Goal: Task Accomplishment & Management: Manage account settings

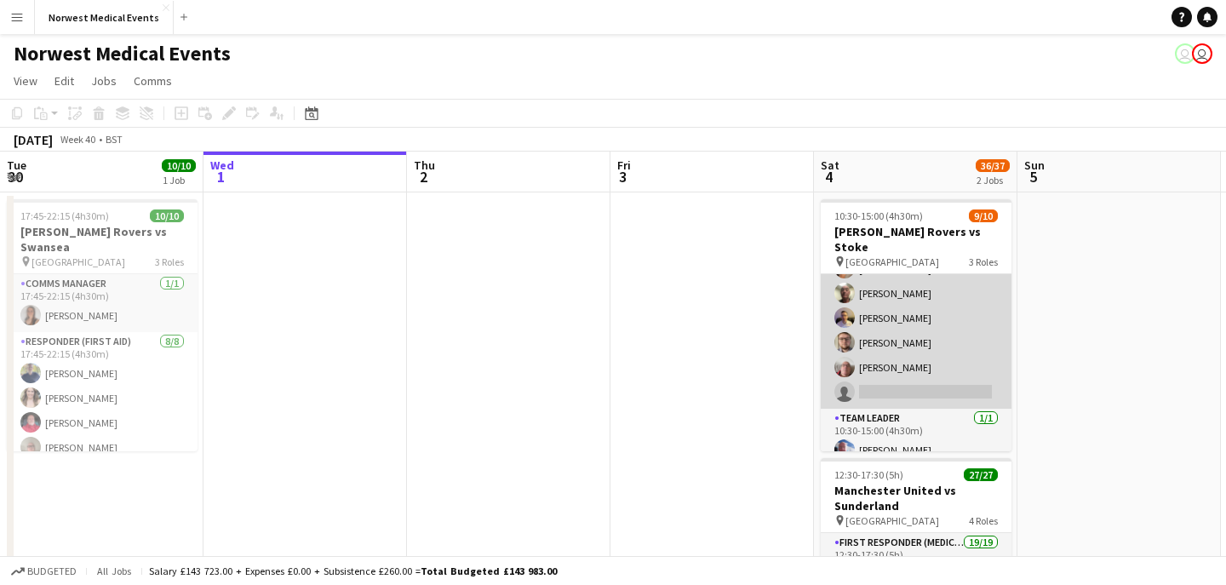
scroll to position [13, 0]
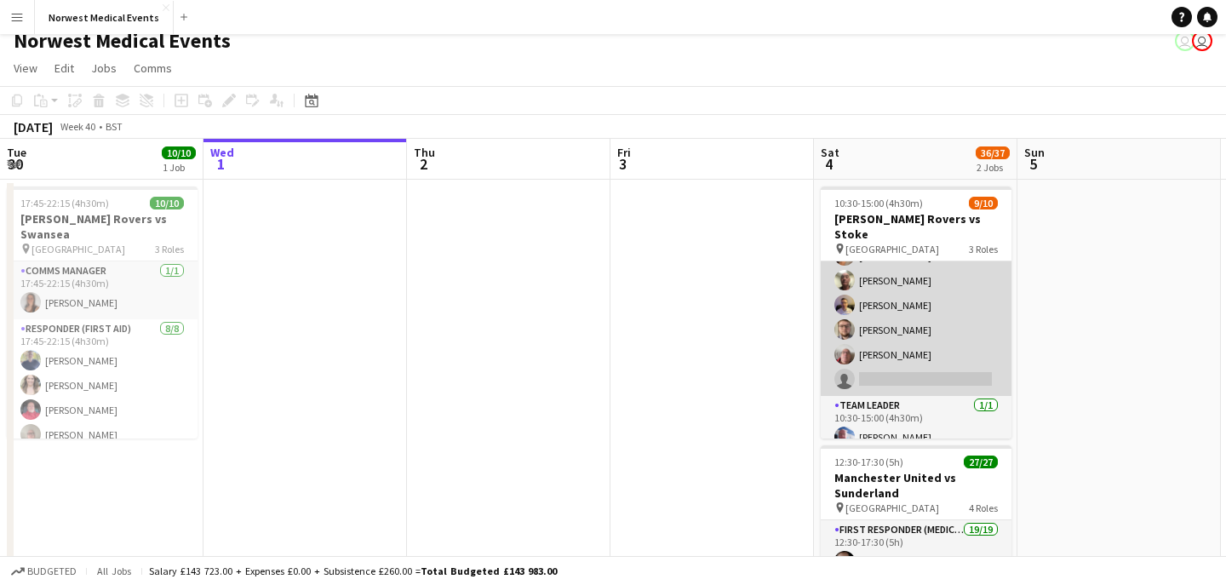
click at [939, 348] on app-card-role "Responder (First Aid) [DATE] 10:30-15:00 (4h30m) [PERSON_NAME] [PERSON_NAME] [P…" at bounding box center [916, 280] width 191 height 231
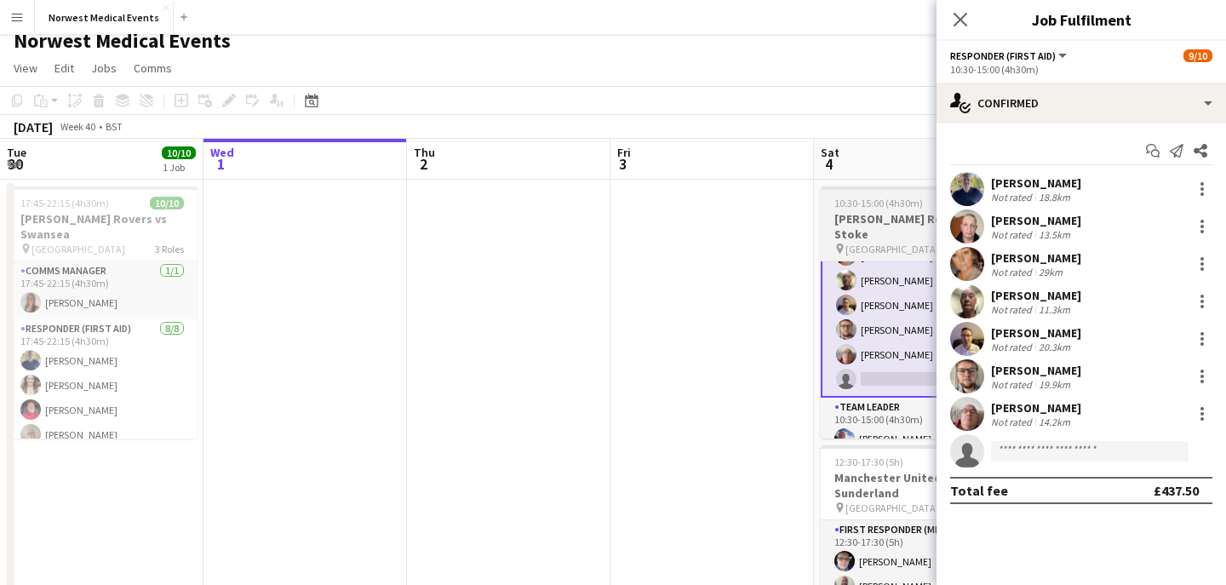
scroll to position [0, 0]
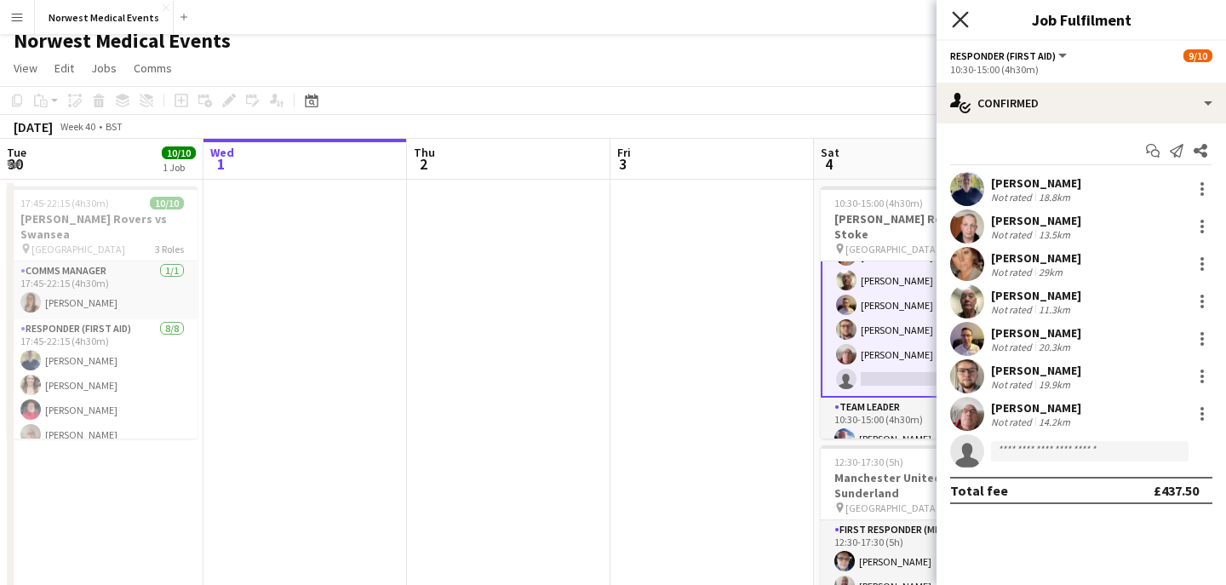
click at [957, 24] on icon "Close pop-in" at bounding box center [960, 19] width 16 height 16
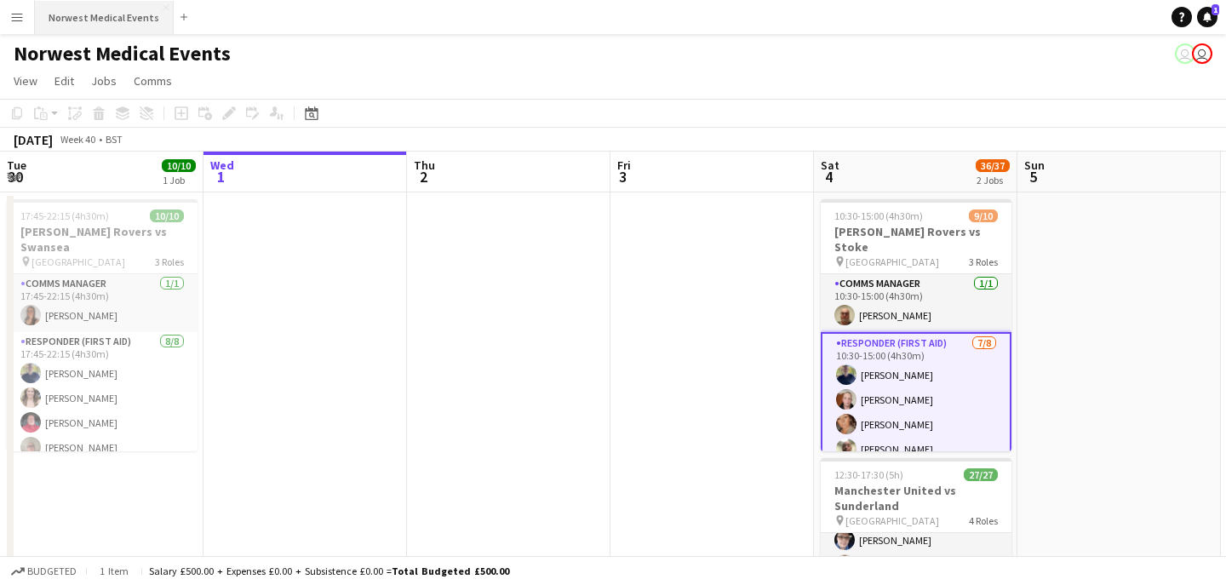
click at [124, 25] on button "Norwest Medical Events Close" at bounding box center [104, 17] width 139 height 33
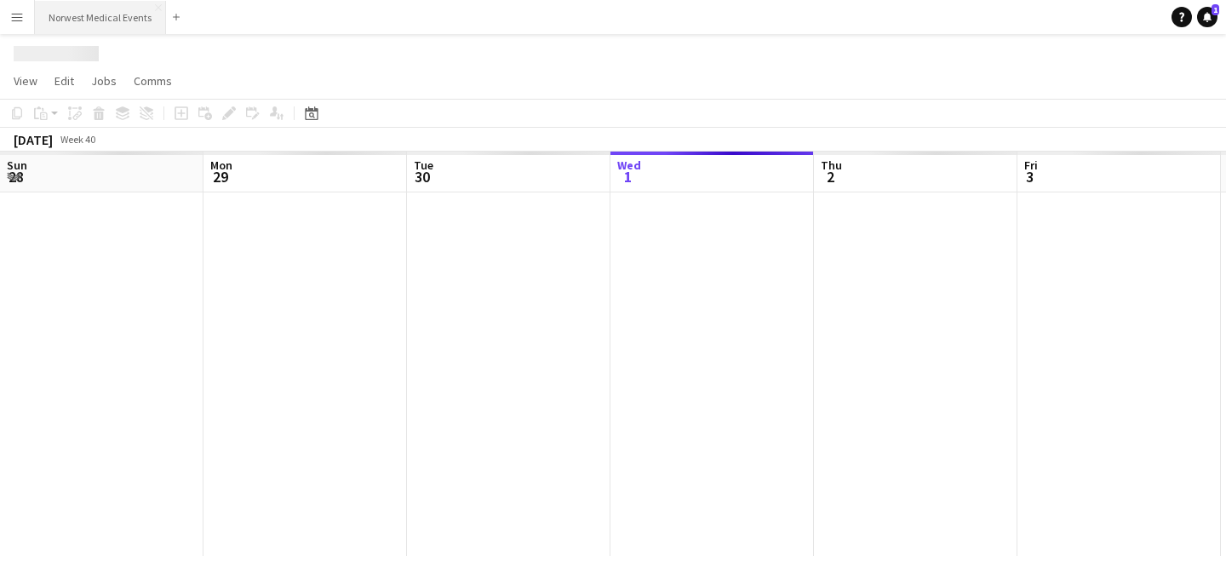
scroll to position [0, 407]
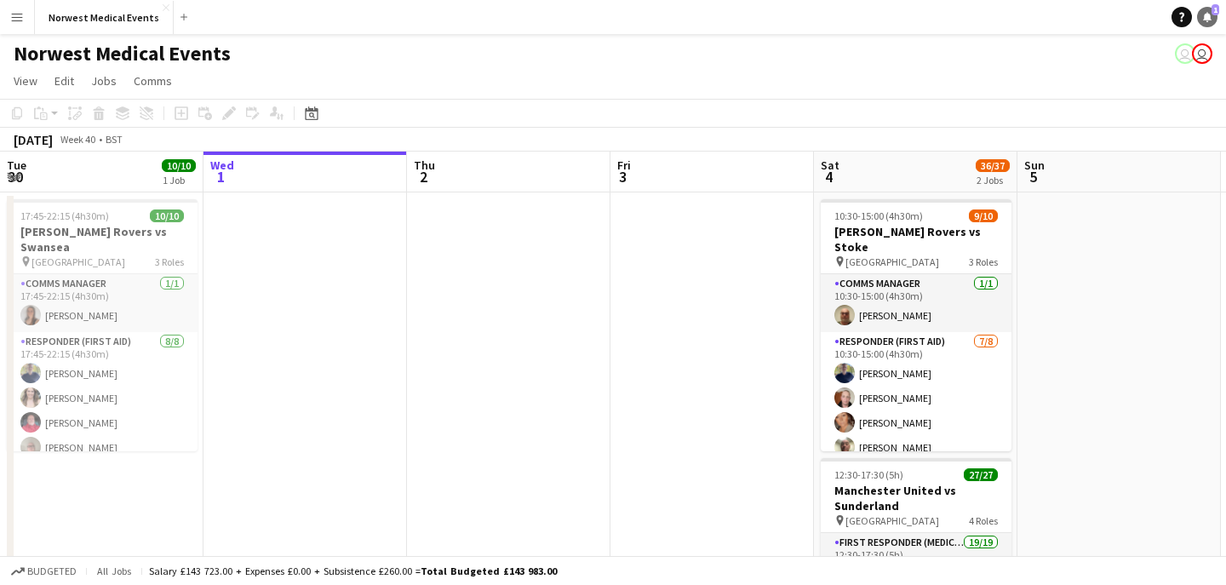
click at [1207, 17] on icon at bounding box center [1207, 16] width 9 height 9
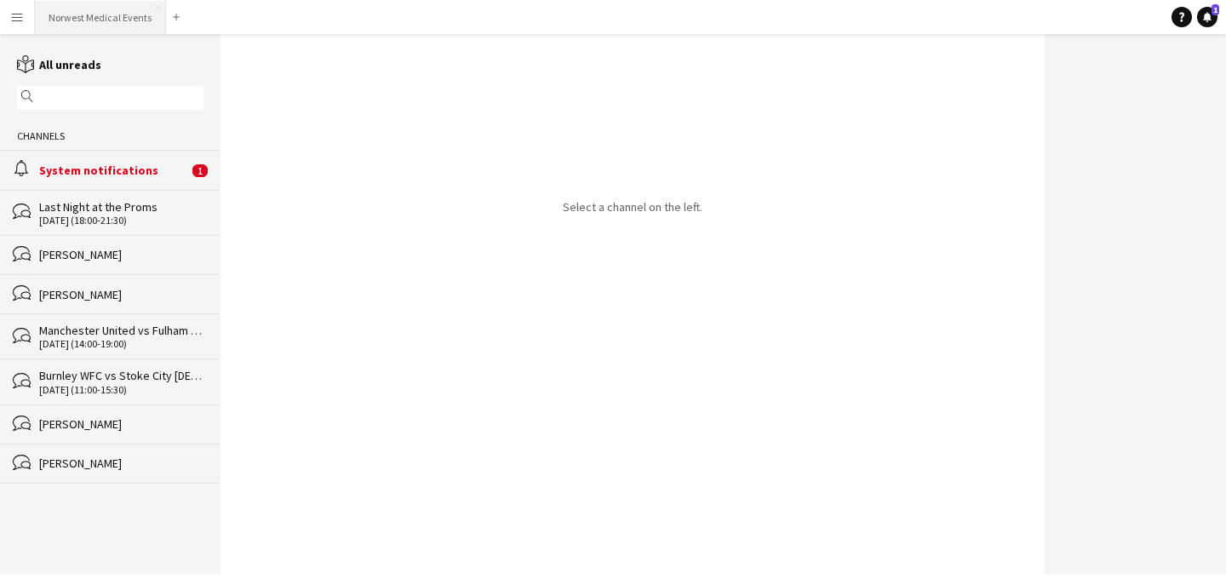
click at [103, 15] on button "Norwest Medical Events Close" at bounding box center [100, 17] width 131 height 33
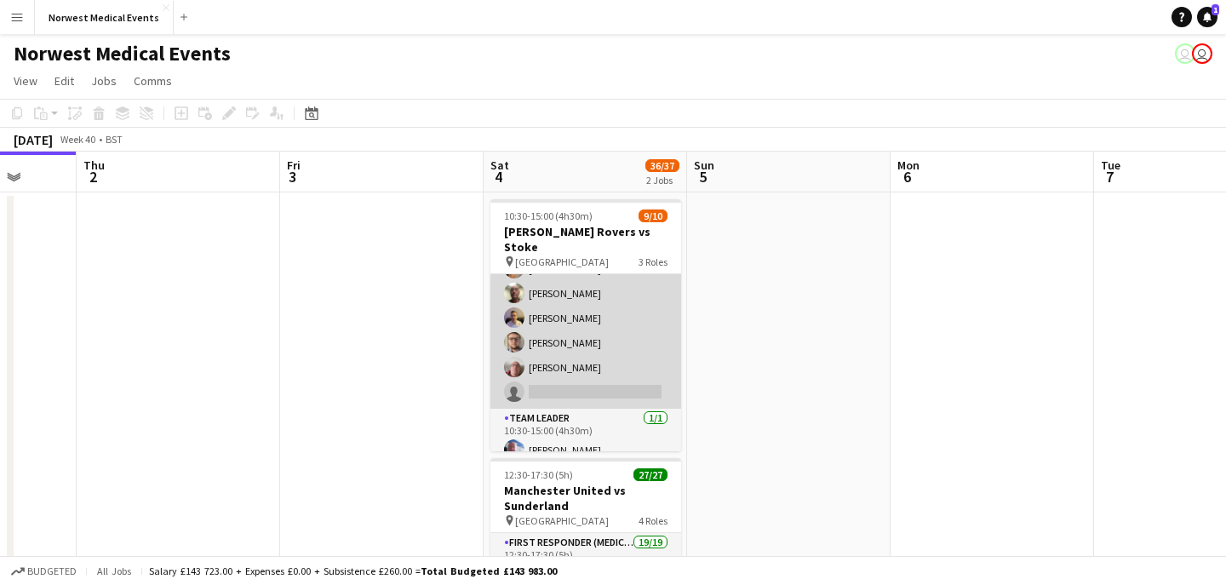
click at [583, 306] on app-card-role "Responder (First Aid) [DATE] 10:30-15:00 (4h30m) [PERSON_NAME] [PERSON_NAME] [P…" at bounding box center [585, 293] width 191 height 231
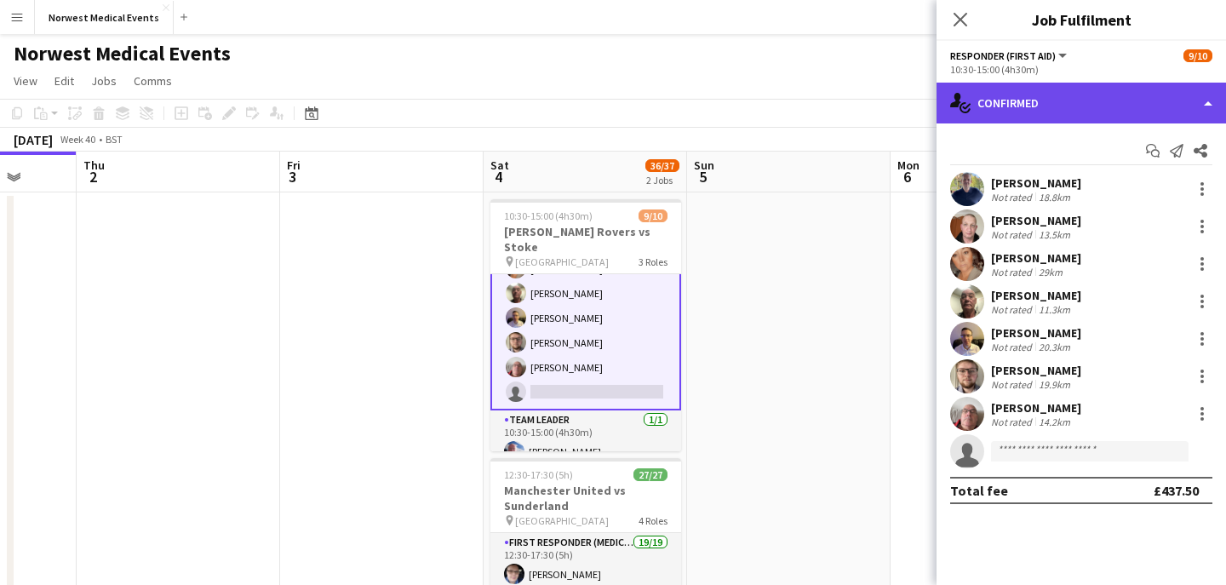
click at [1061, 115] on div "single-neutral-actions-check-2 Confirmed" at bounding box center [1080, 103] width 289 height 41
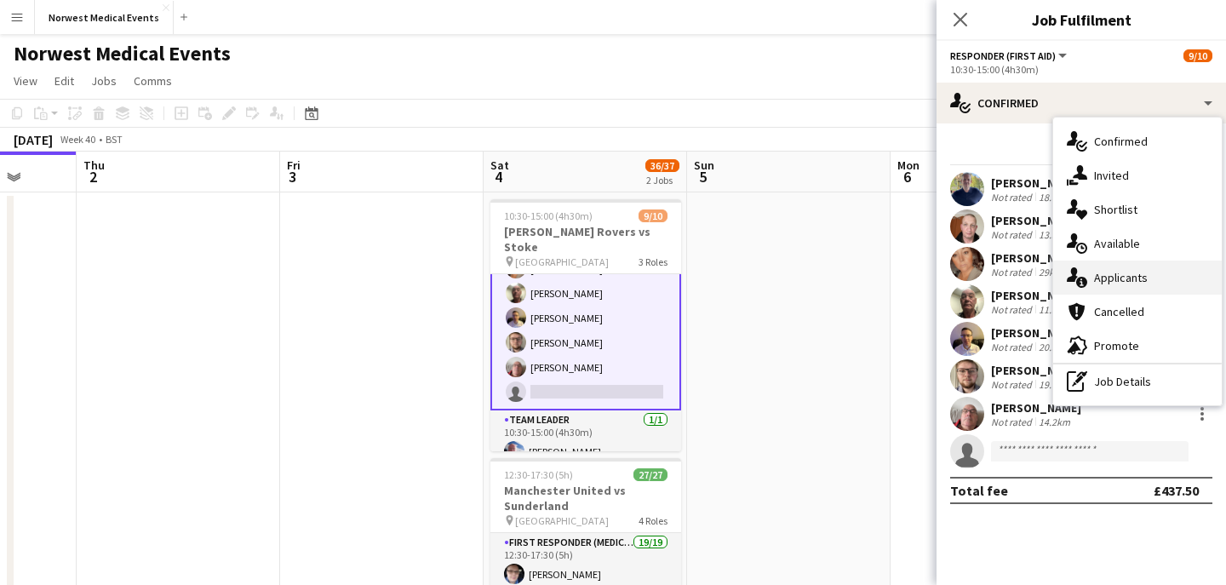
click at [1140, 283] on span "Applicants" at bounding box center [1121, 277] width 54 height 15
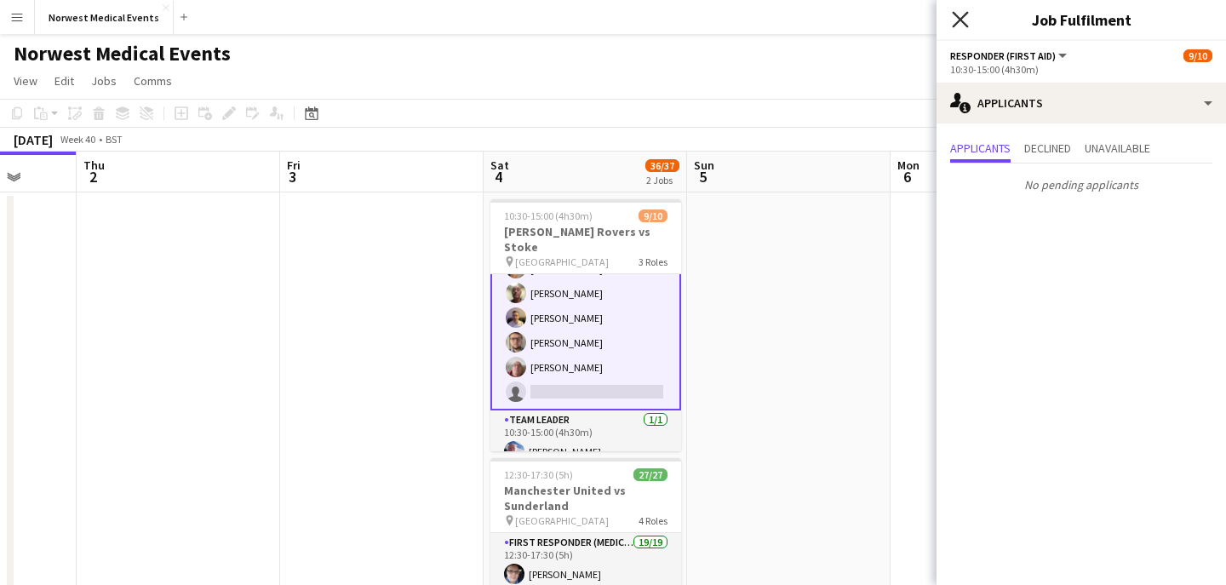
click at [958, 19] on icon "Close pop-in" at bounding box center [960, 19] width 16 height 16
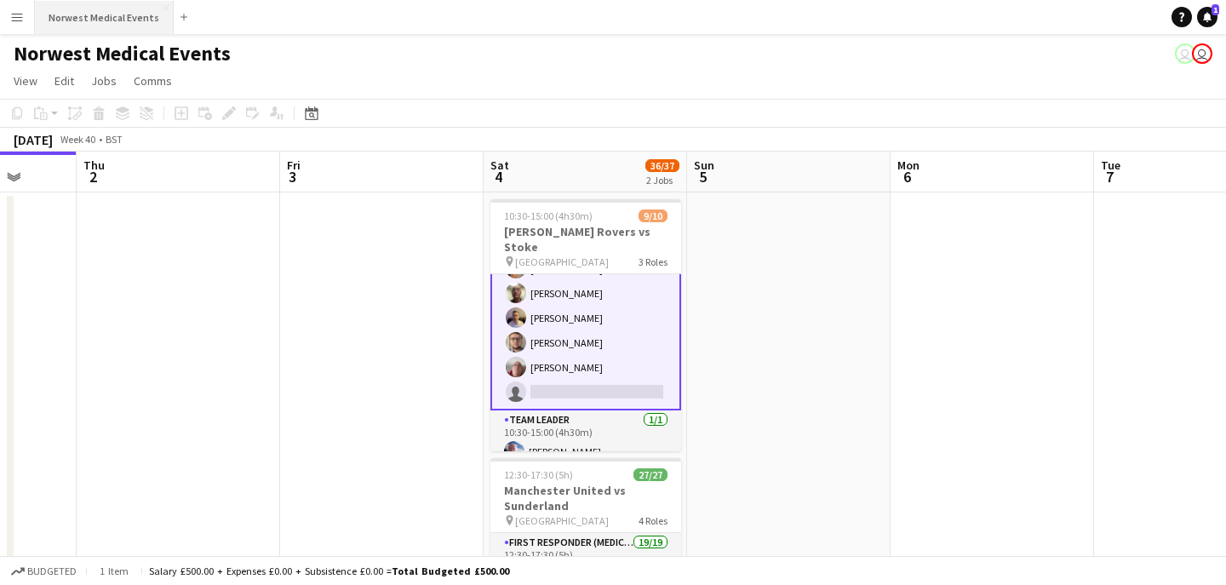
click at [134, 26] on button "Norwest Medical Events Close" at bounding box center [104, 17] width 139 height 33
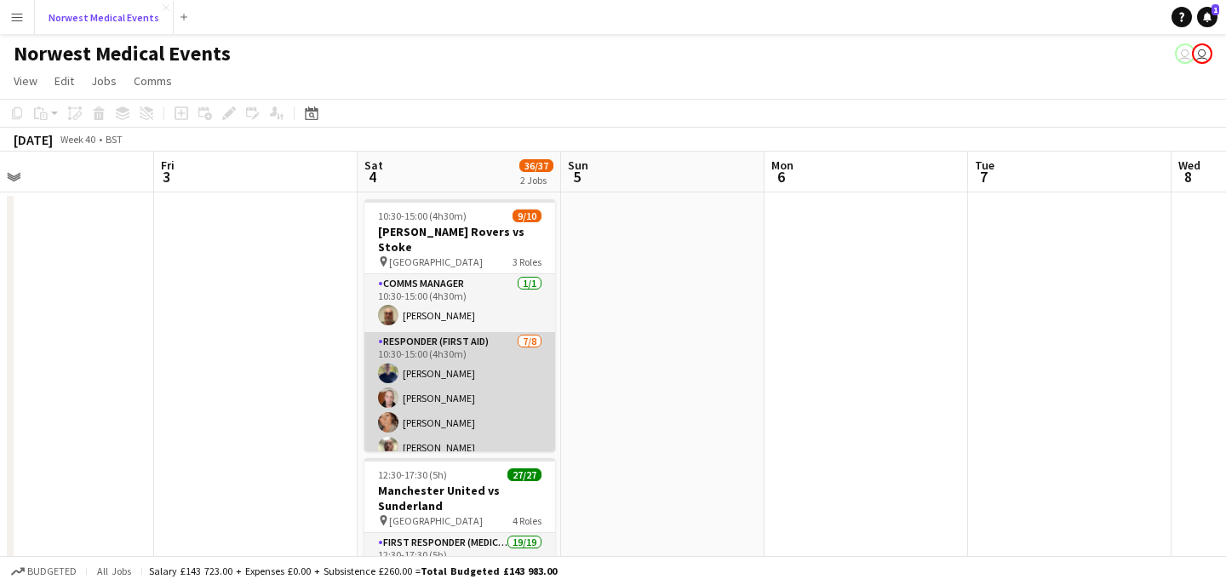
scroll to position [154, 0]
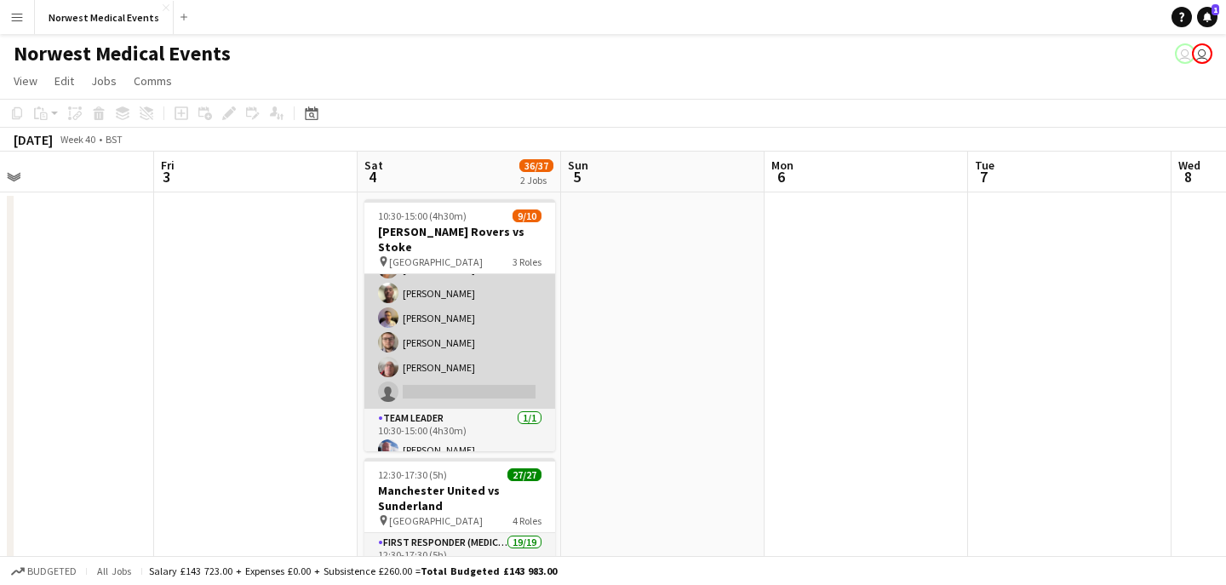
click at [443, 325] on app-card-role "Responder (First Aid) [DATE] 10:30-15:00 (4h30m) [PERSON_NAME] [PERSON_NAME] [P…" at bounding box center [459, 293] width 191 height 231
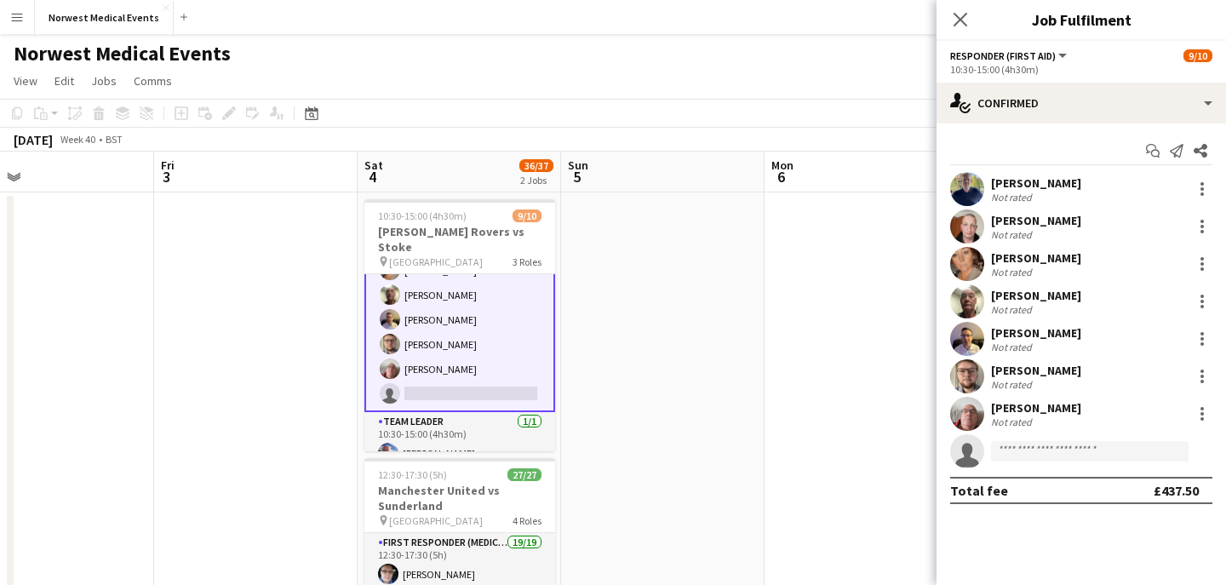
scroll to position [156, 0]
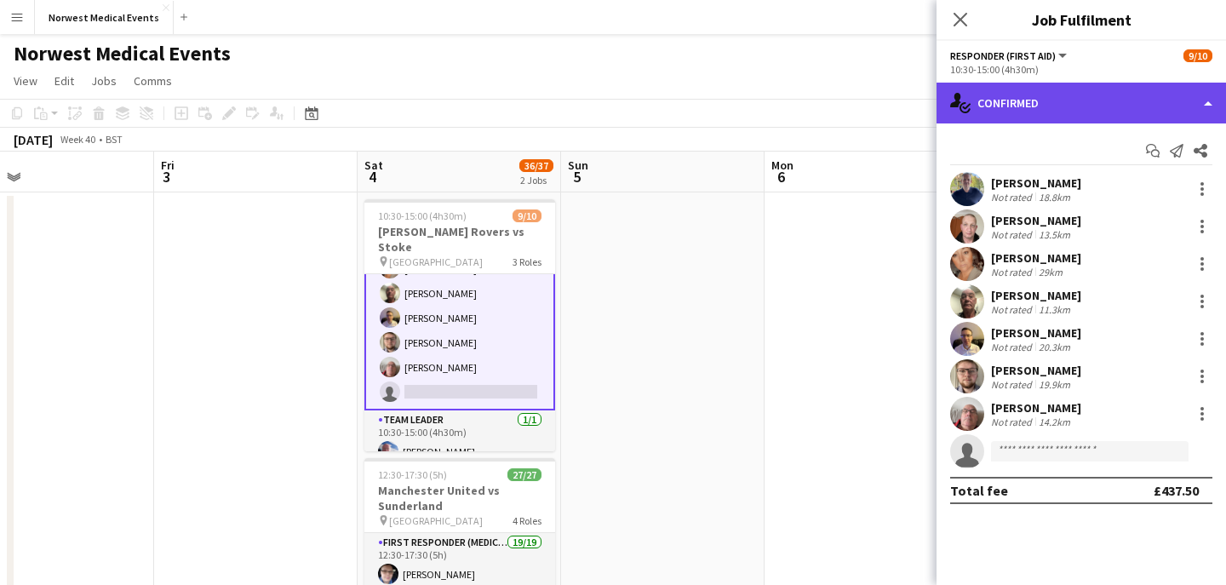
click at [1019, 112] on div "single-neutral-actions-check-2 Confirmed" at bounding box center [1080, 103] width 289 height 41
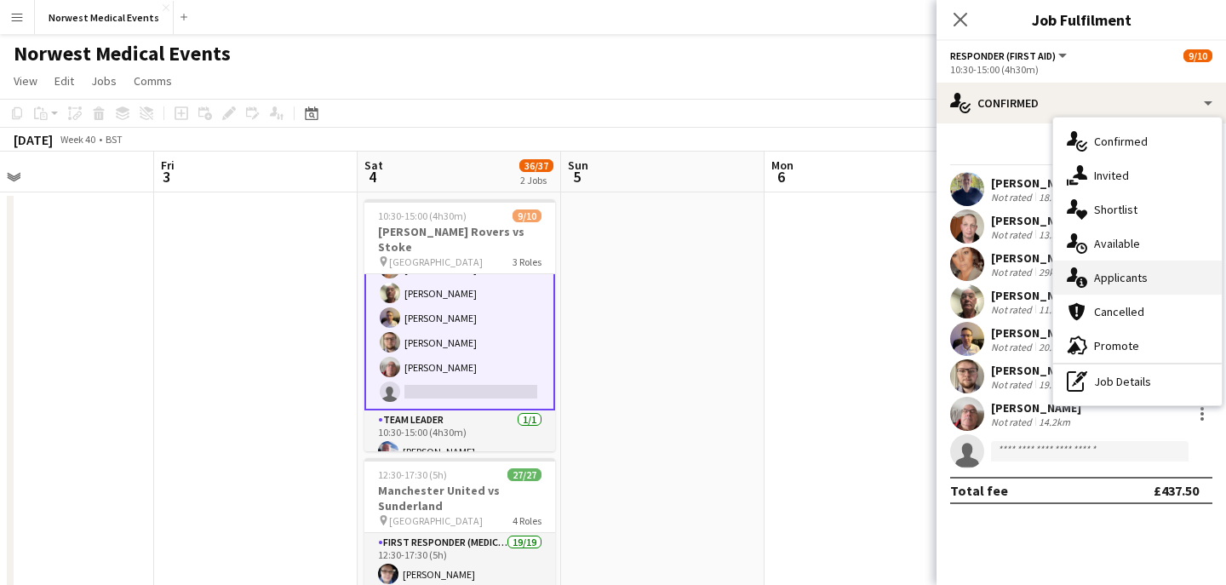
click at [1116, 277] on span "Applicants" at bounding box center [1121, 277] width 54 height 15
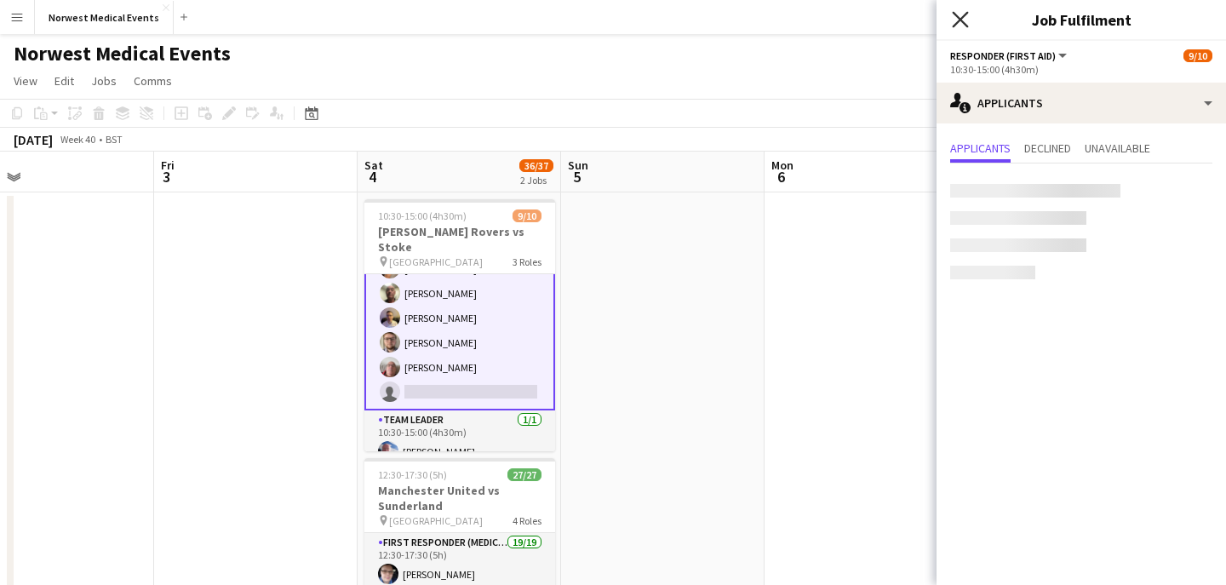
click at [962, 21] on icon at bounding box center [960, 19] width 16 height 16
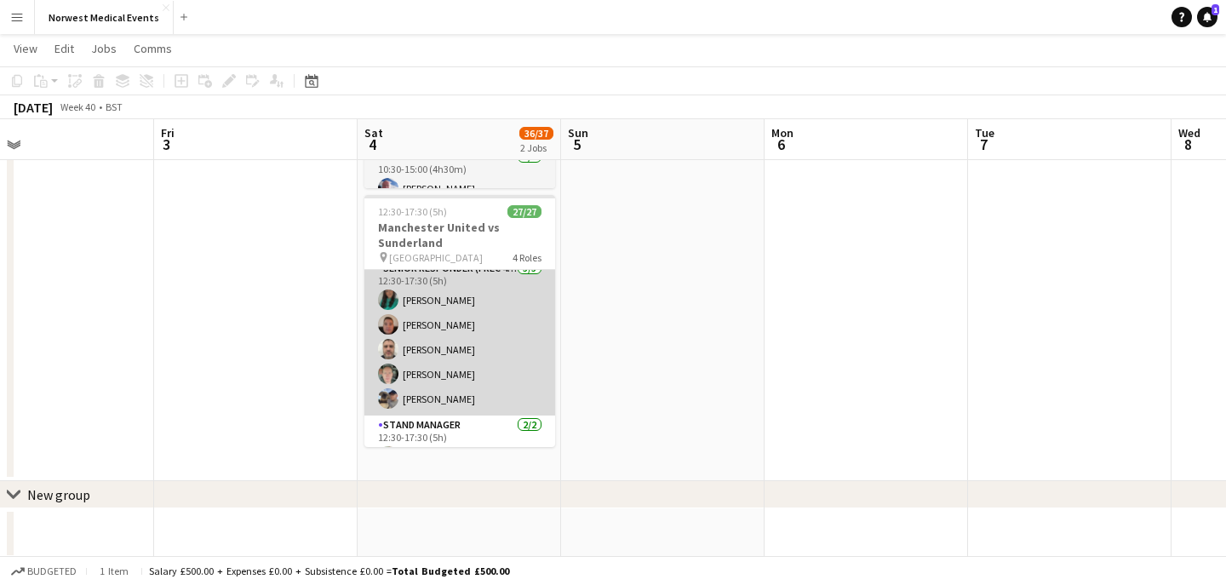
scroll to position [622, 0]
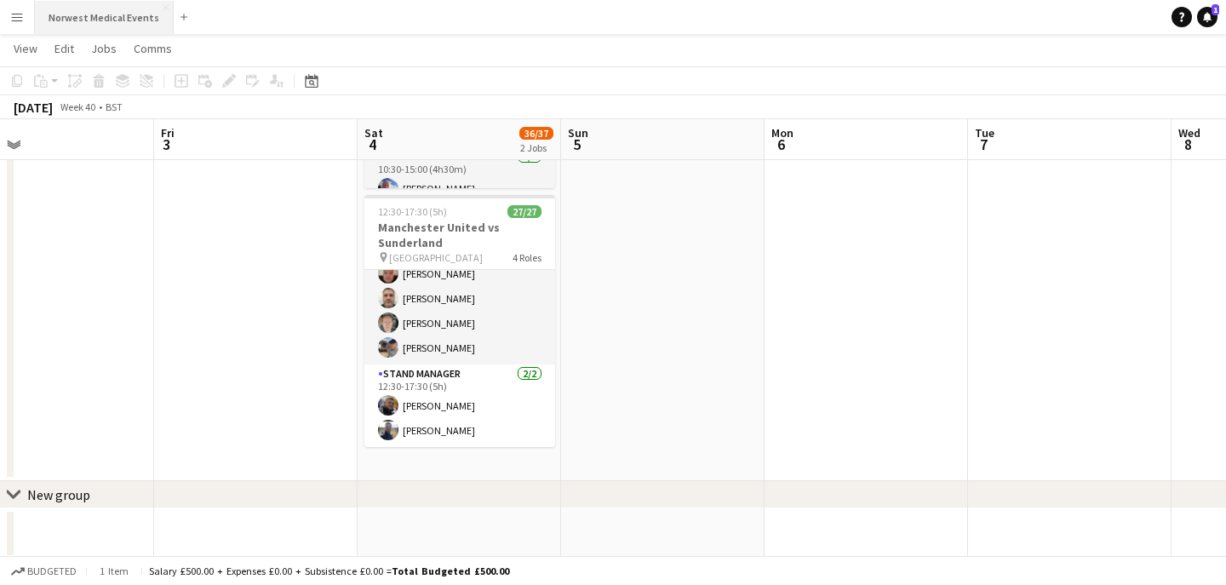
click at [118, 18] on button "Norwest Medical Events Close" at bounding box center [104, 17] width 139 height 33
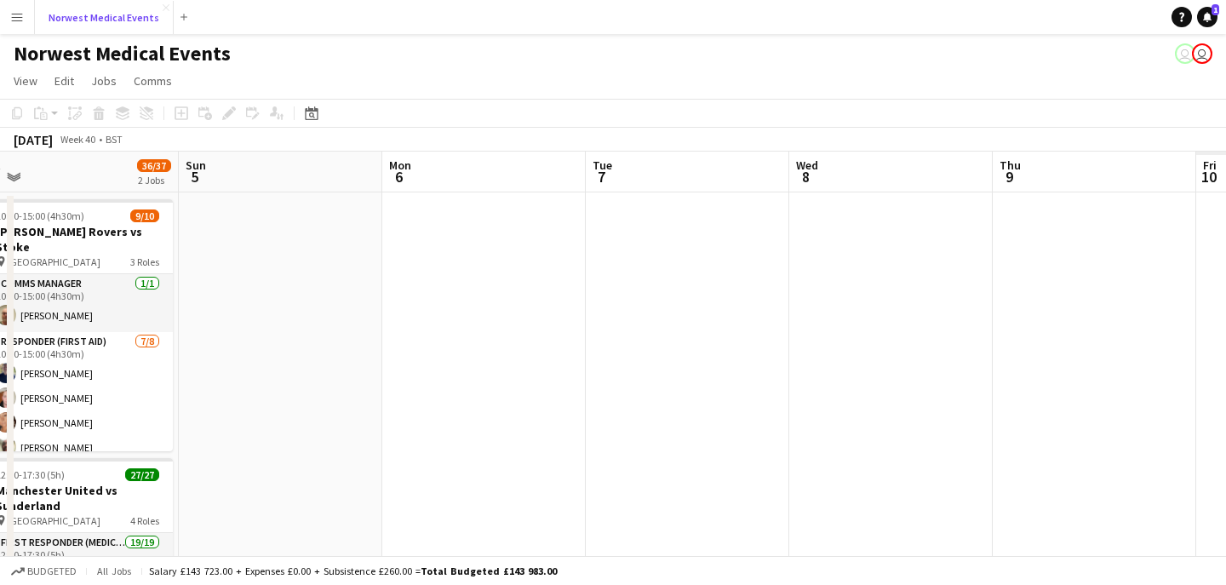
scroll to position [0, 472]
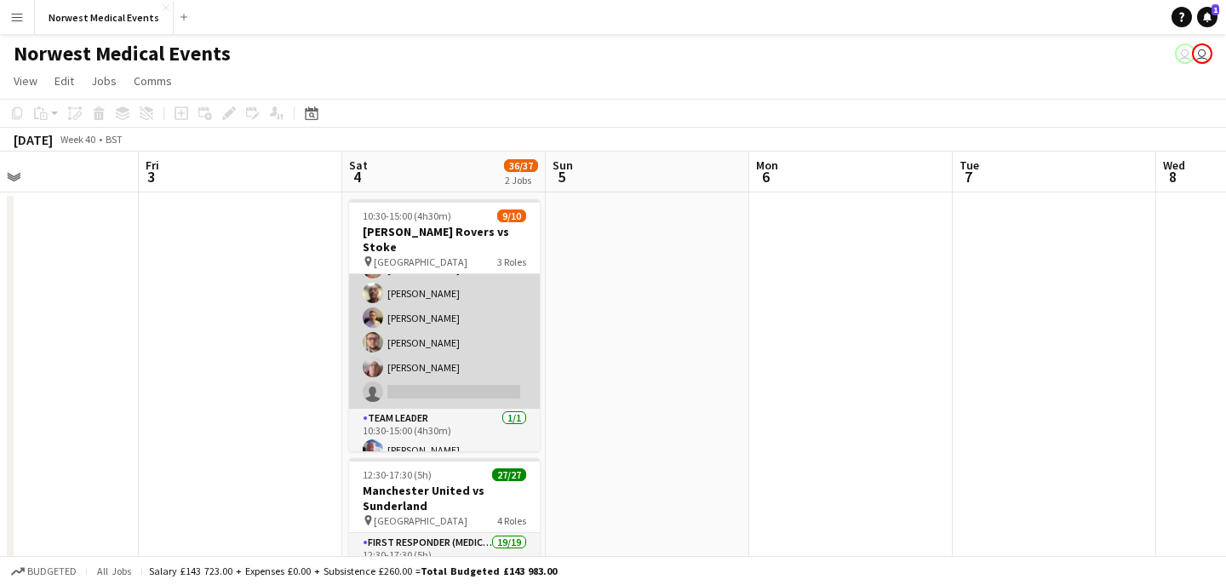
click at [468, 341] on app-card-role "Responder (First Aid) [DATE] 10:30-15:00 (4h30m) [PERSON_NAME] [PERSON_NAME] [P…" at bounding box center [444, 293] width 191 height 231
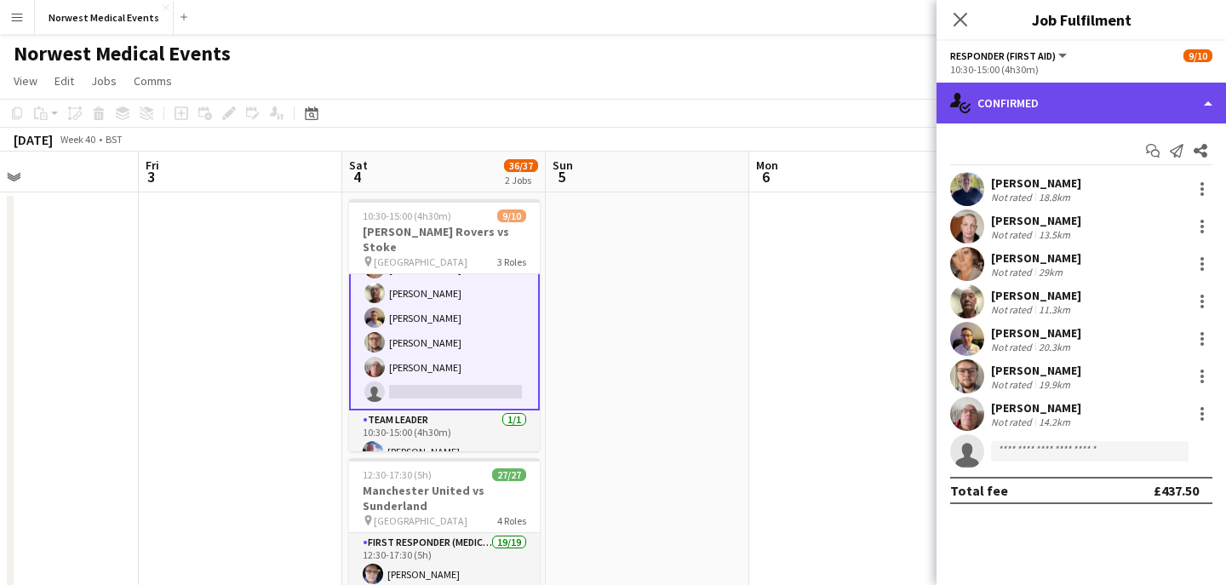
click at [1033, 98] on div "single-neutral-actions-check-2 Confirmed" at bounding box center [1080, 103] width 289 height 41
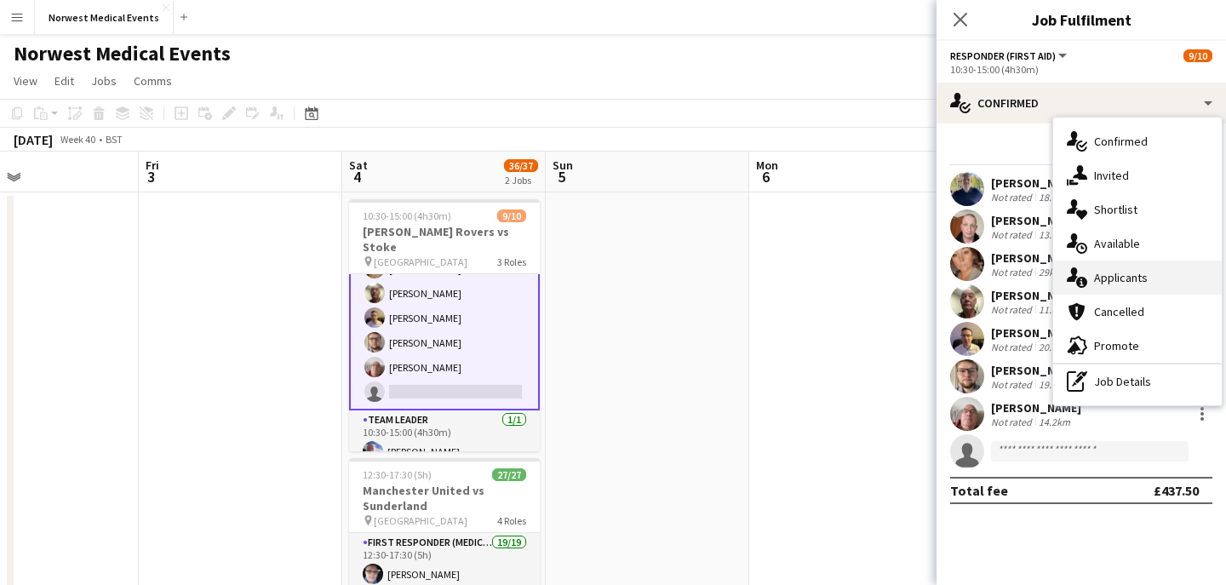
click at [1158, 279] on div "single-neutral-actions-information Applicants" at bounding box center [1137, 277] width 169 height 34
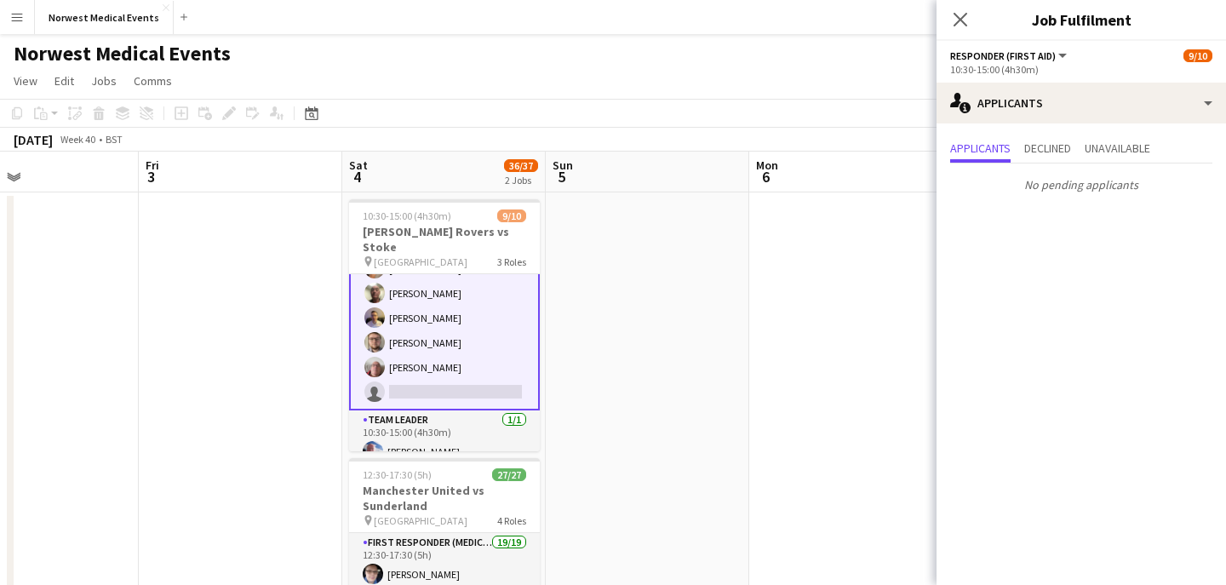
click at [958, 30] on div "Close pop-in" at bounding box center [960, 19] width 48 height 39
click at [958, 17] on icon at bounding box center [960, 20] width 14 height 14
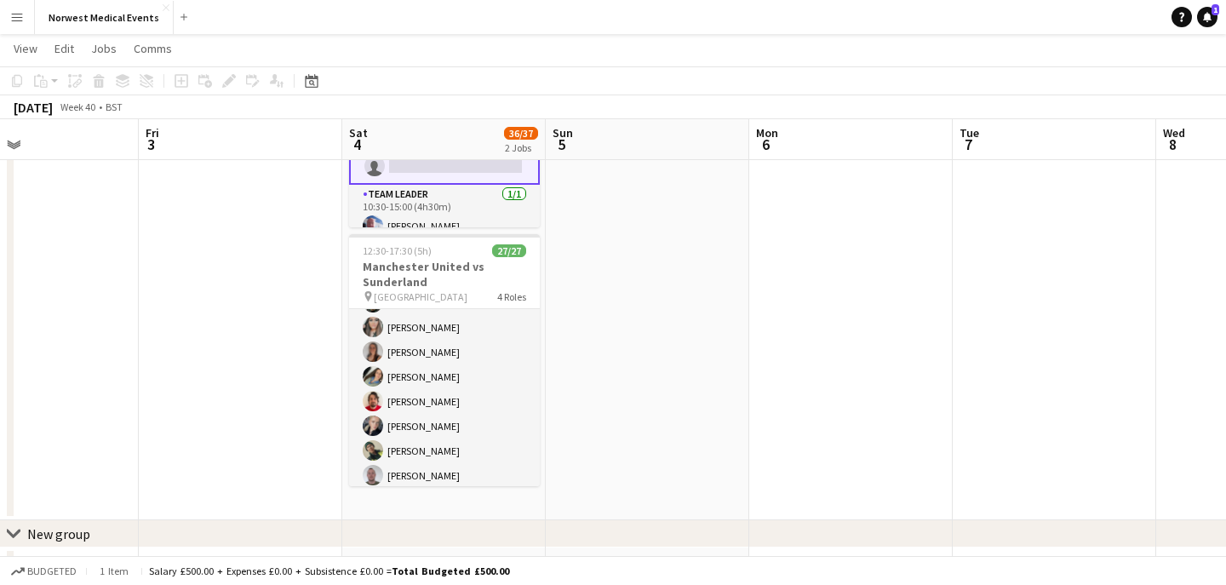
scroll to position [0, 0]
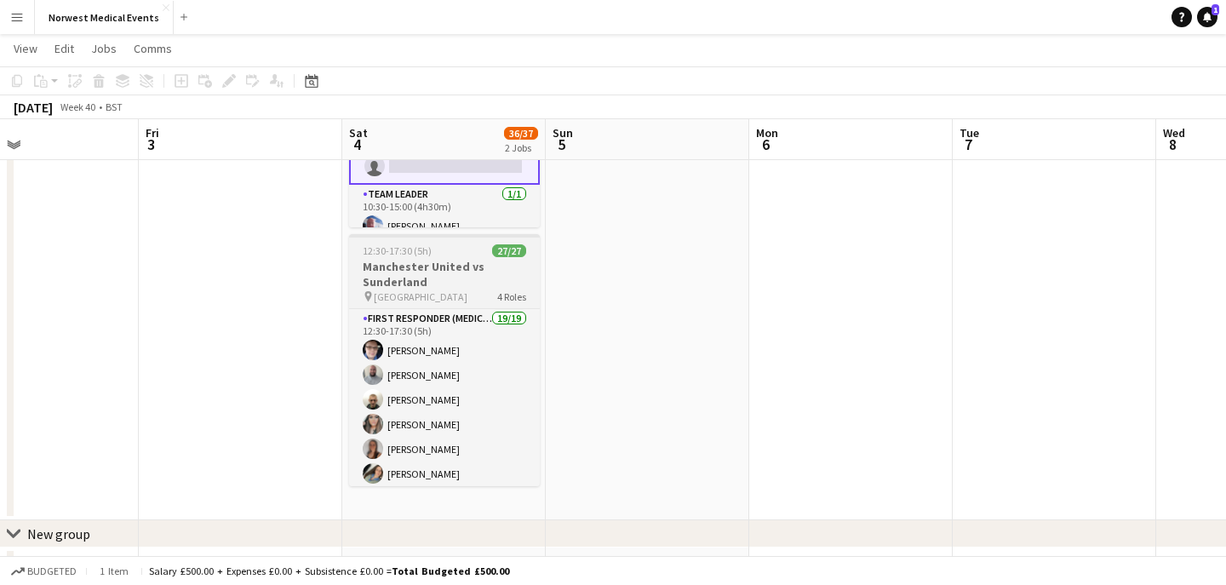
click at [421, 285] on h3 "Manchester United vs Sunderland" at bounding box center [444, 274] width 191 height 31
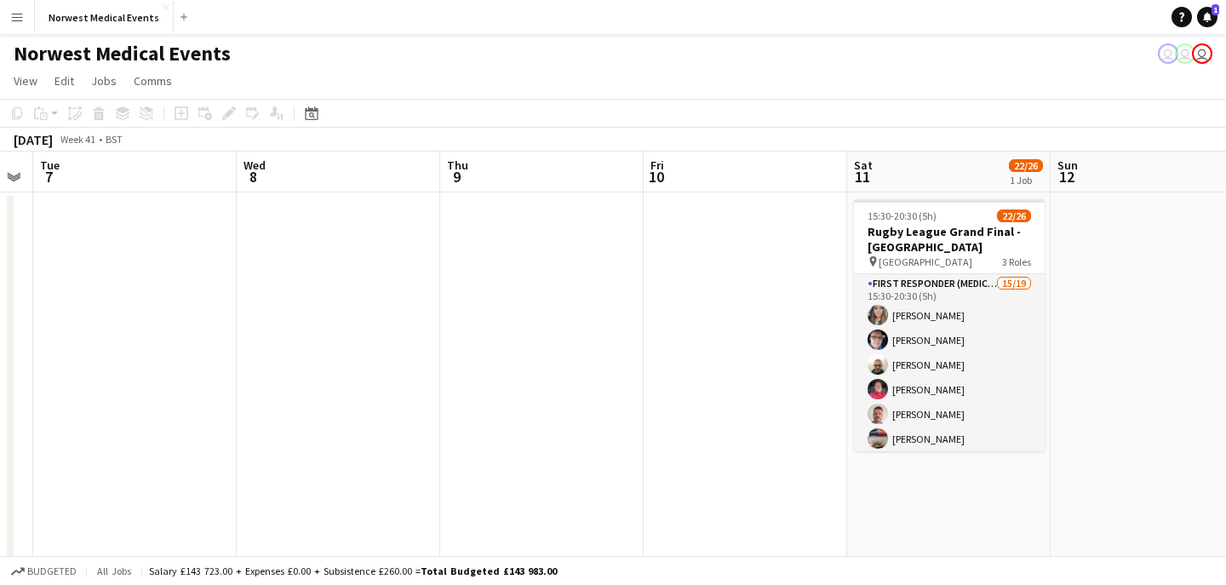
scroll to position [0, 540]
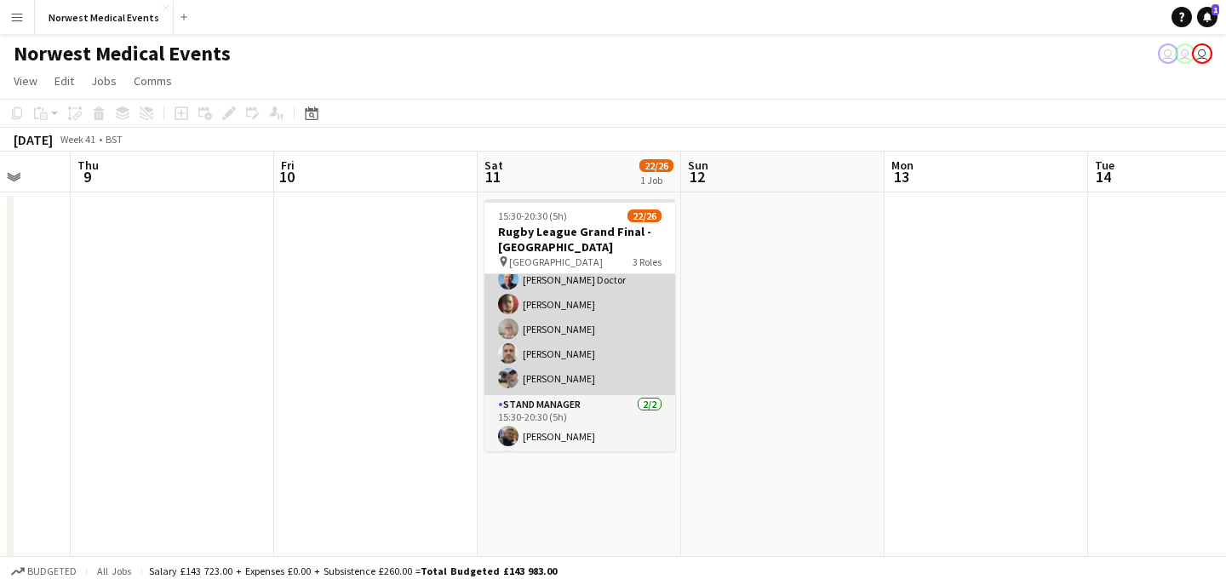
click at [569, 350] on app-card-role "Senior Responder (FREC 4 or Above) [DATE] 15:30-20:30 (5h) [PERSON_NAME] Doctor…" at bounding box center [579, 316] width 191 height 157
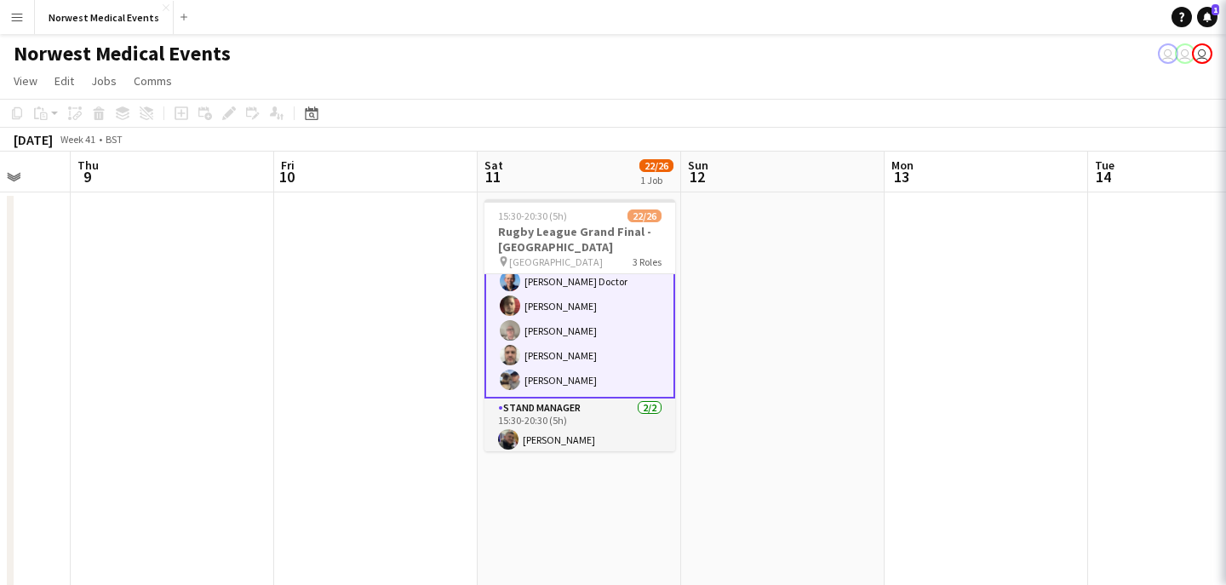
scroll to position [540, 0]
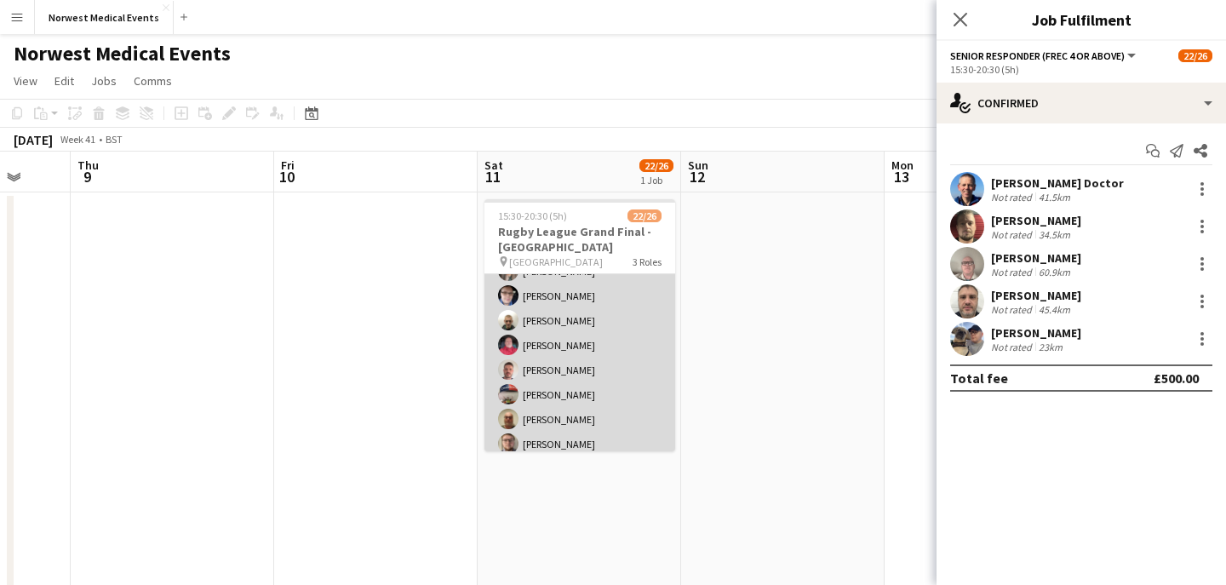
click at [574, 359] on app-card-role "First Responder (Medical) 15/19 15:30-20:30 (5h) [PERSON_NAME] [PERSON_NAME] [P…" at bounding box center [579, 481] width 191 height 502
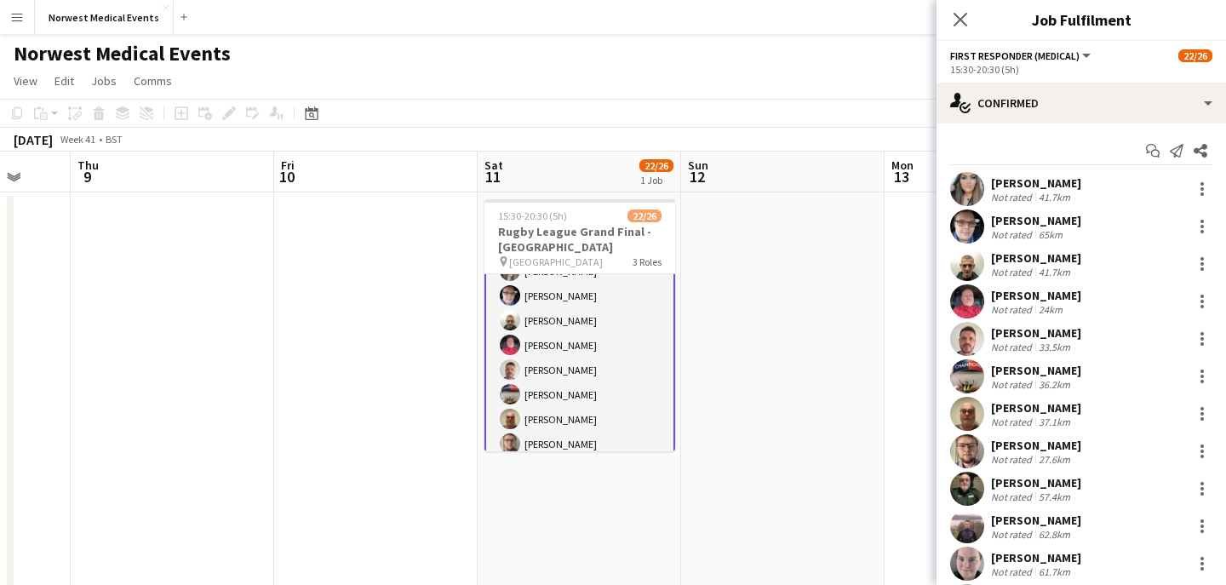
scroll to position [345, 0]
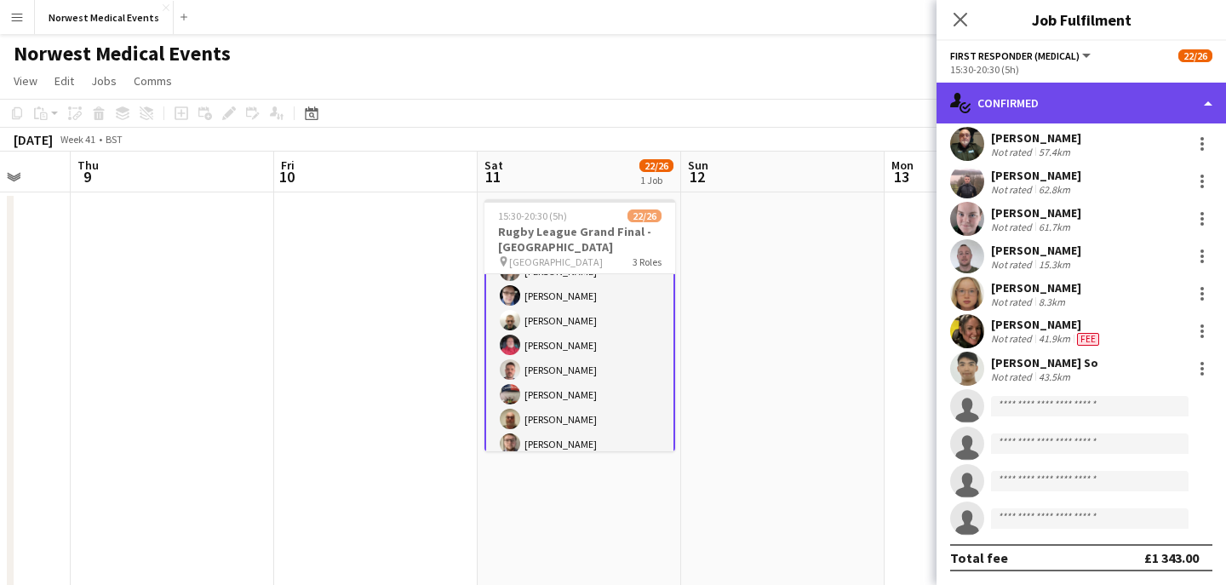
click at [1079, 86] on div "single-neutral-actions-check-2 Confirmed" at bounding box center [1080, 103] width 289 height 41
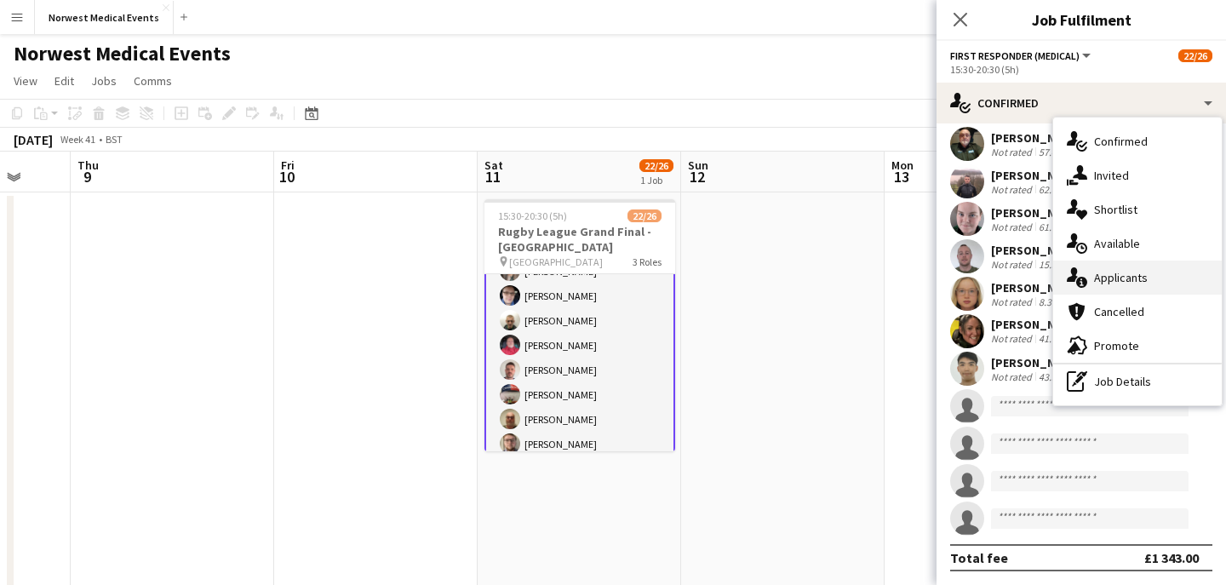
click at [1136, 284] on span "Applicants" at bounding box center [1121, 277] width 54 height 15
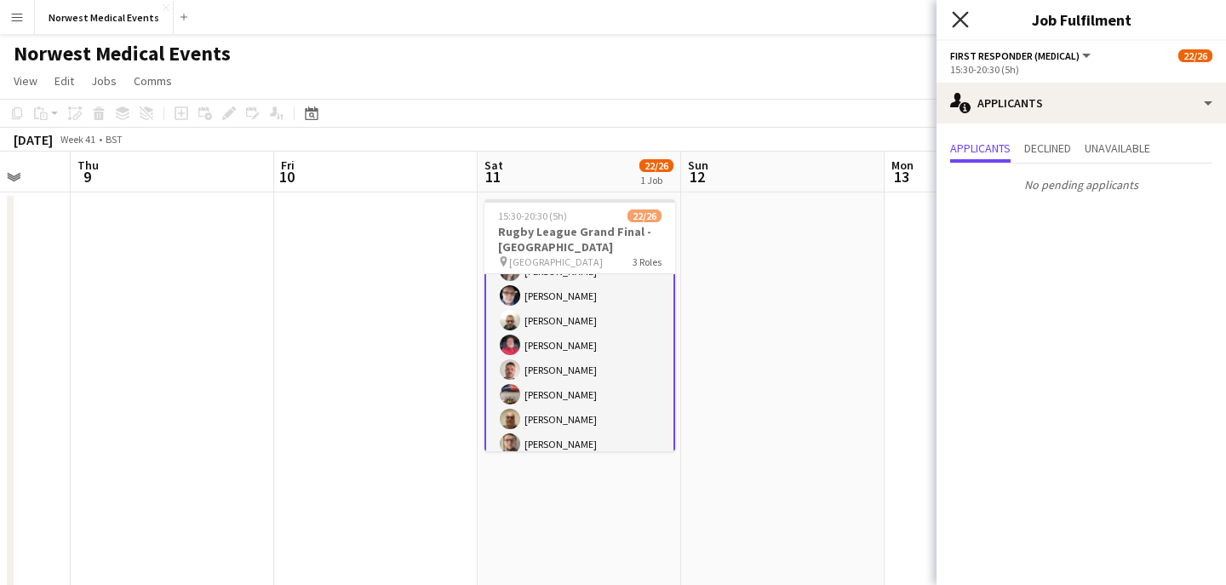
click at [959, 26] on icon "Close pop-in" at bounding box center [960, 19] width 16 height 16
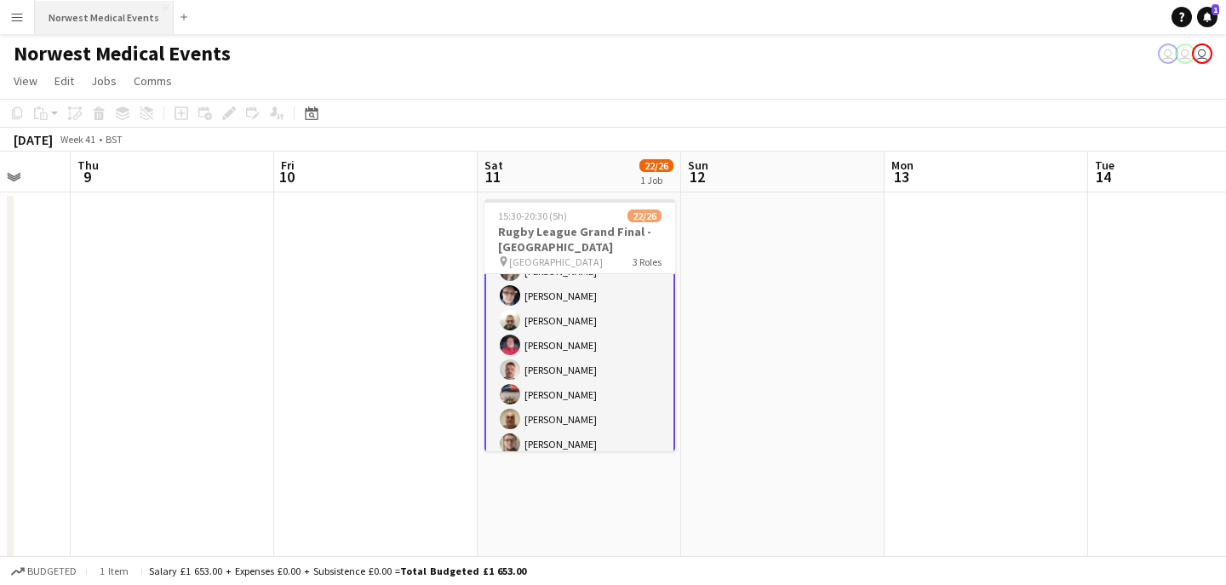
click at [121, 20] on button "Norwest Medical Events Close" at bounding box center [104, 17] width 139 height 33
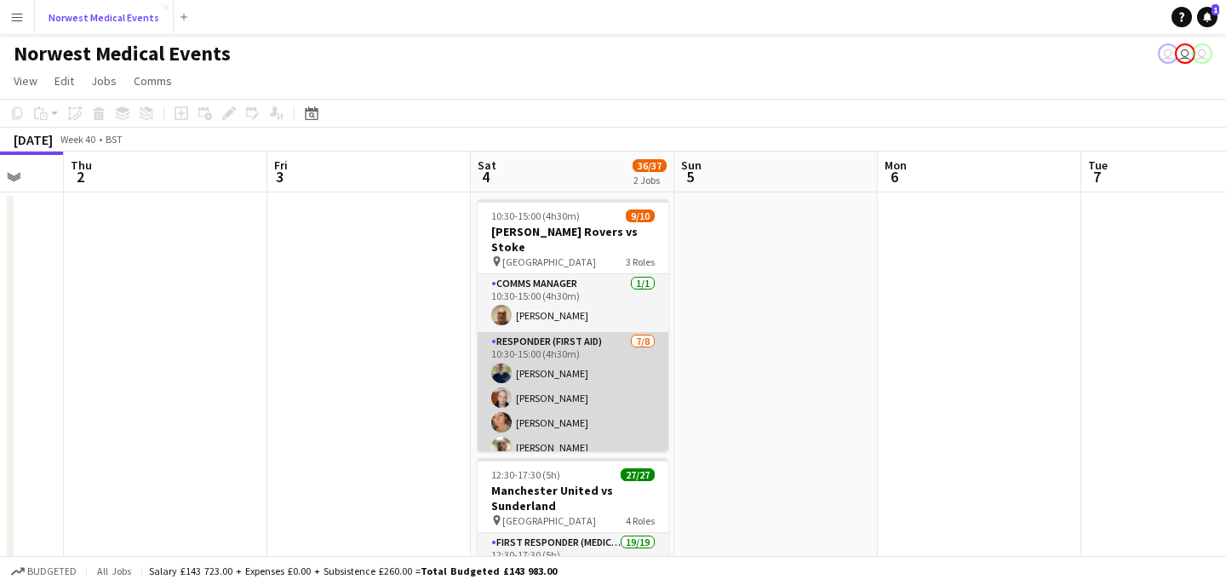
scroll to position [0, 770]
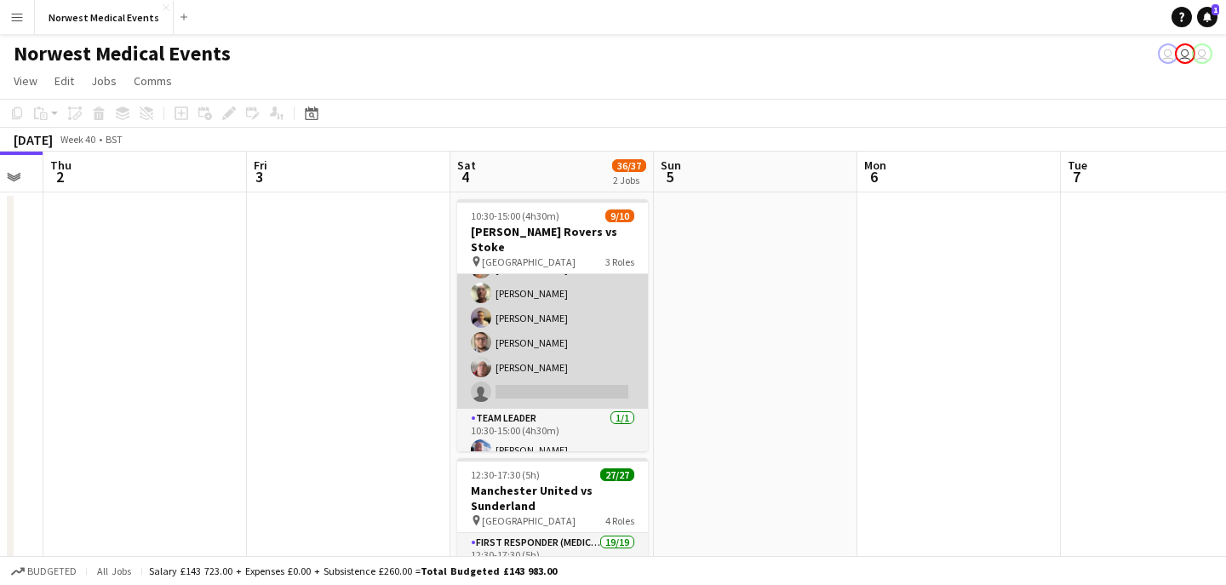
click at [587, 336] on app-card-role "Responder (First Aid) [DATE] 10:30-15:00 (4h30m) [PERSON_NAME] [PERSON_NAME] [P…" at bounding box center [552, 293] width 191 height 231
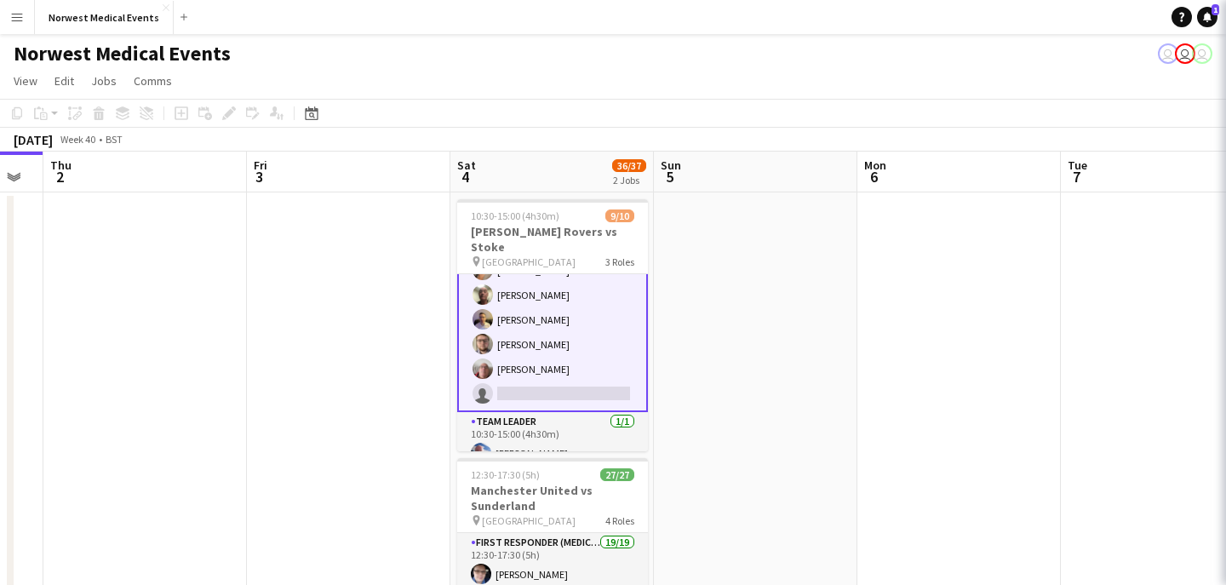
scroll to position [156, 0]
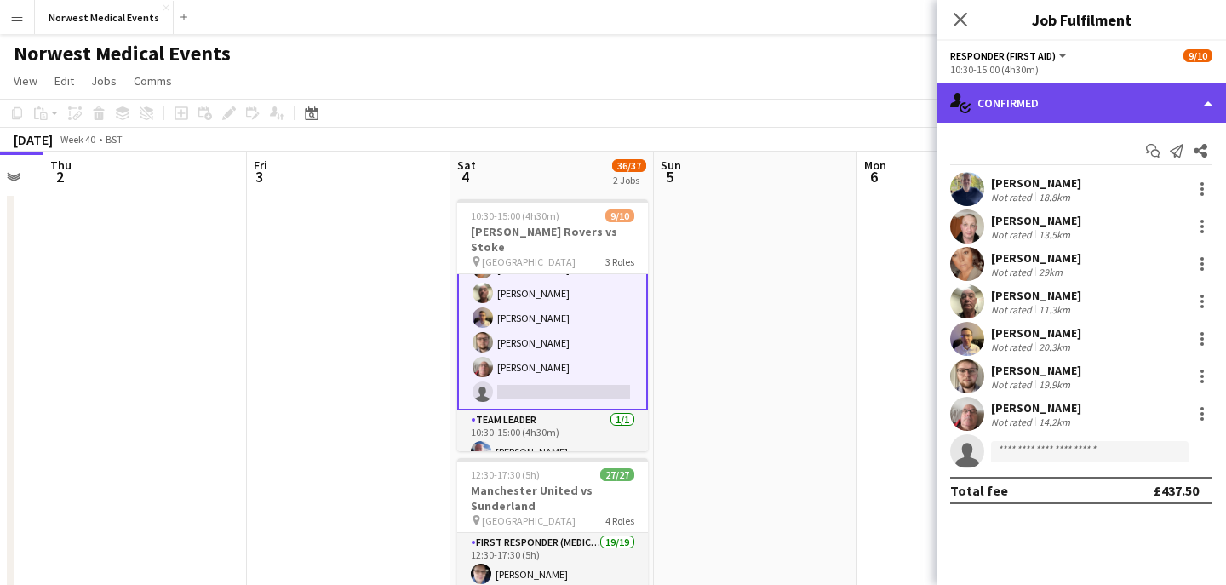
click at [1058, 100] on div "single-neutral-actions-check-2 Confirmed" at bounding box center [1080, 103] width 289 height 41
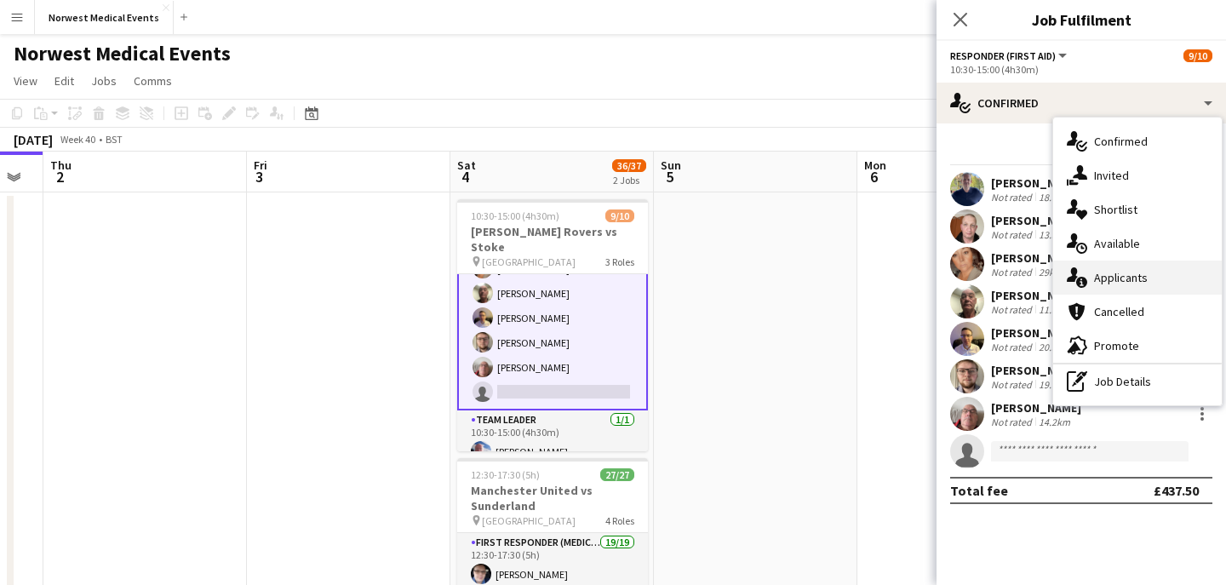
click at [1131, 270] on span "Applicants" at bounding box center [1121, 277] width 54 height 15
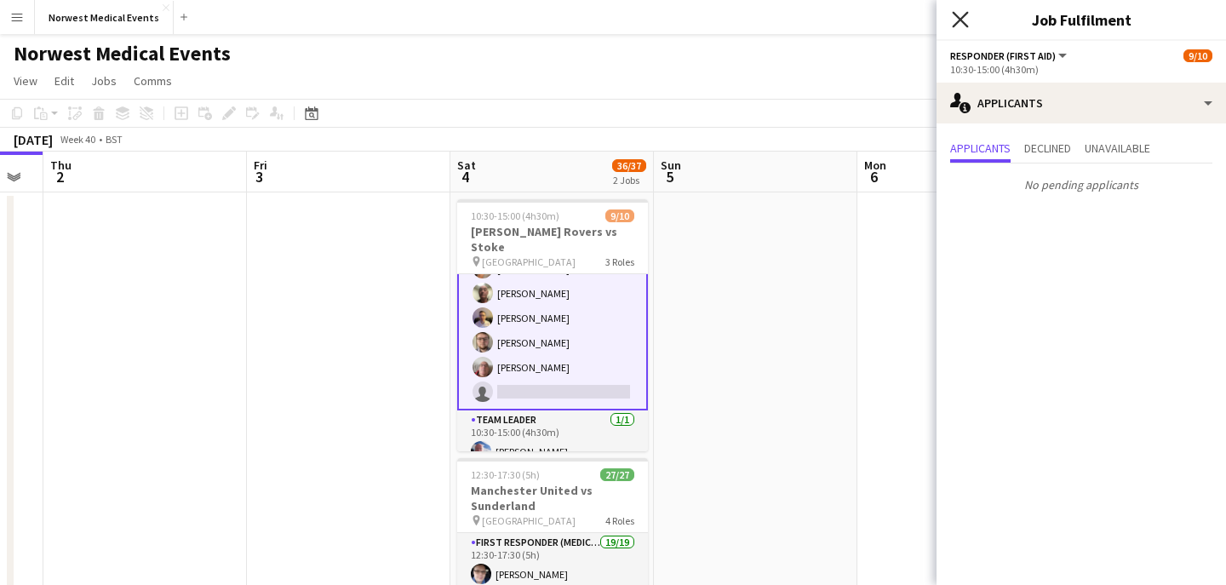
click at [958, 17] on icon at bounding box center [960, 19] width 16 height 16
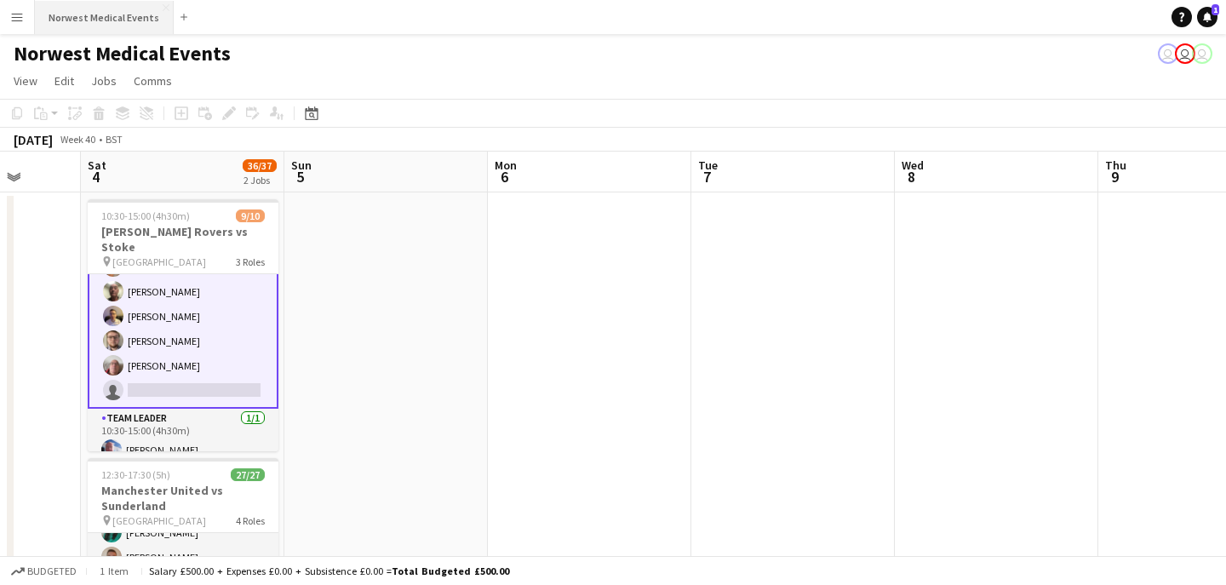
scroll to position [0, 820]
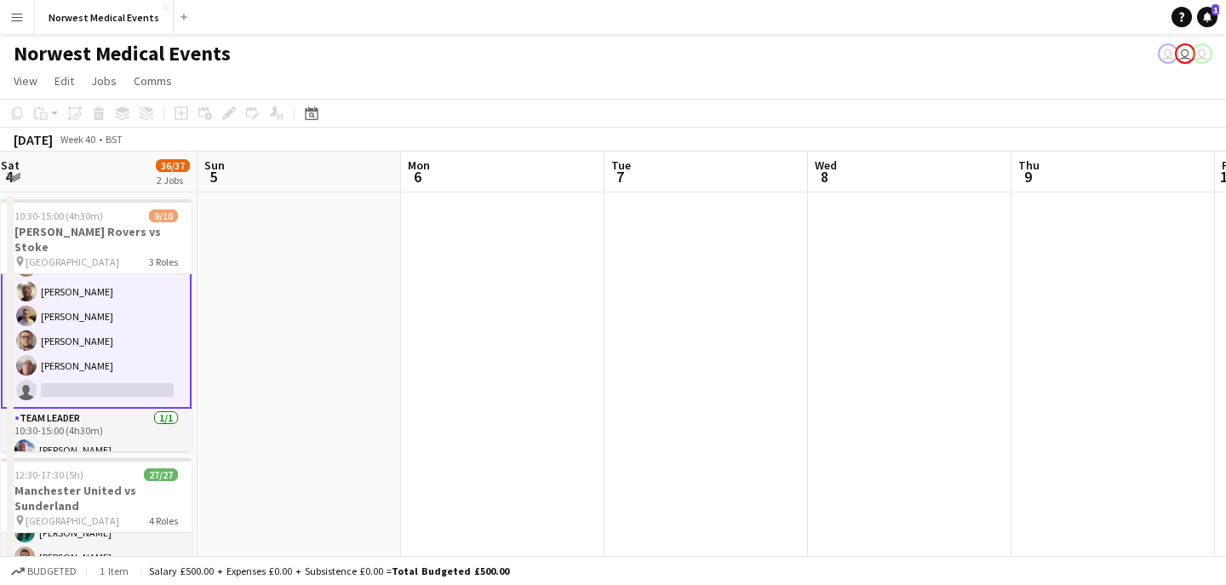
click at [867, 241] on app-date-cell at bounding box center [909, 468] width 203 height 552
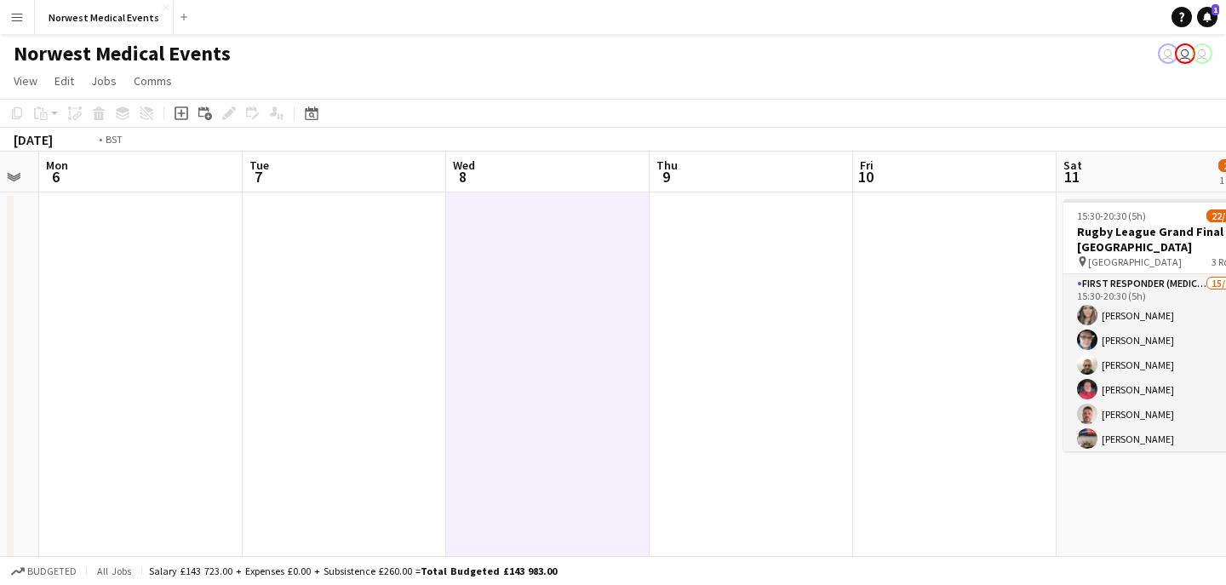
scroll to position [0, 832]
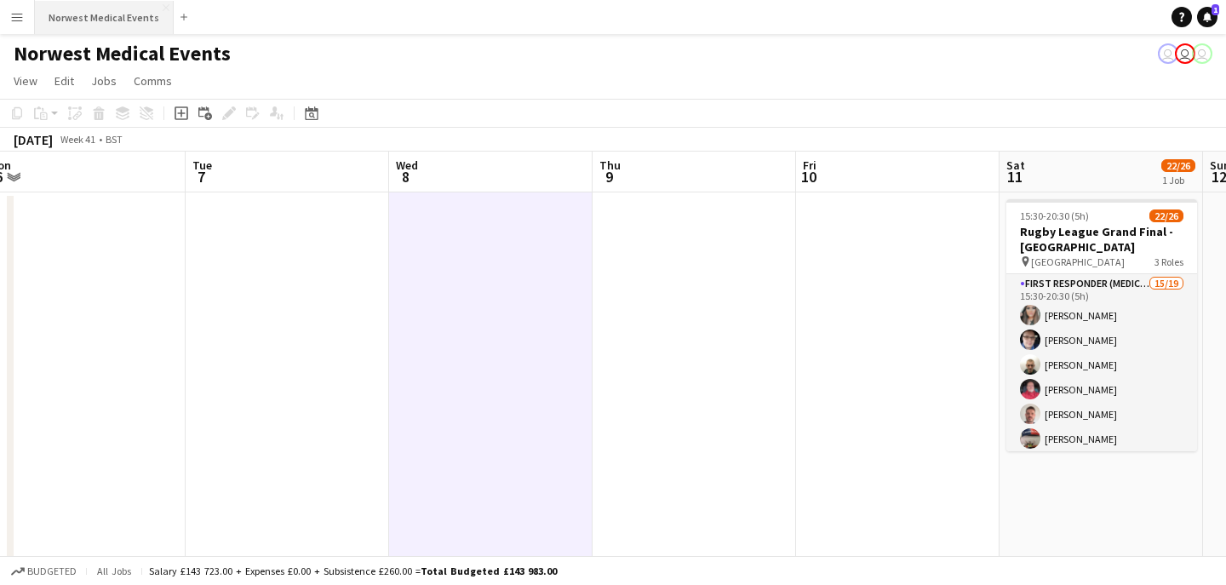
click at [117, 26] on button "Norwest Medical Events Close" at bounding box center [104, 17] width 139 height 33
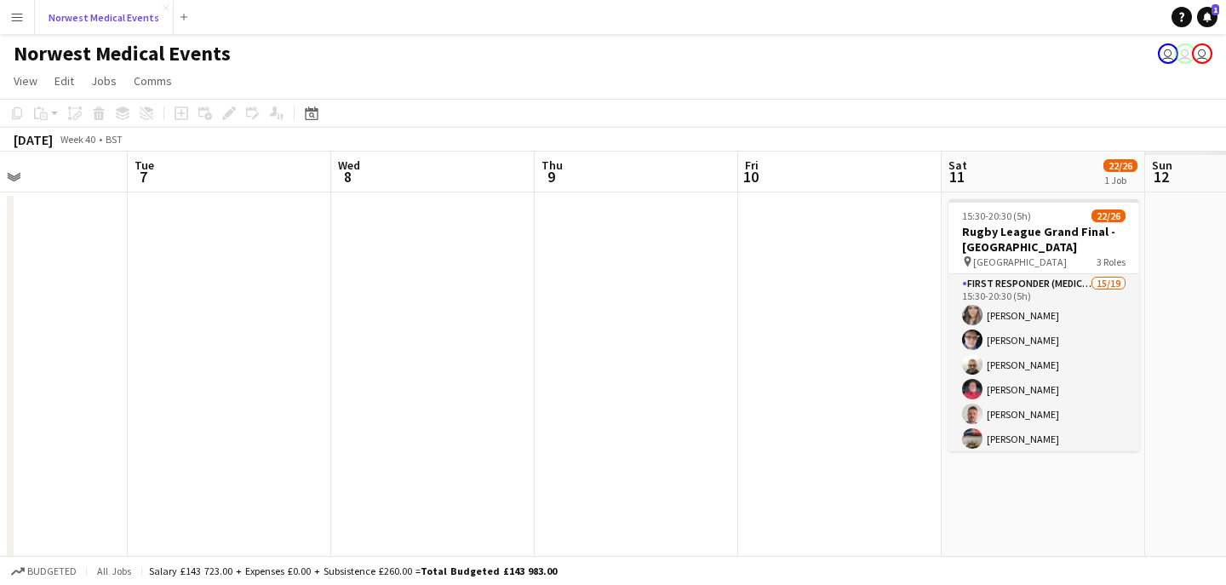
scroll to position [0, 483]
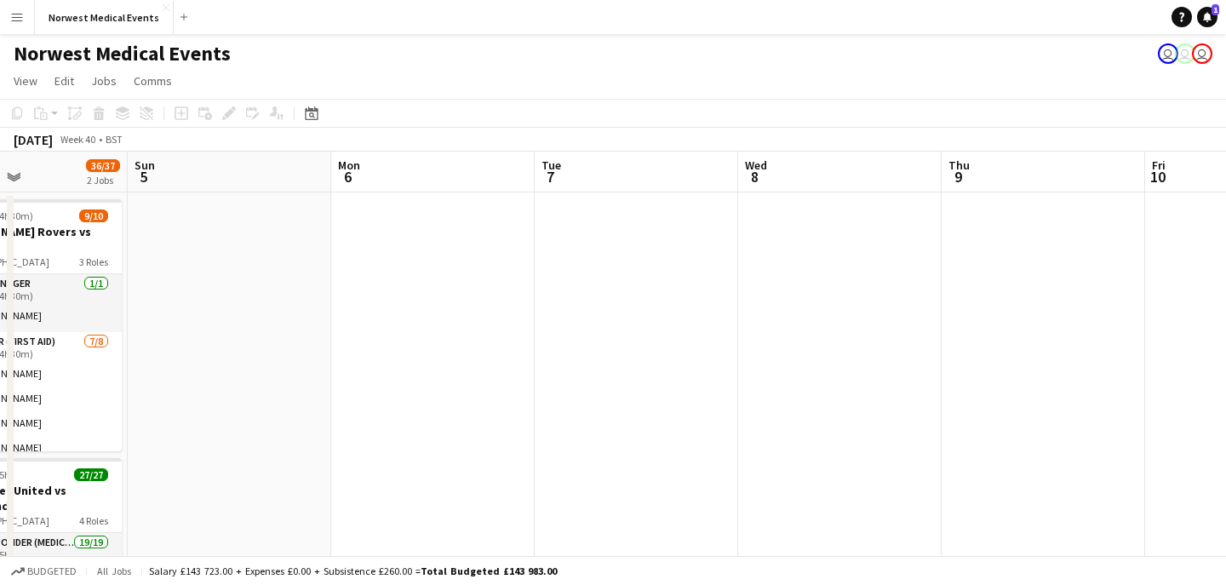
click at [827, 272] on app-date-cell at bounding box center [839, 468] width 203 height 552
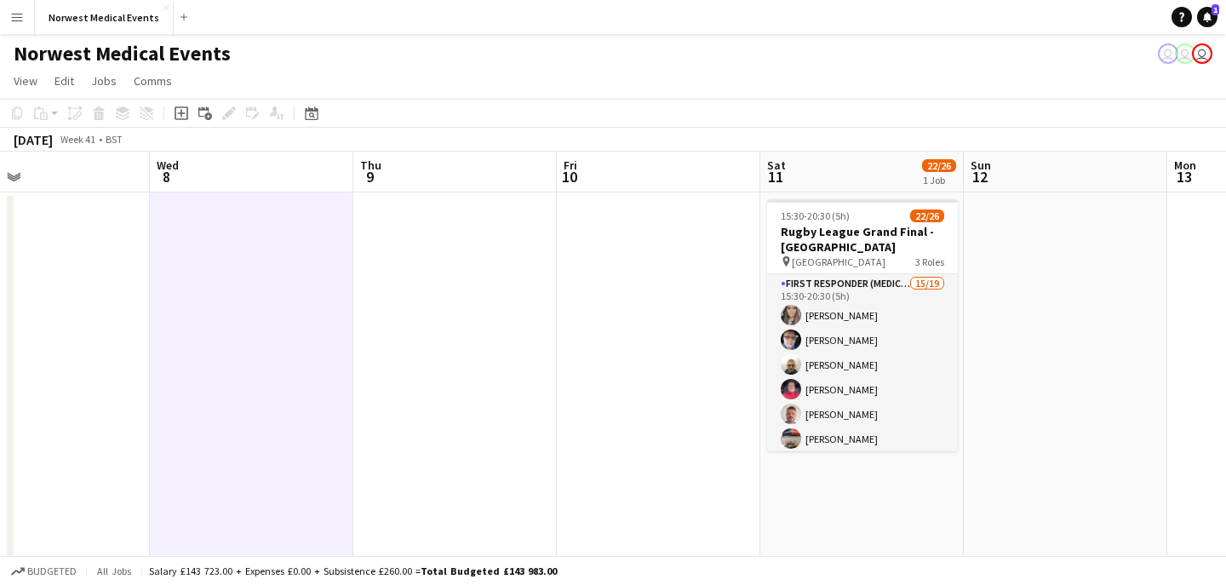
scroll to position [0, 538]
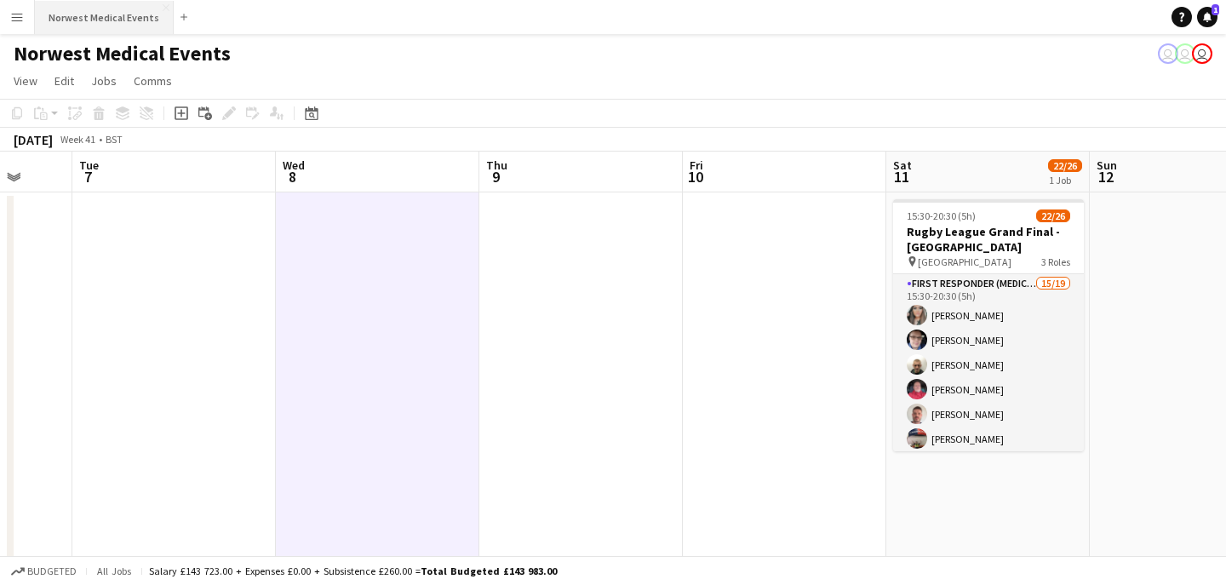
click at [94, 12] on button "Norwest Medical Events Close" at bounding box center [104, 17] width 139 height 33
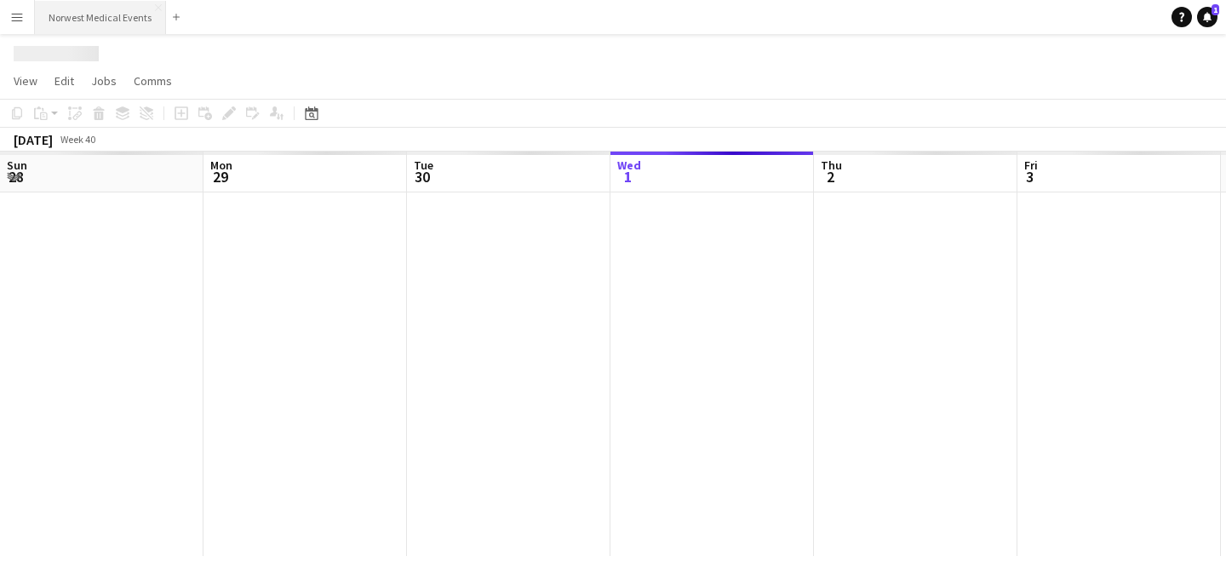
scroll to position [0, 407]
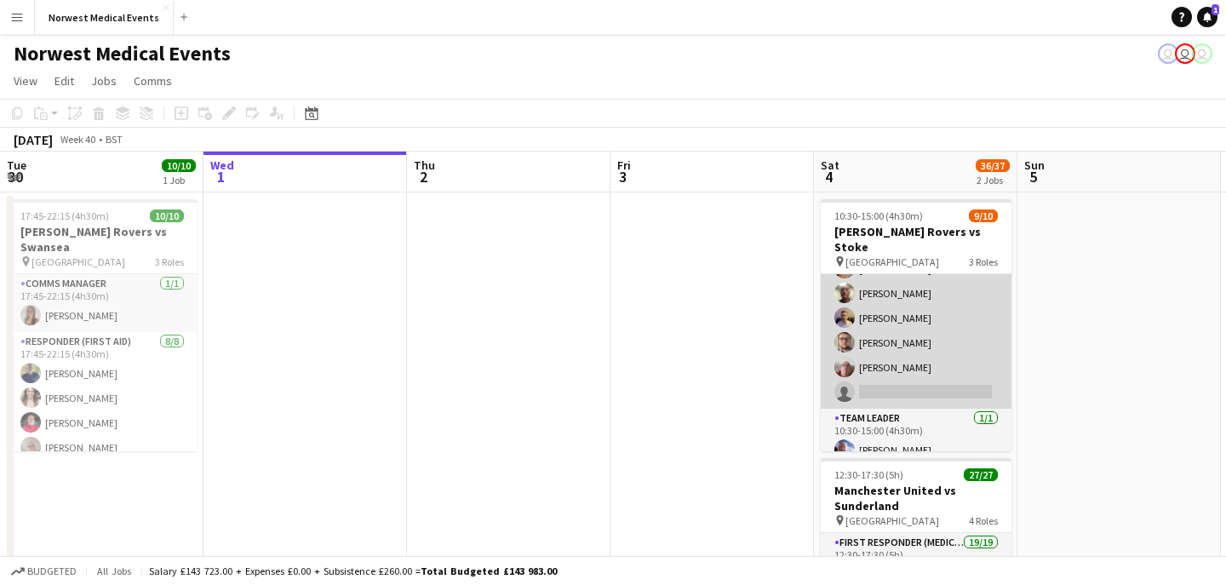
click at [920, 362] on app-card-role "Responder (First Aid) [DATE] 10:30-15:00 (4h30m) [PERSON_NAME] [PERSON_NAME] [P…" at bounding box center [916, 293] width 191 height 231
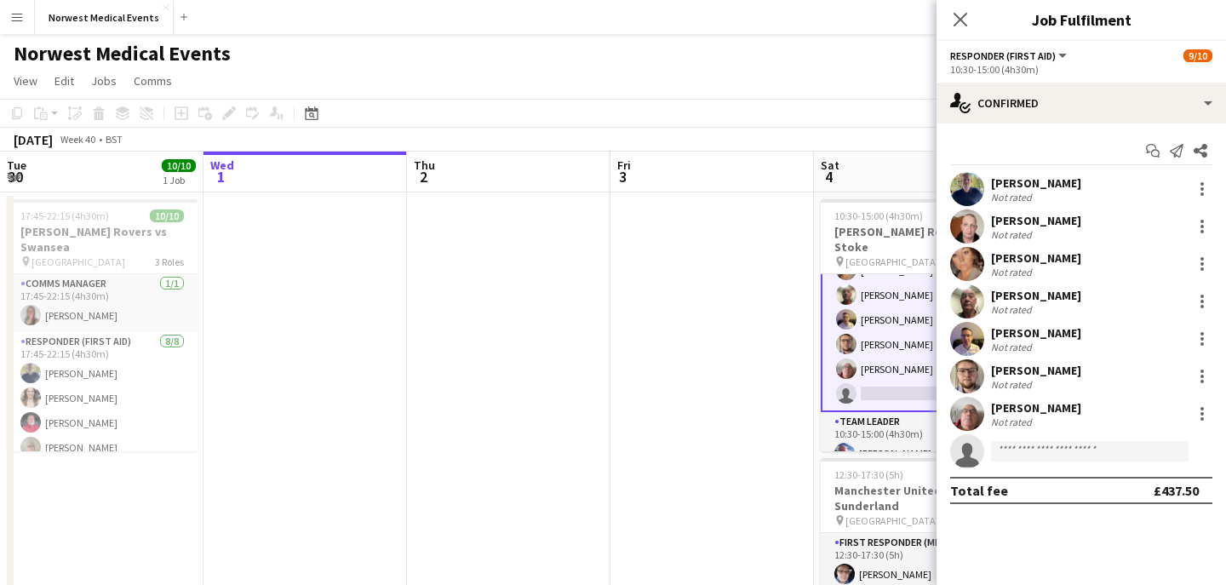
scroll to position [156, 0]
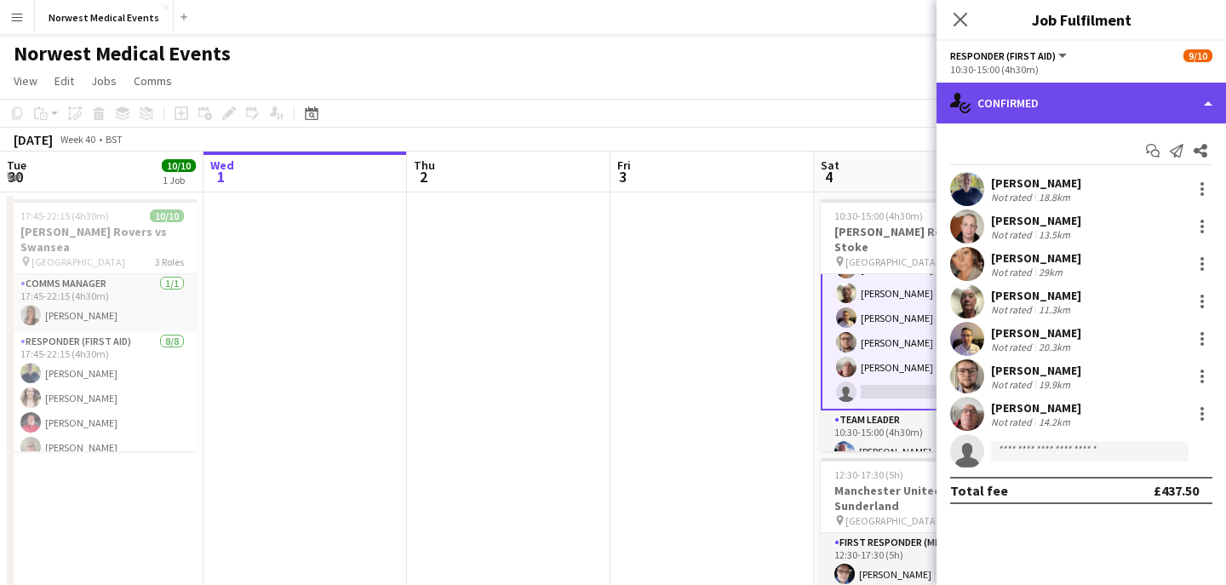
click at [1074, 98] on div "single-neutral-actions-check-2 Confirmed" at bounding box center [1080, 103] width 289 height 41
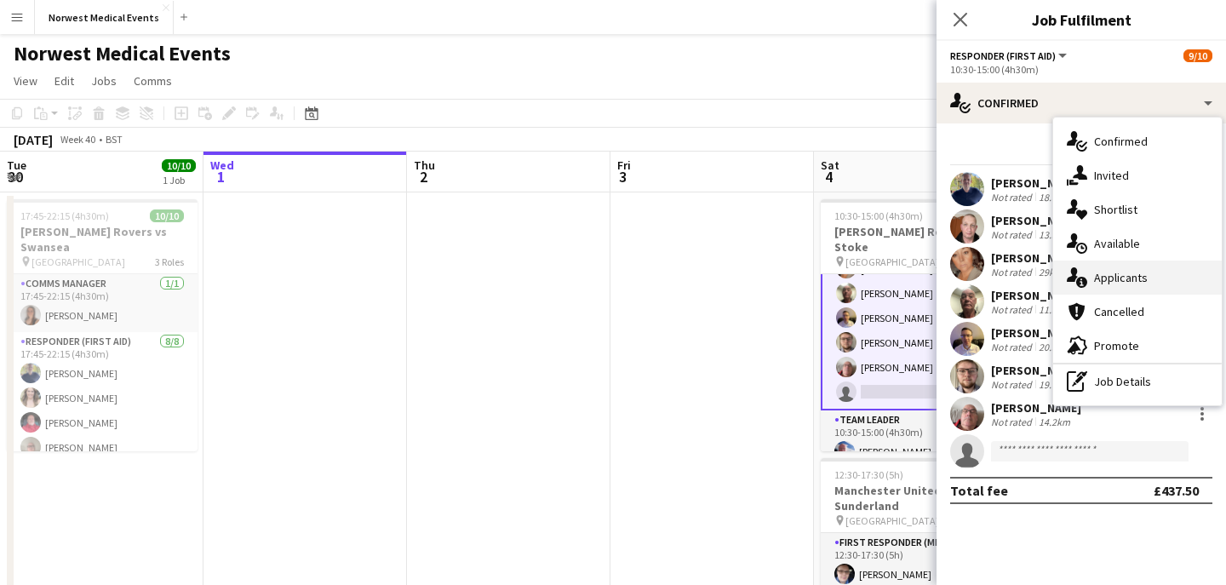
click at [1123, 270] on span "Applicants" at bounding box center [1121, 277] width 54 height 15
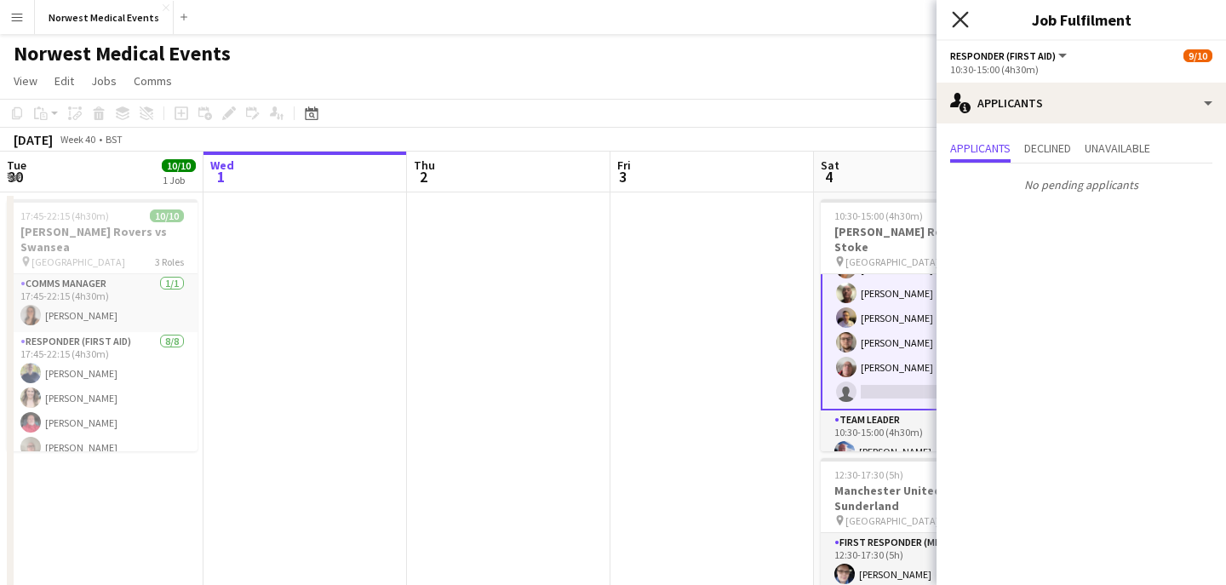
click at [962, 20] on icon at bounding box center [960, 19] width 16 height 16
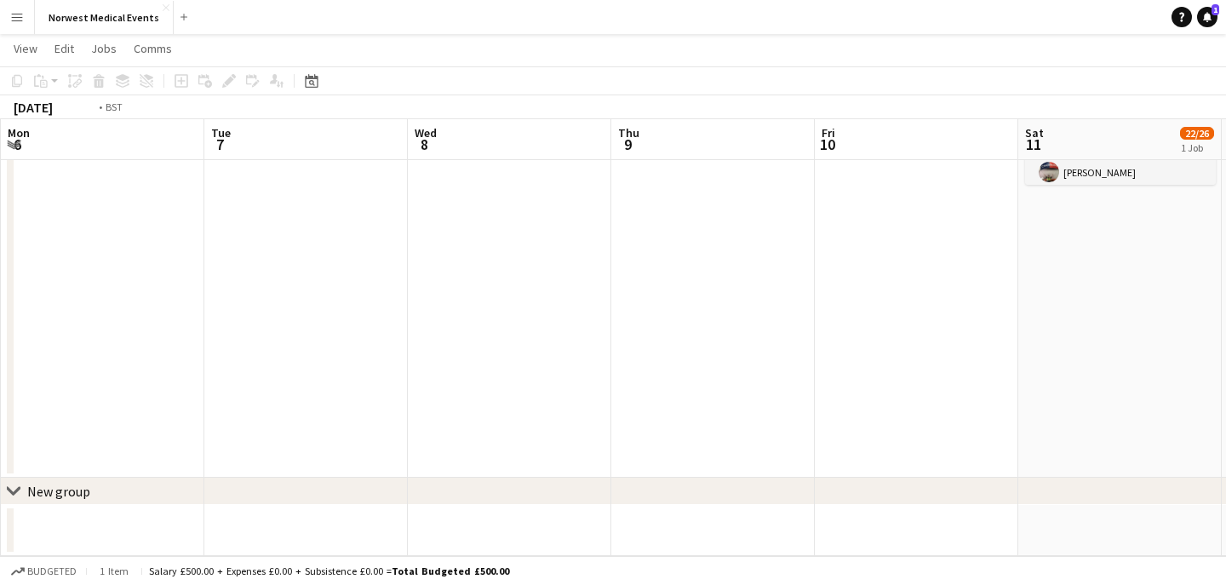
scroll to position [0, 548]
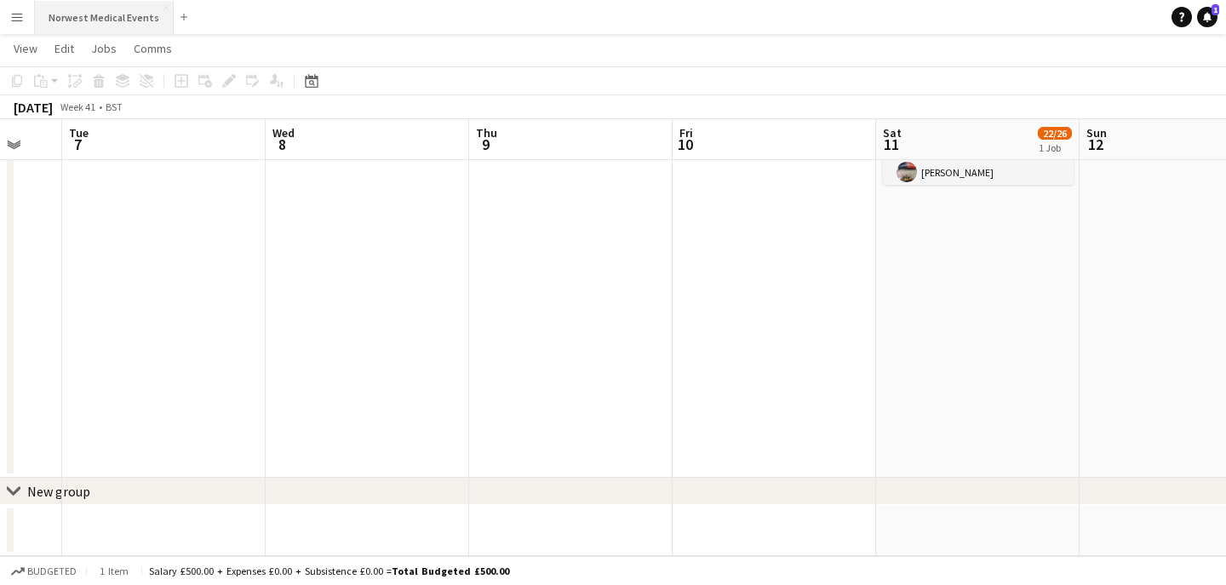
click at [112, 10] on button "Norwest Medical Events Close" at bounding box center [104, 17] width 139 height 33
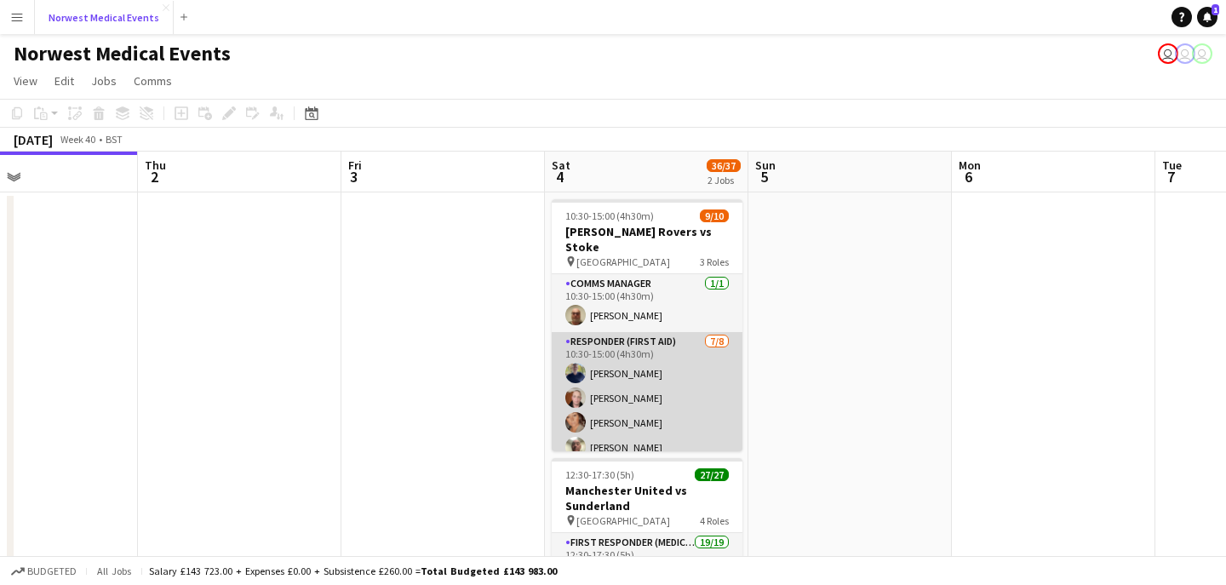
scroll to position [154, 0]
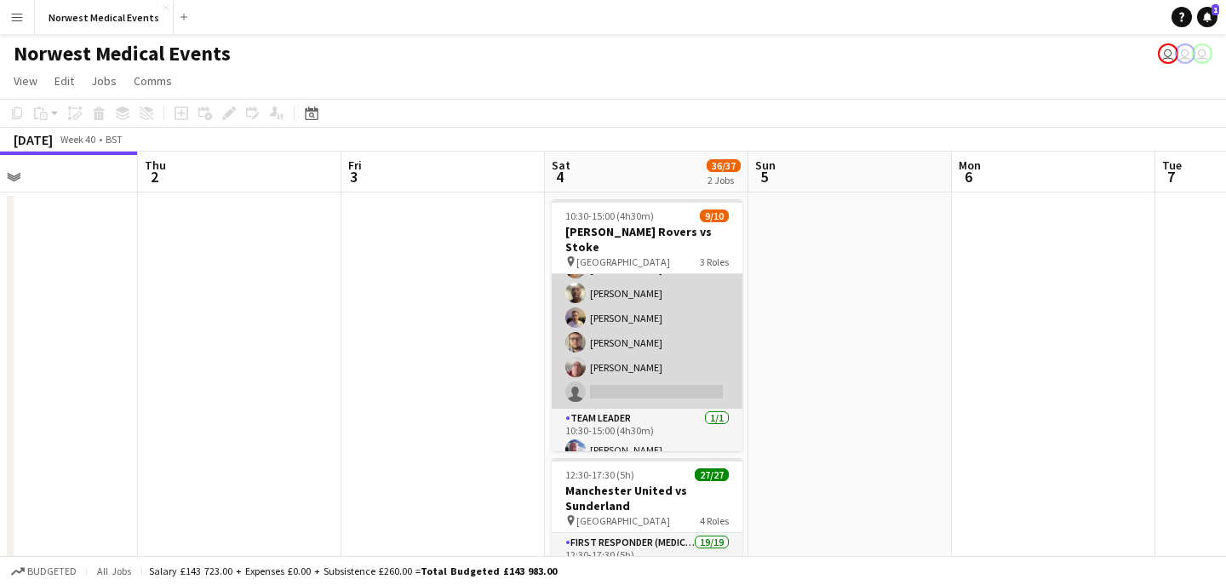
click at [682, 352] on app-card-role "Responder (First Aid) [DATE] 10:30-15:00 (4h30m) [PERSON_NAME] [PERSON_NAME] [P…" at bounding box center [647, 293] width 191 height 231
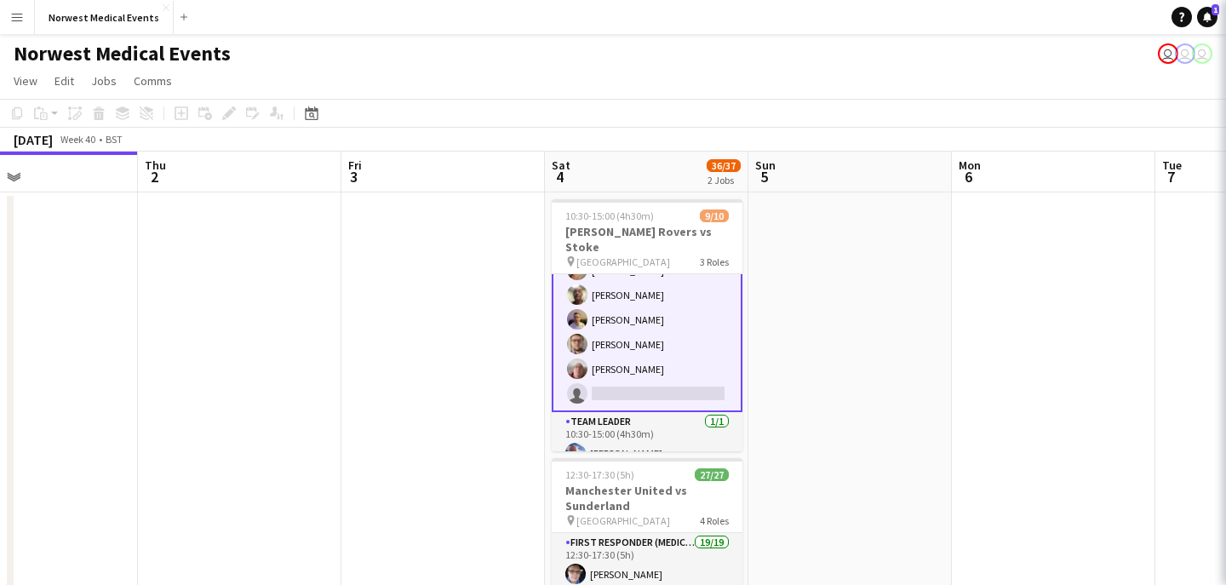
scroll to position [156, 0]
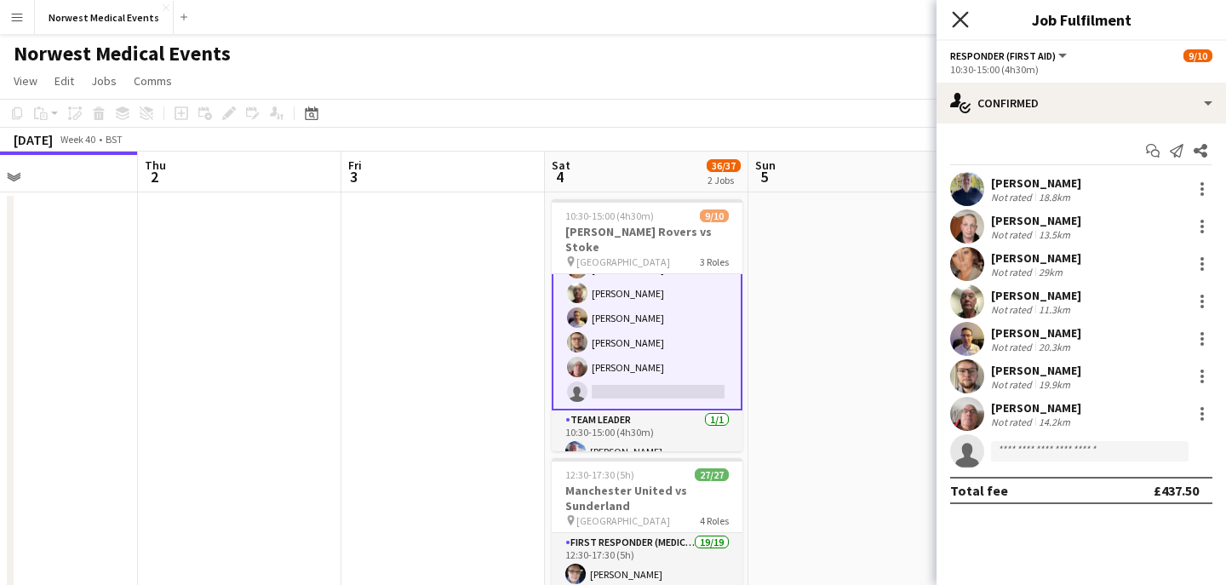
click at [964, 16] on icon at bounding box center [960, 19] width 16 height 16
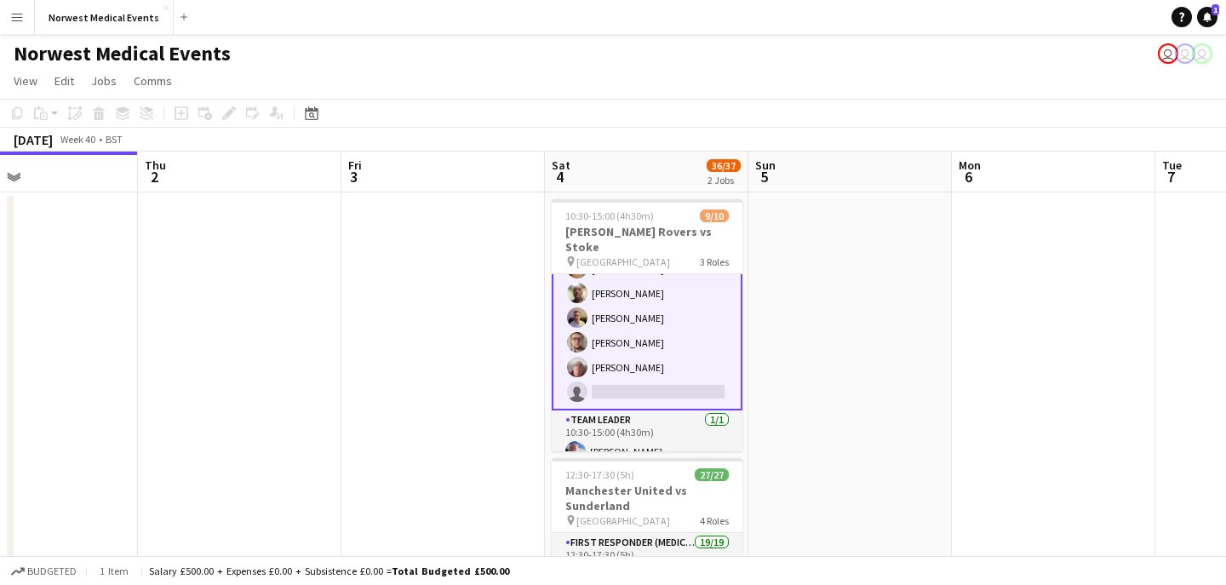
scroll to position [0, 0]
click at [658, 346] on app-card-role "Responder (First Aid) [DATE] 10:30-15:00 (4h30m) [PERSON_NAME] [PERSON_NAME] [P…" at bounding box center [647, 292] width 191 height 234
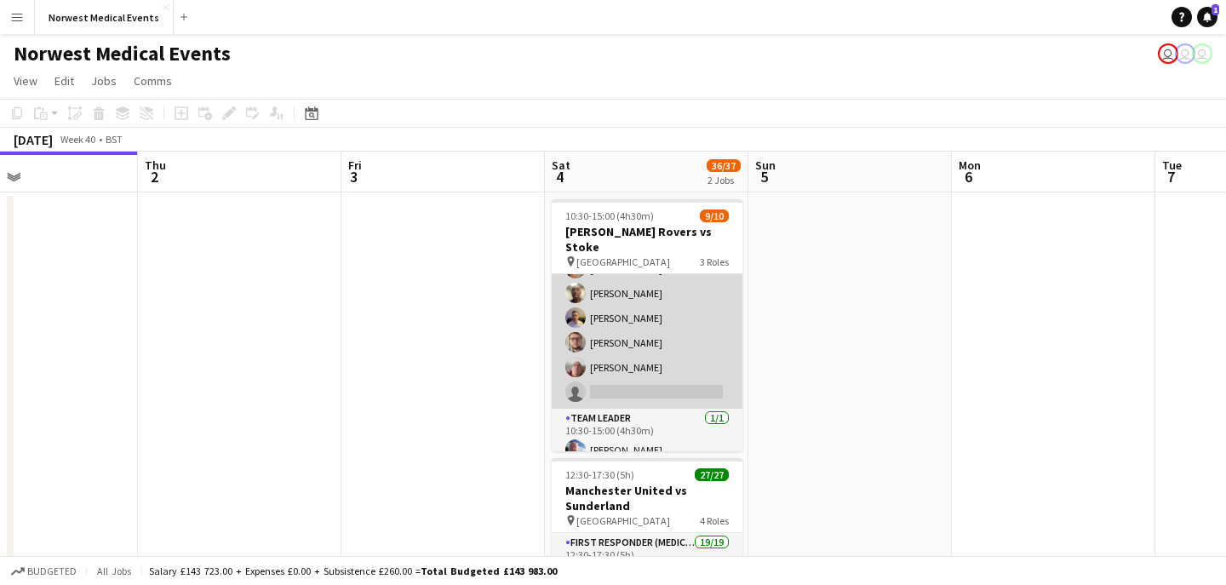
click at [660, 342] on app-card-role "Responder (First Aid) [DATE] 10:30-15:00 (4h30m) [PERSON_NAME] [PERSON_NAME] [P…" at bounding box center [647, 293] width 191 height 231
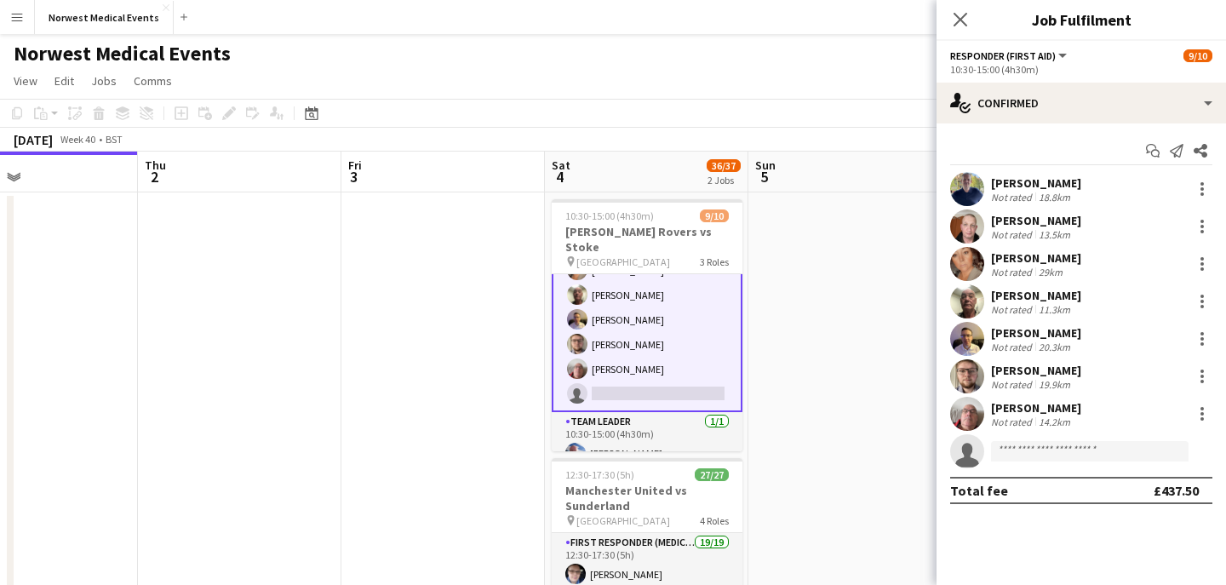
scroll to position [157, 0]
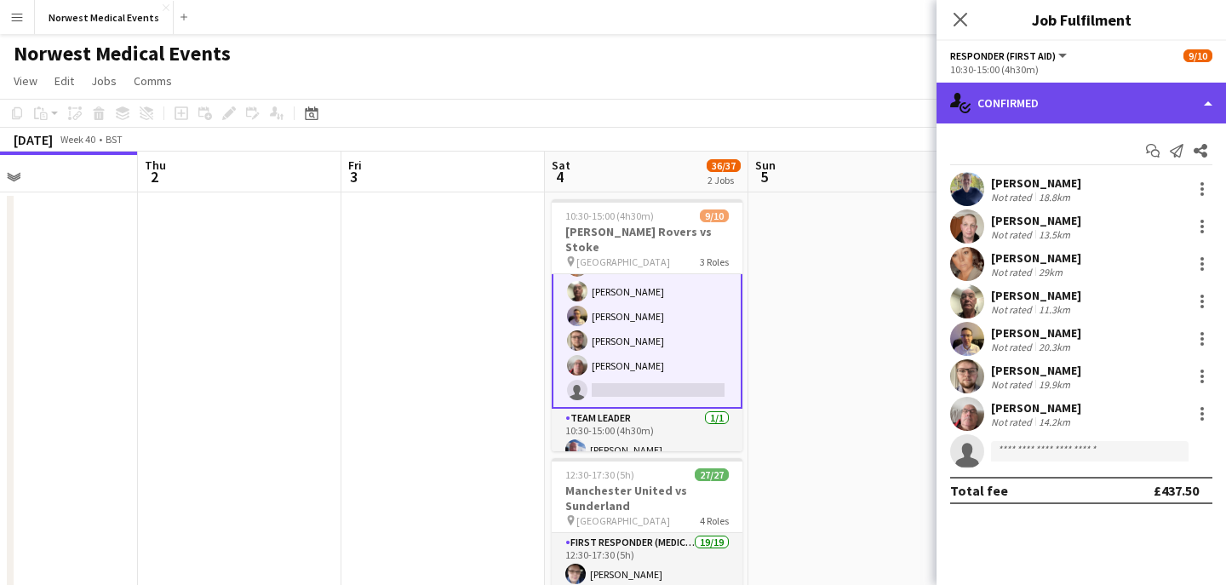
click at [1006, 117] on div "single-neutral-actions-check-2 Confirmed" at bounding box center [1080, 103] width 289 height 41
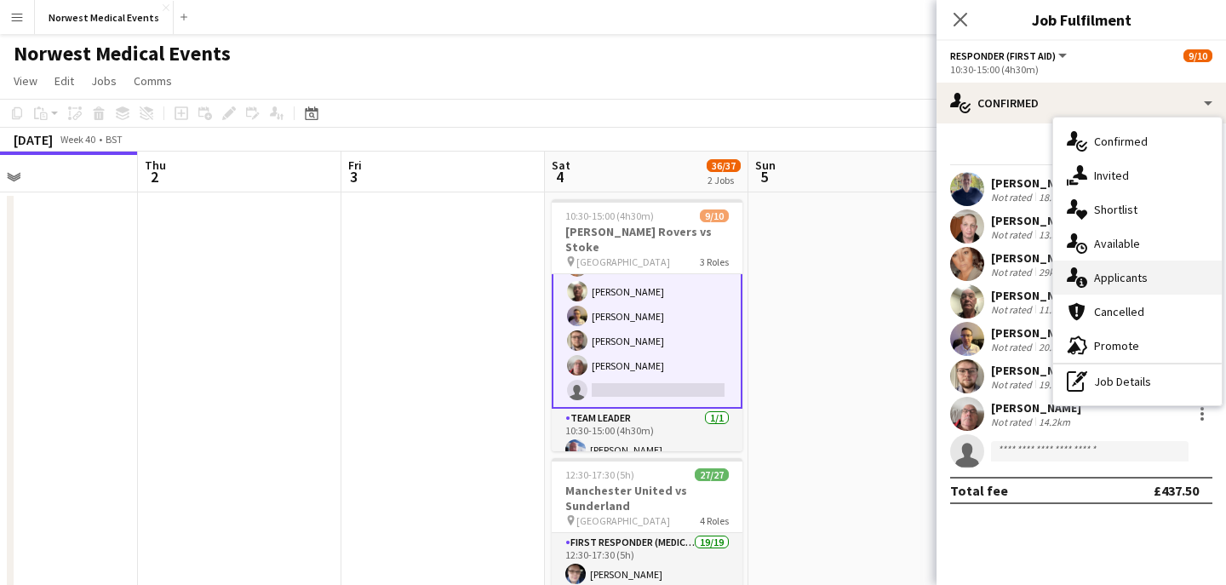
click at [1105, 263] on div "single-neutral-actions-information Applicants" at bounding box center [1137, 277] width 169 height 34
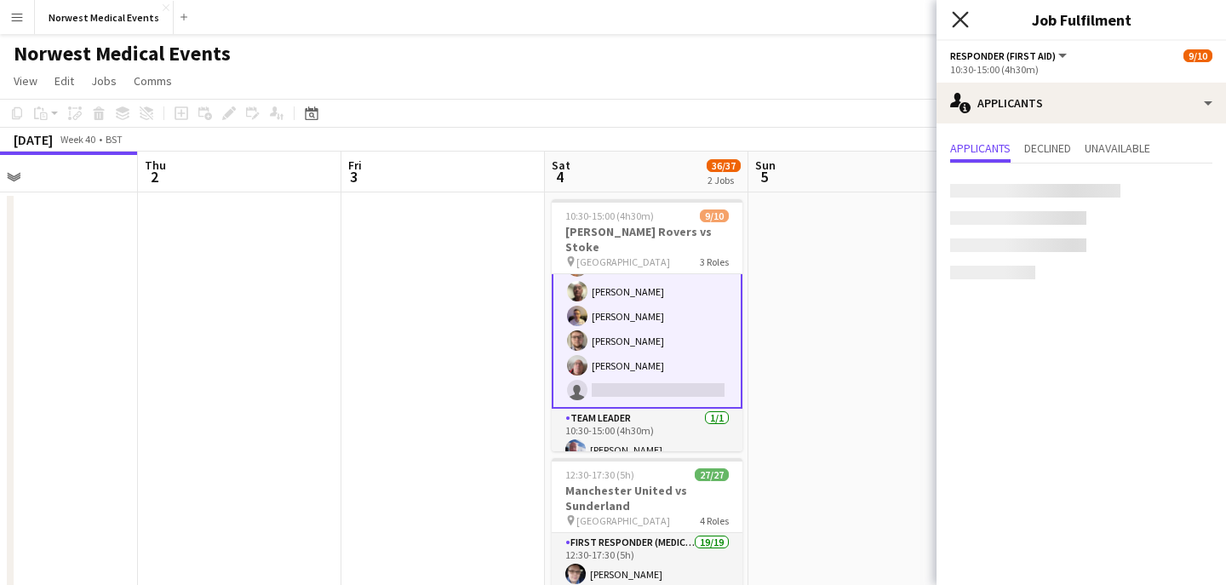
click at [953, 20] on icon "Close pop-in" at bounding box center [960, 19] width 16 height 16
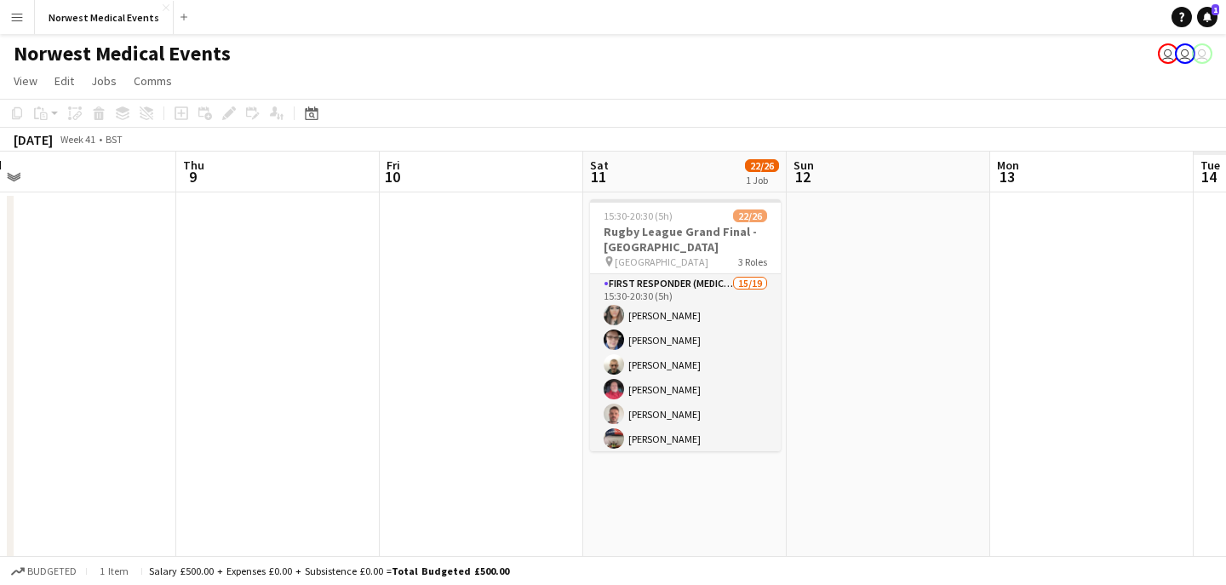
scroll to position [0, 572]
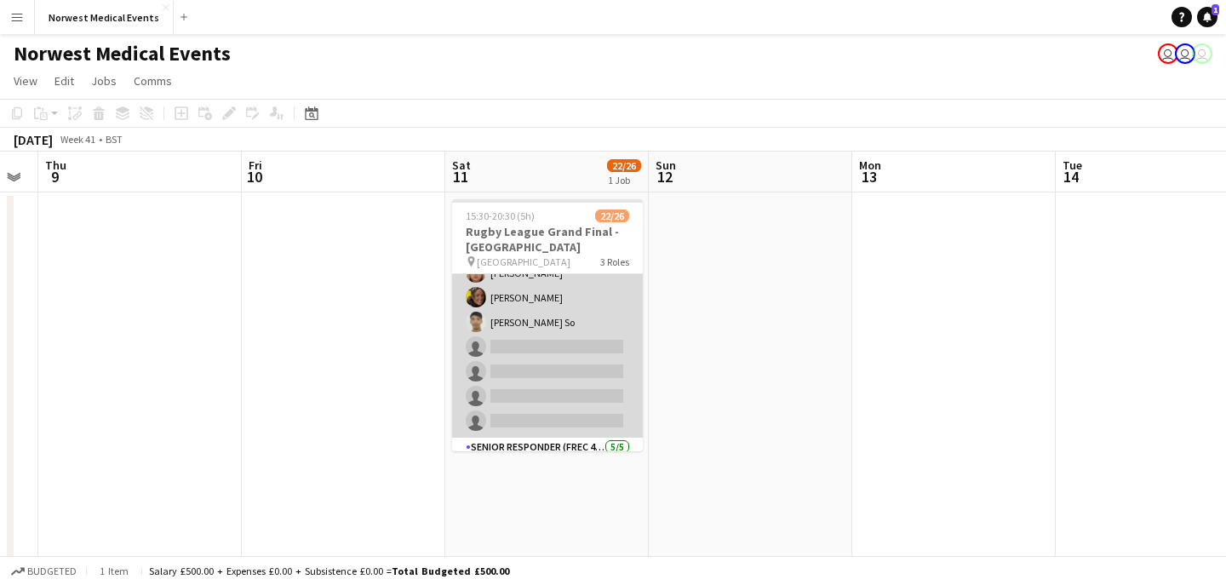
click at [551, 328] on app-card-role "First Responder (Medical) 15/19 15:30-20:30 (5h) [PERSON_NAME] [PERSON_NAME] [P…" at bounding box center [547, 186] width 191 height 502
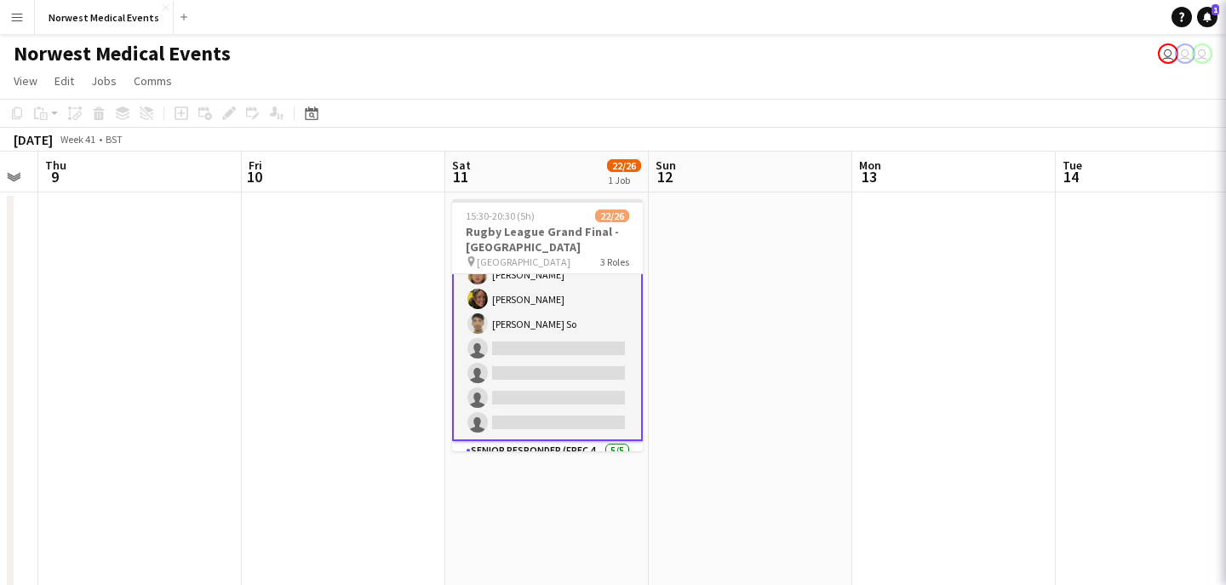
scroll to position [340, 0]
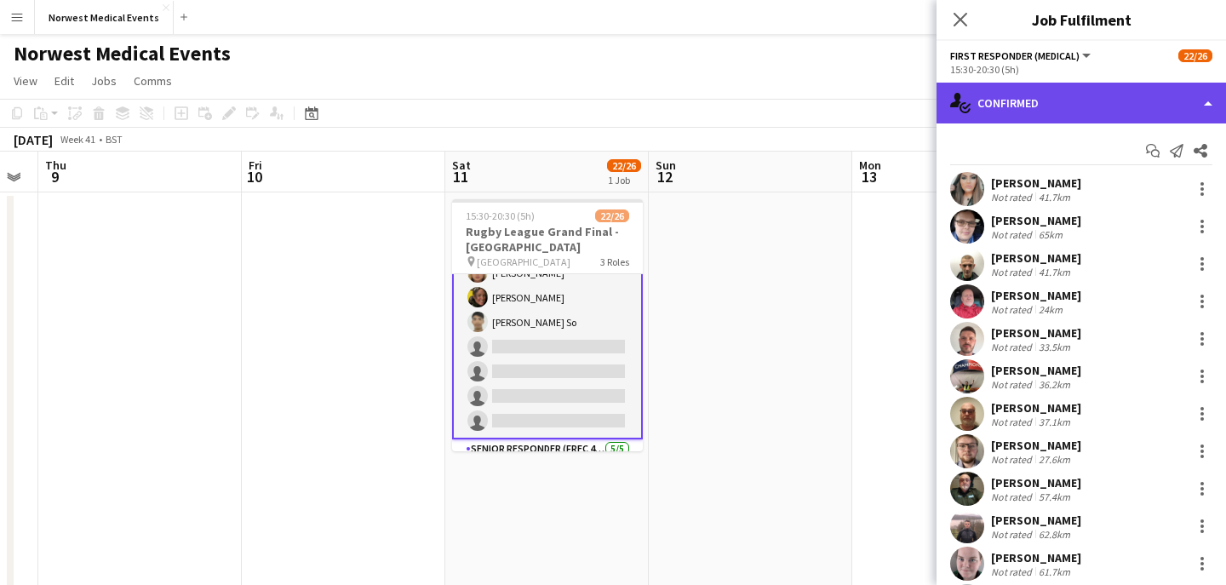
click at [1016, 89] on div "single-neutral-actions-check-2 Confirmed" at bounding box center [1080, 103] width 289 height 41
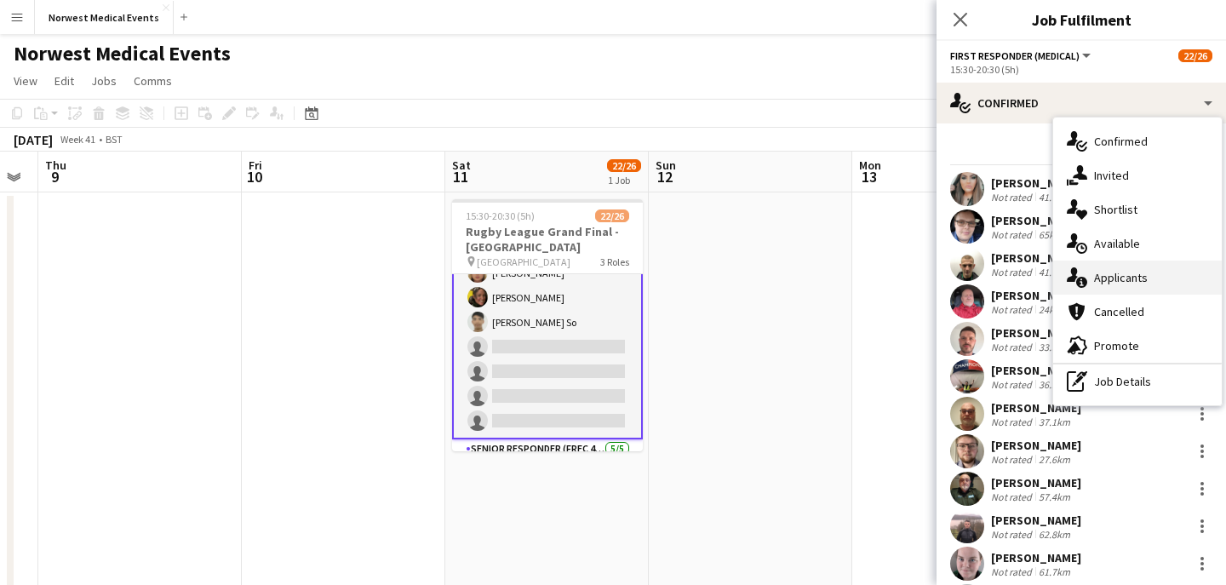
click at [1136, 273] on span "Applicants" at bounding box center [1121, 277] width 54 height 15
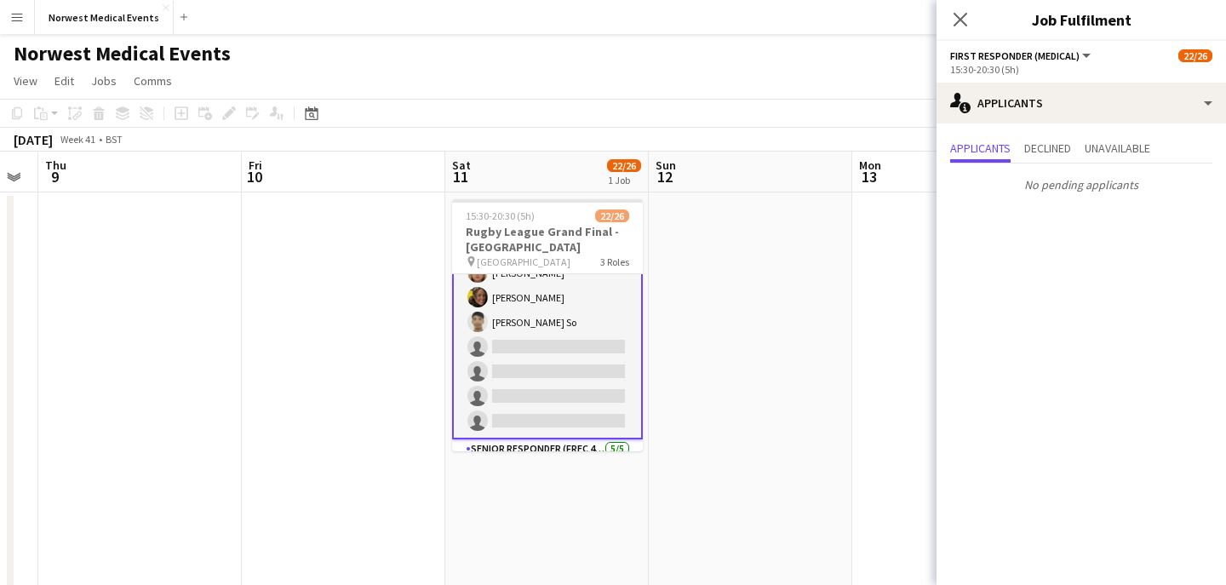
click at [957, 10] on app-icon "Close pop-in" at bounding box center [960, 19] width 20 height 20
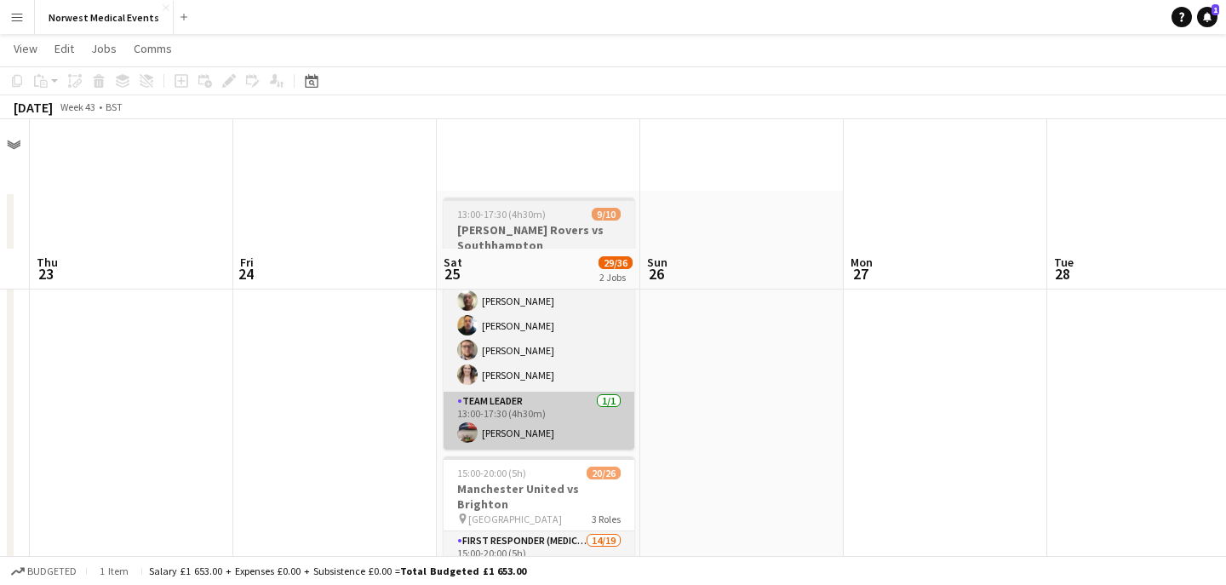
scroll to position [181, 0]
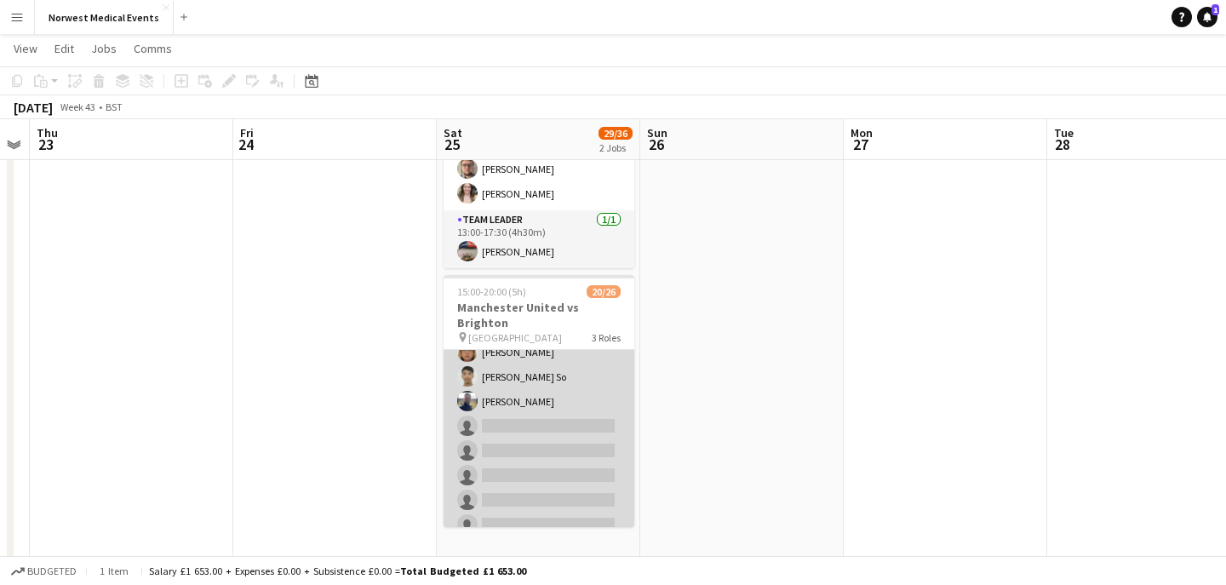
click at [551, 420] on app-card-role "First Responder (Medical) 14/19 15:00-20:00 (5h) [PERSON_NAME] [PERSON_NAME] [P…" at bounding box center [538, 290] width 191 height 502
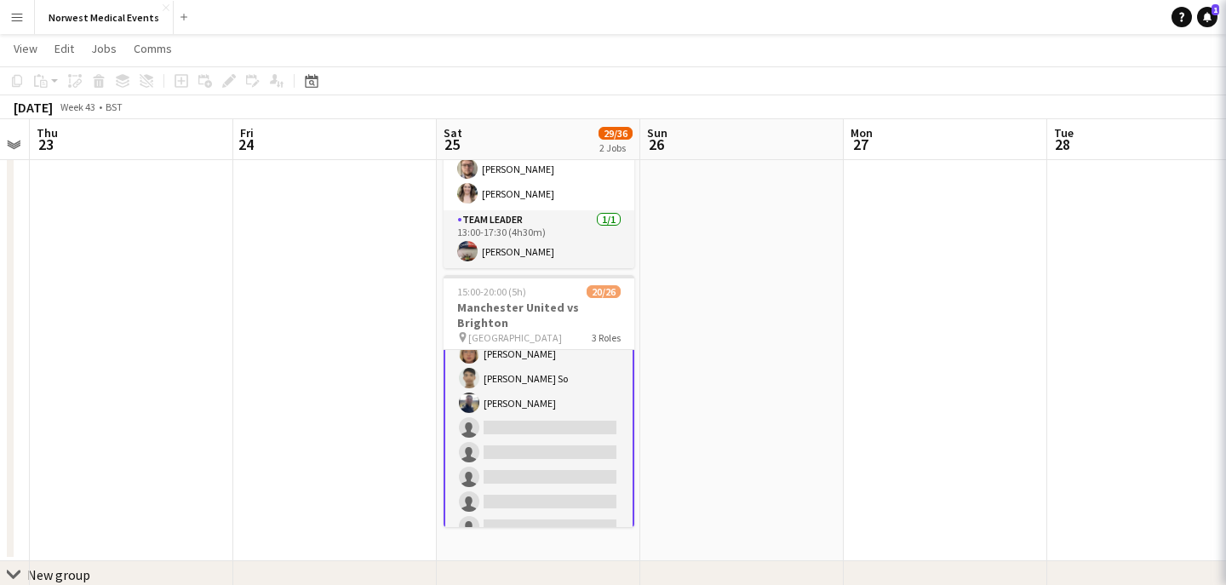
scroll to position [312, 0]
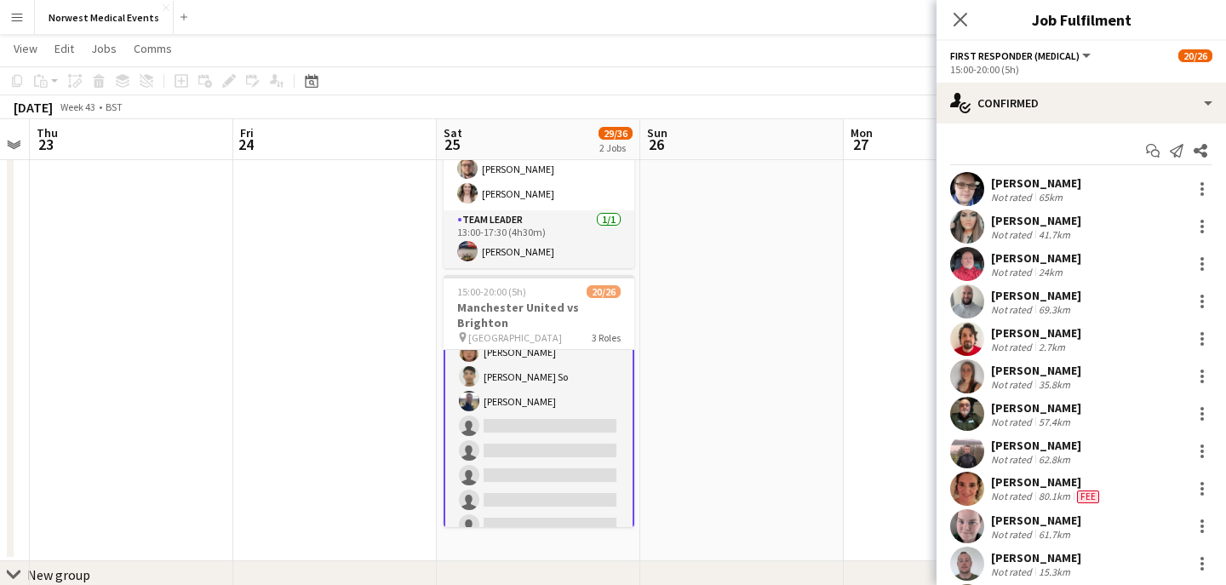
click at [1072, 127] on div "Start chat Send notification Share [PERSON_NAME] Not rated 65km [PERSON_NAME] N…" at bounding box center [1080, 526] width 289 height 806
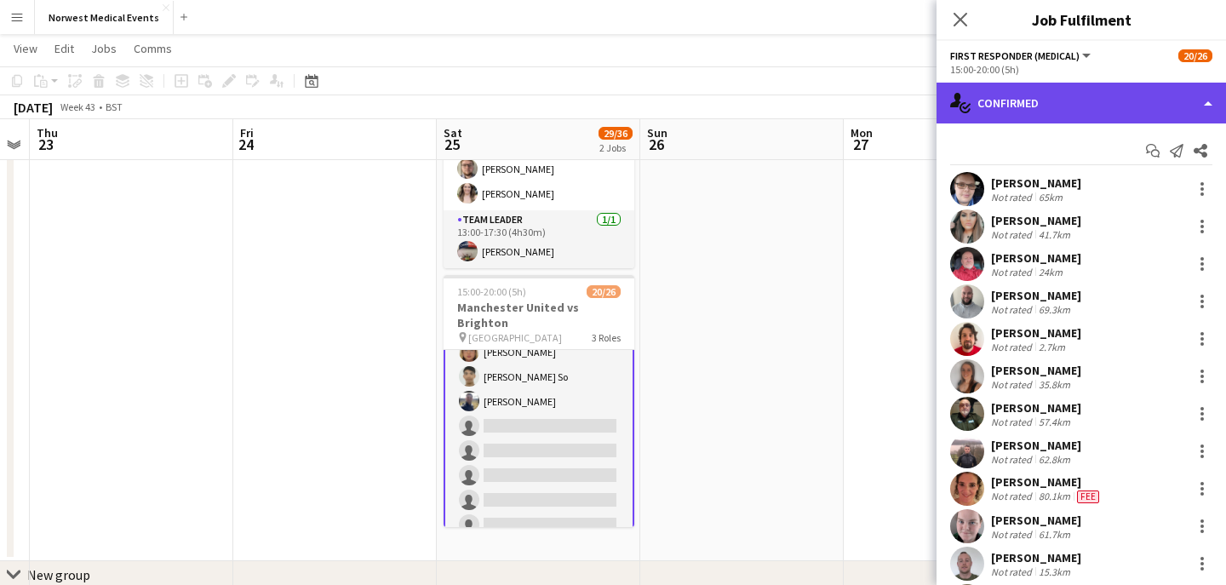
click at [1072, 112] on div "single-neutral-actions-check-2 Confirmed" at bounding box center [1080, 103] width 289 height 41
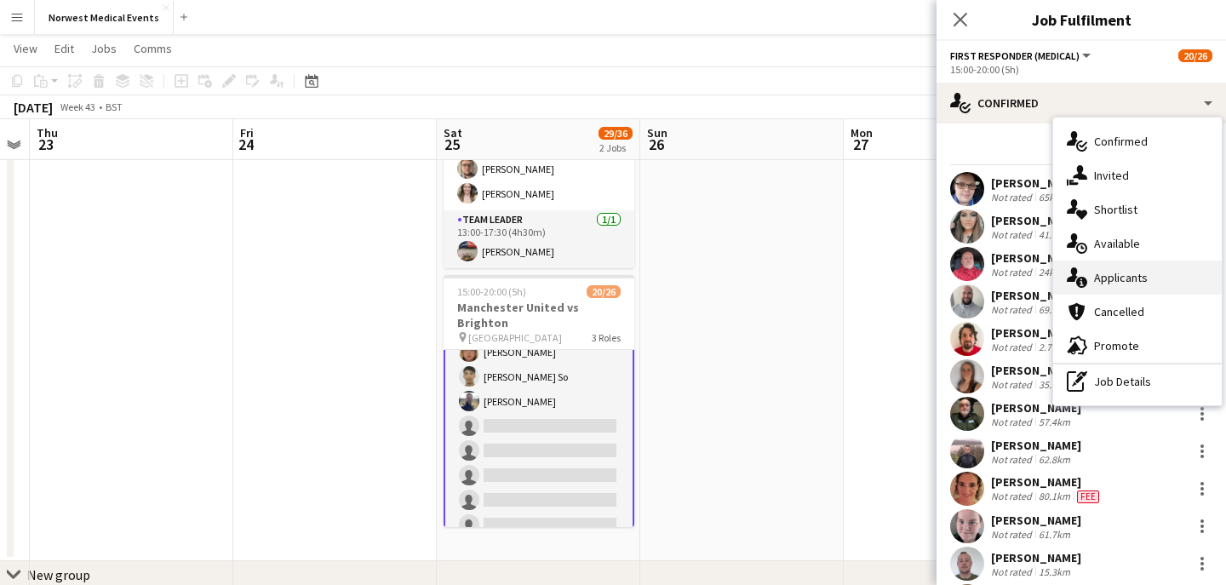
click at [1121, 270] on span "Applicants" at bounding box center [1121, 277] width 54 height 15
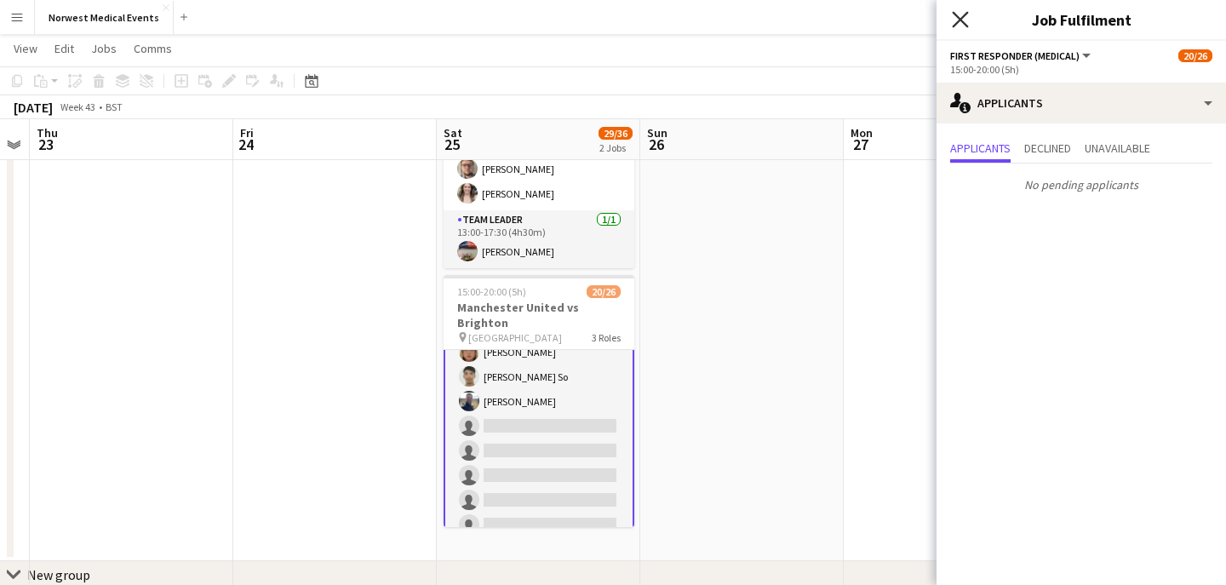
click at [960, 16] on icon "Close pop-in" at bounding box center [960, 19] width 16 height 16
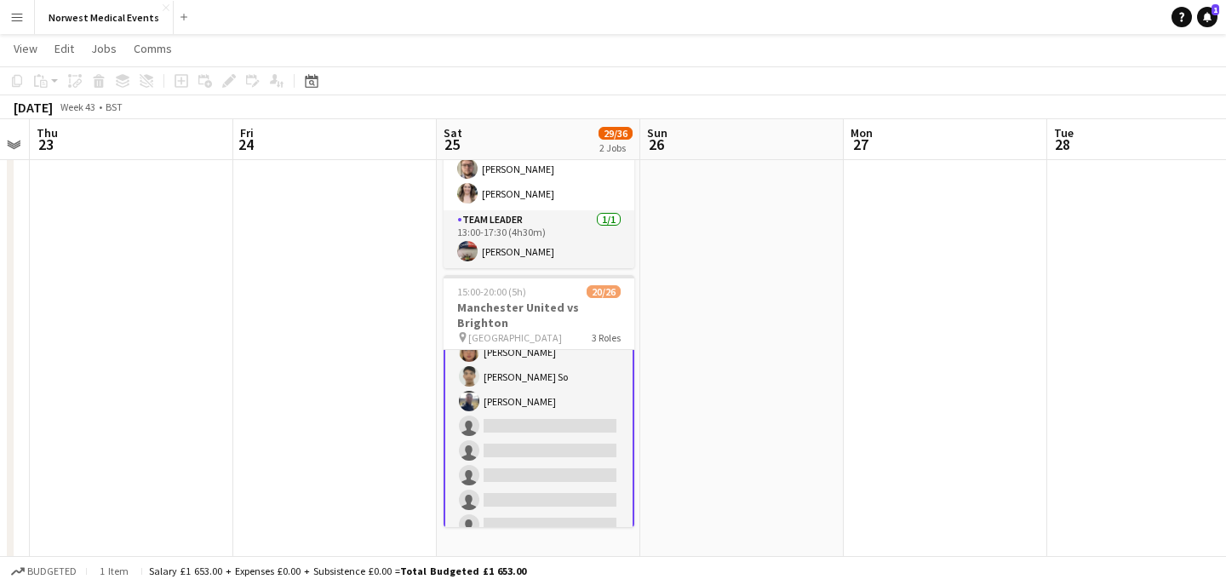
scroll to position [524, 0]
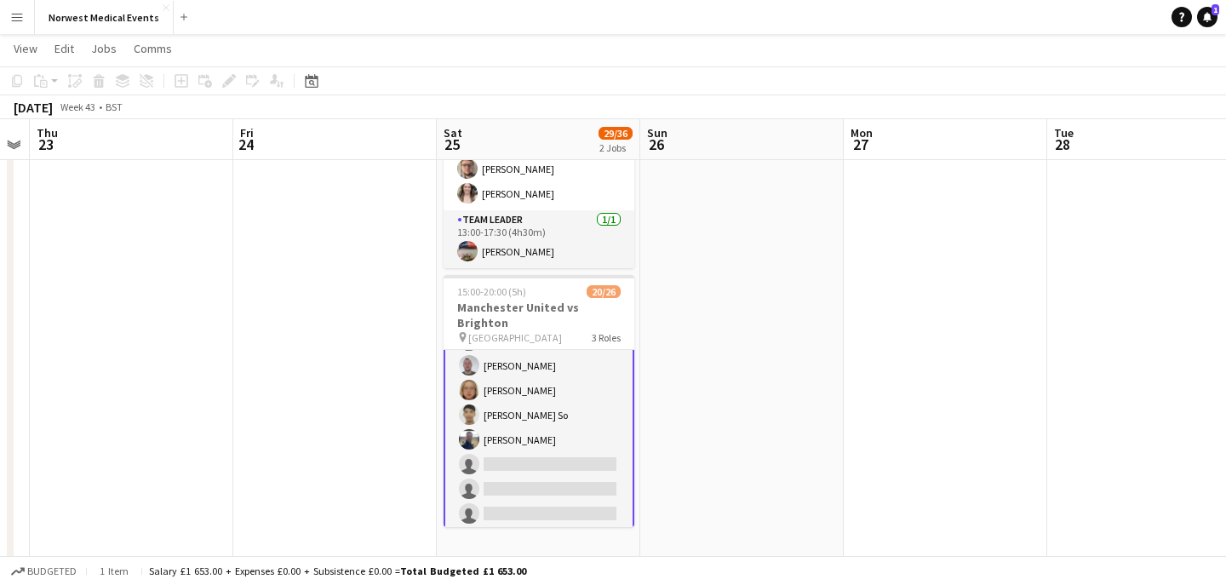
click at [547, 398] on app-card-role "First Responder (Medical) 14/19 15:00-20:00 (5h) [PERSON_NAME] [PERSON_NAME] [P…" at bounding box center [538, 329] width 191 height 506
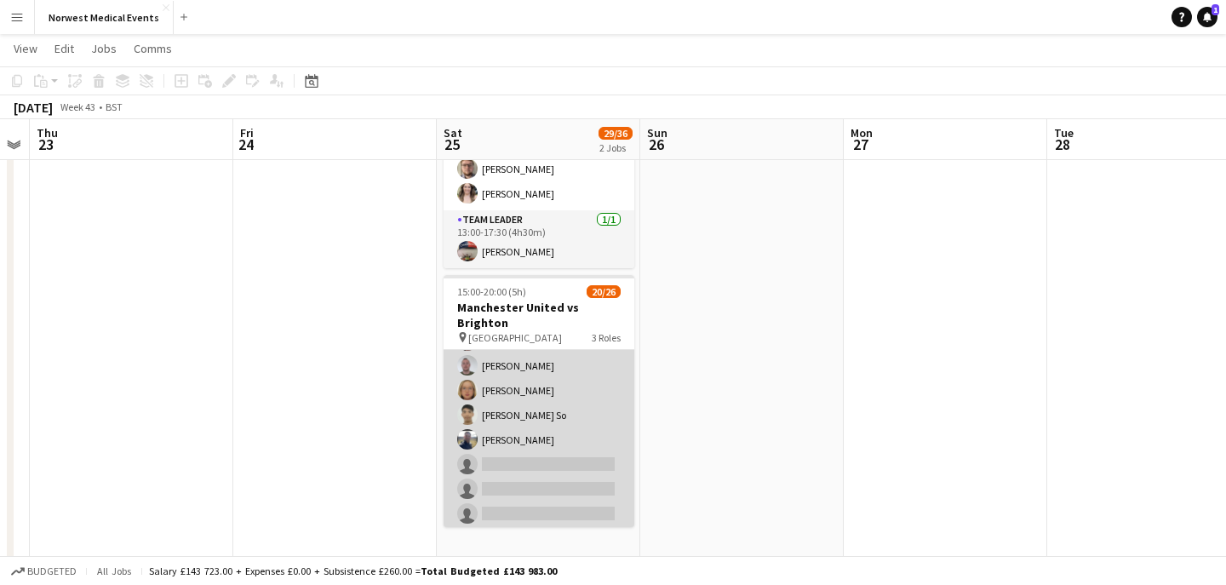
click at [547, 398] on app-card-role "First Responder (Medical) 14/19 15:00-20:00 (5h) [PERSON_NAME] [PERSON_NAME] [P…" at bounding box center [538, 328] width 191 height 502
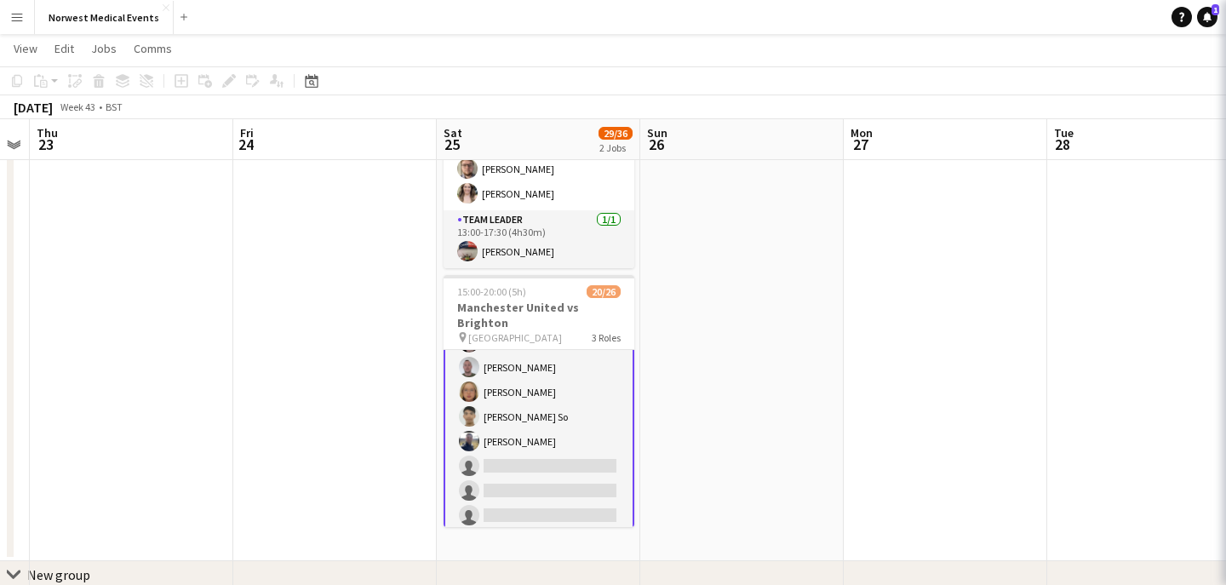
scroll to position [274, 0]
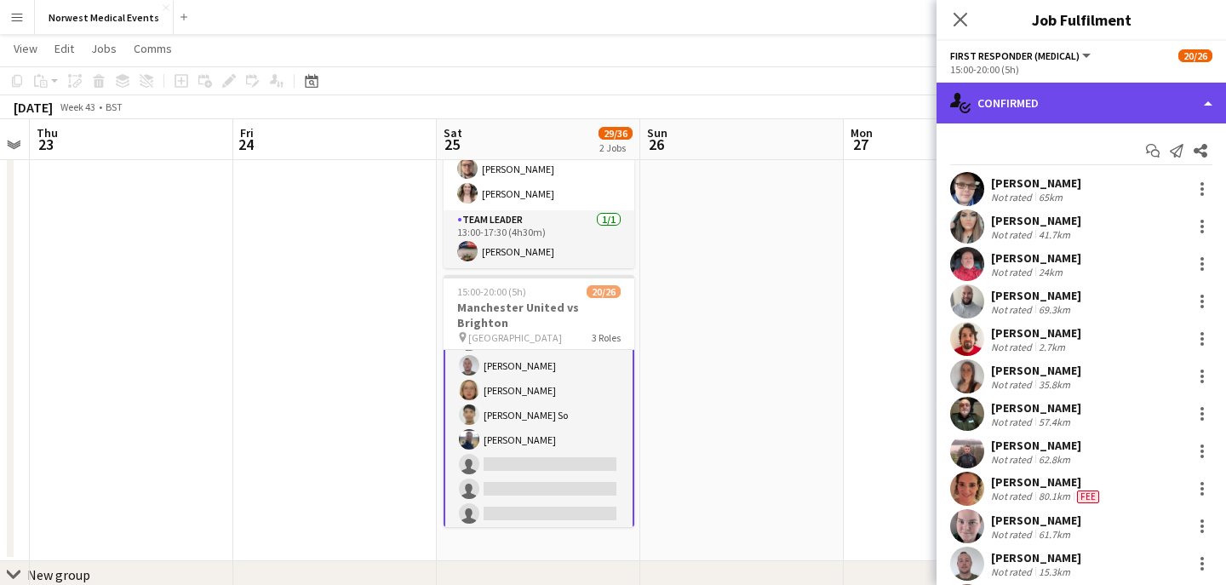
click at [1097, 118] on div "single-neutral-actions-check-2 Confirmed" at bounding box center [1080, 103] width 289 height 41
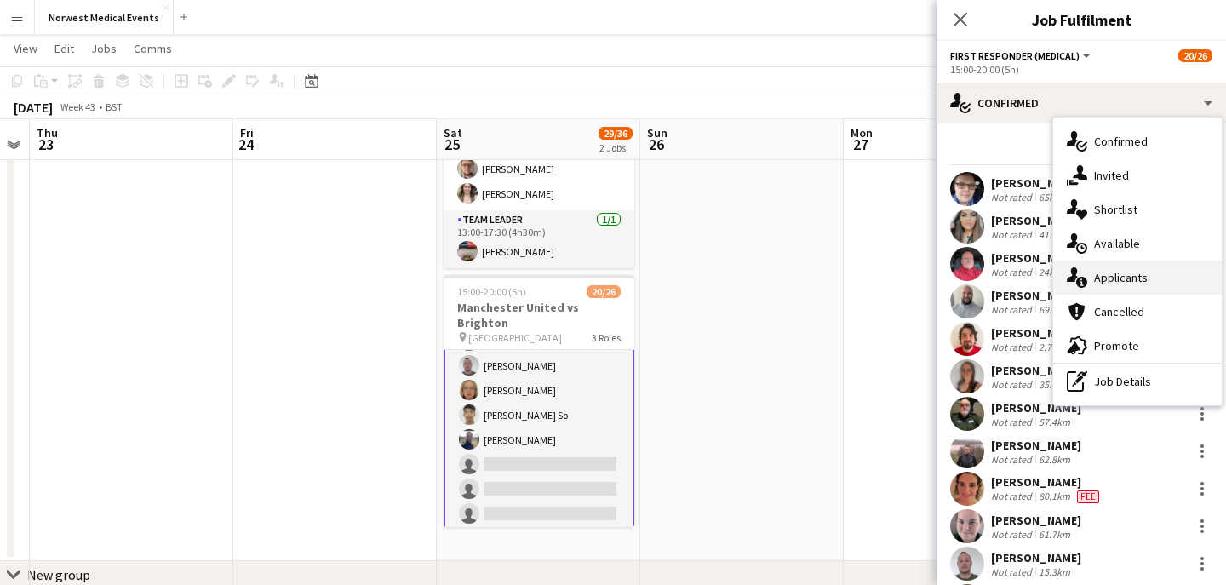
click at [1159, 281] on div "single-neutral-actions-information Applicants" at bounding box center [1137, 277] width 169 height 34
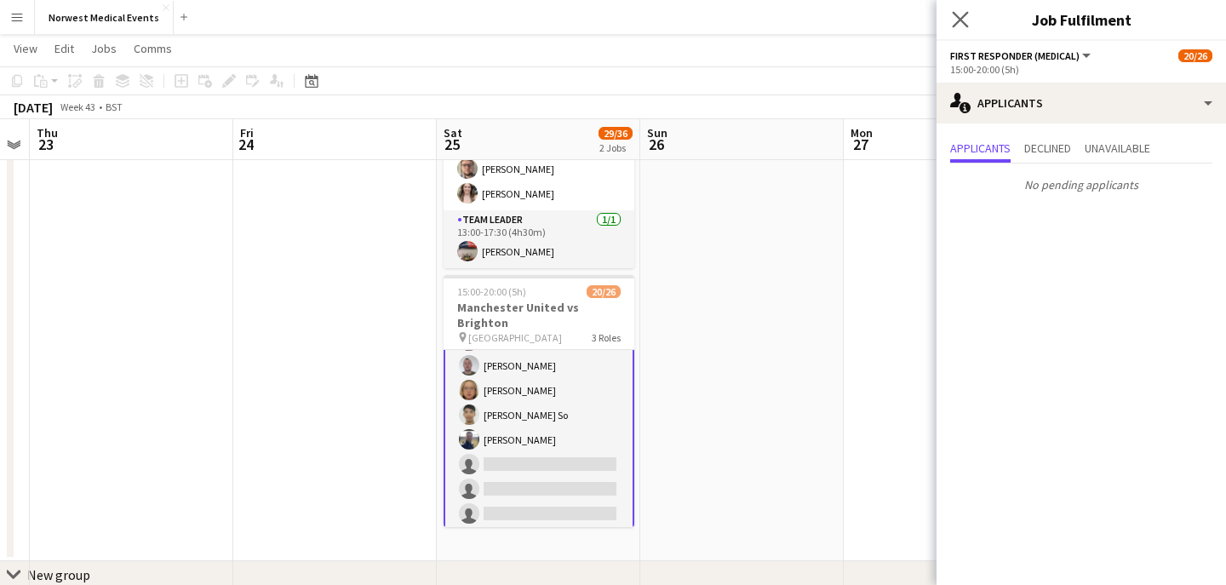
click at [960, 10] on app-icon "Close pop-in" at bounding box center [960, 20] width 25 height 25
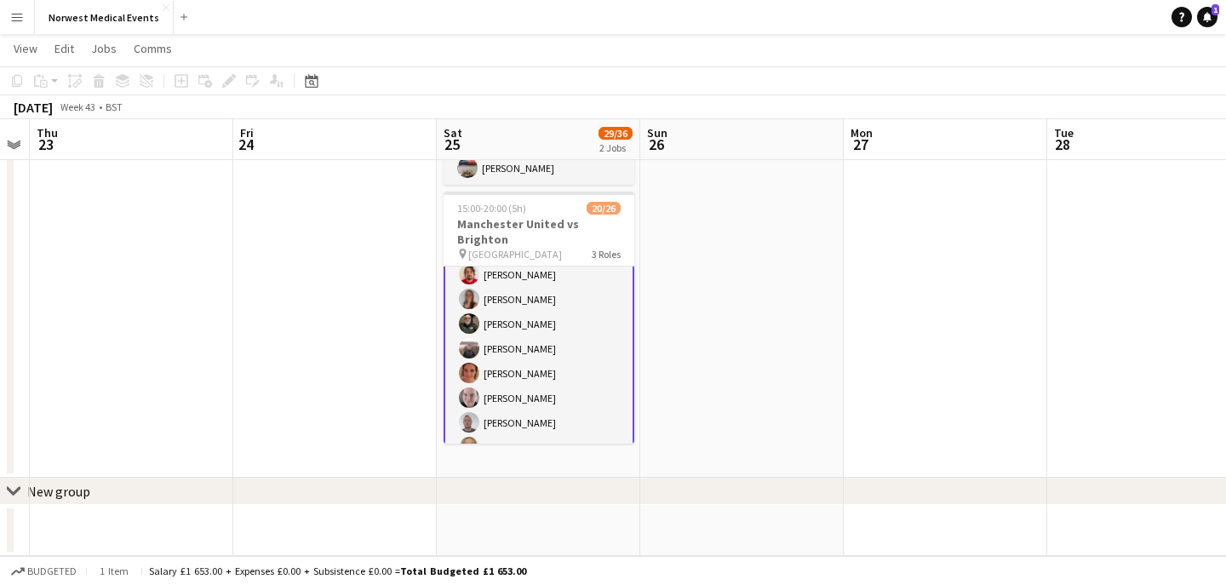
scroll to position [348, 0]
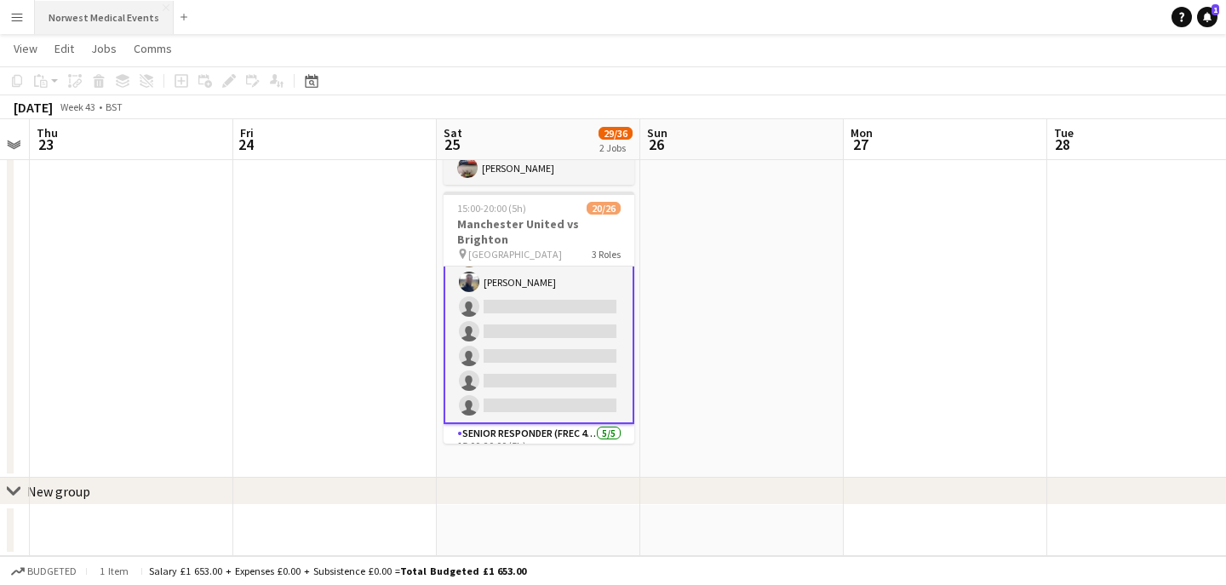
click at [134, 24] on button "Norwest Medical Events Close" at bounding box center [104, 17] width 139 height 33
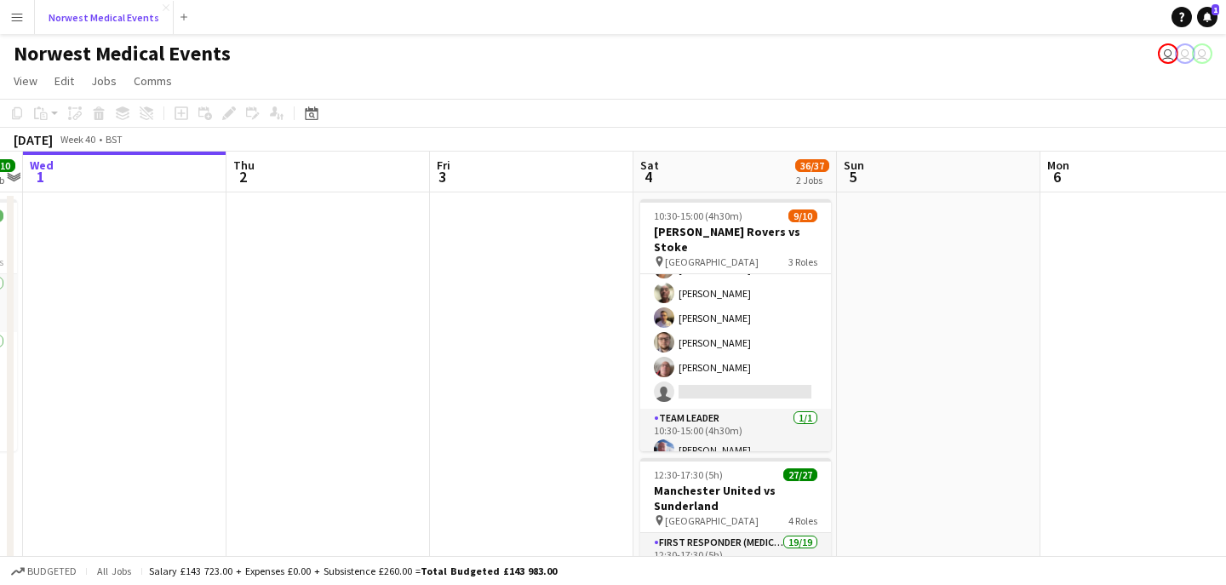
scroll to position [0, 615]
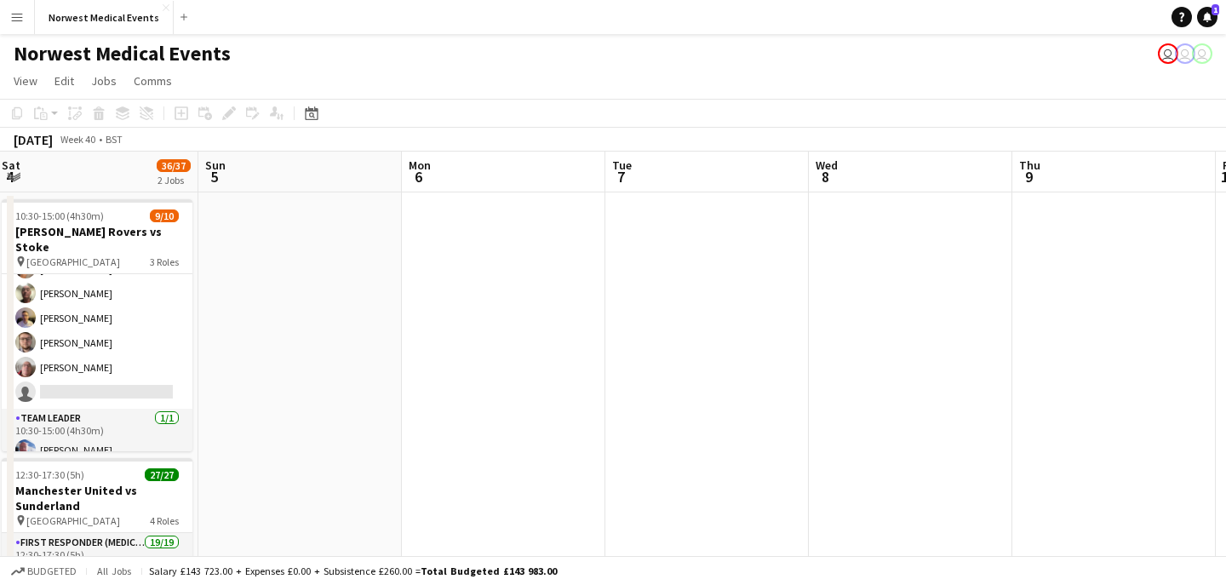
click at [650, 250] on app-date-cell at bounding box center [706, 468] width 203 height 552
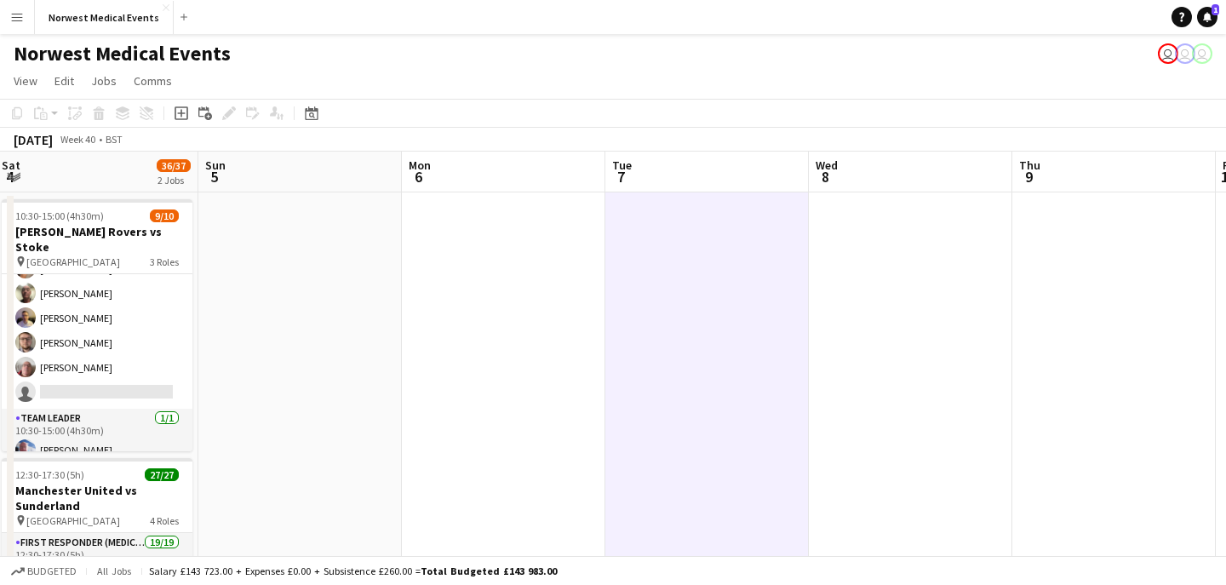
click at [861, 223] on app-date-cell at bounding box center [910, 468] width 203 height 552
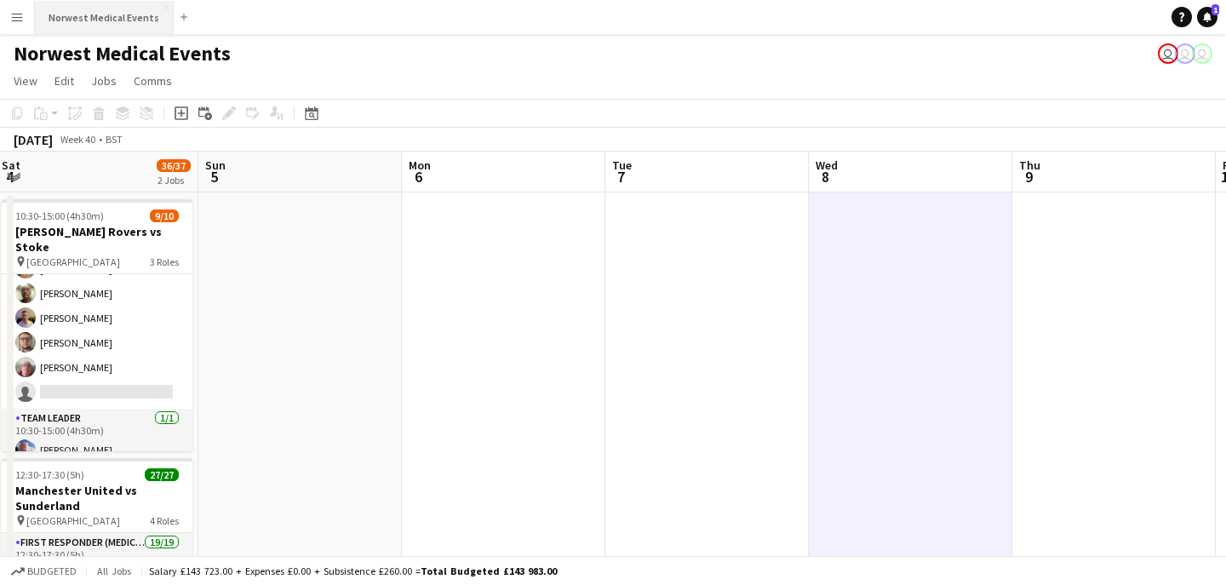
click at [123, 14] on button "Norwest Medical Events Close" at bounding box center [104, 17] width 139 height 33
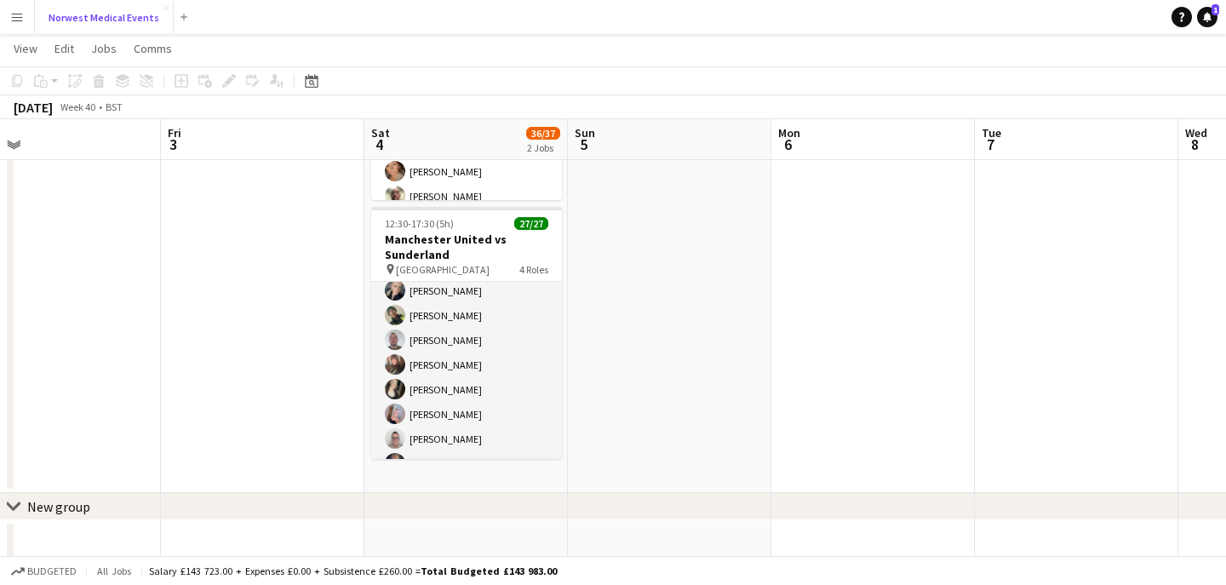
scroll to position [0, 0]
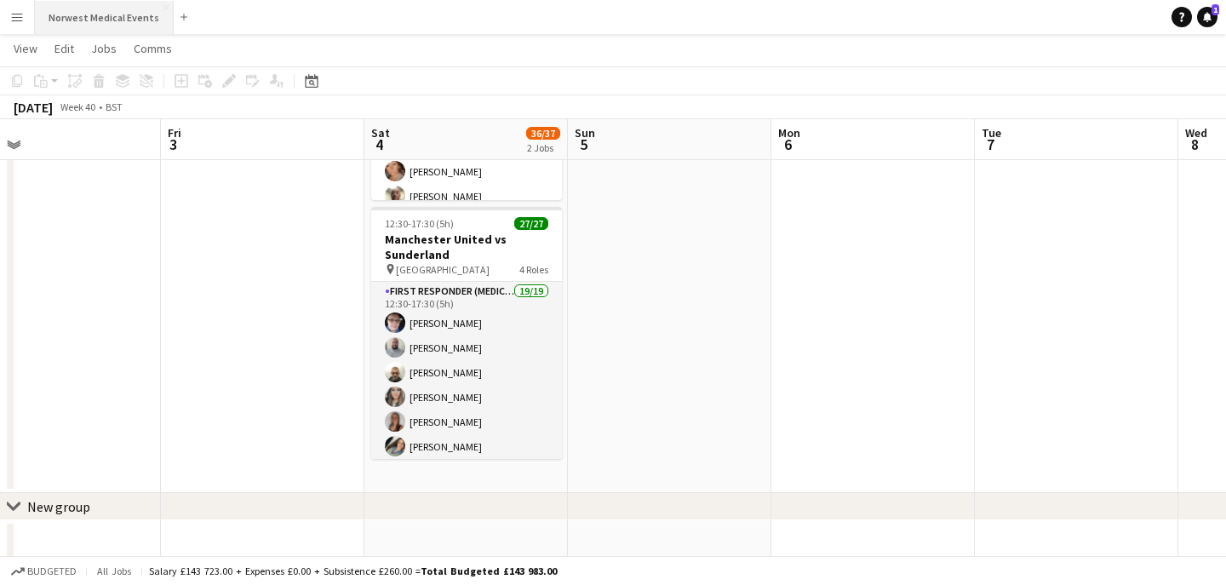
click at [124, 14] on button "Norwest Medical Events Close" at bounding box center [104, 17] width 139 height 33
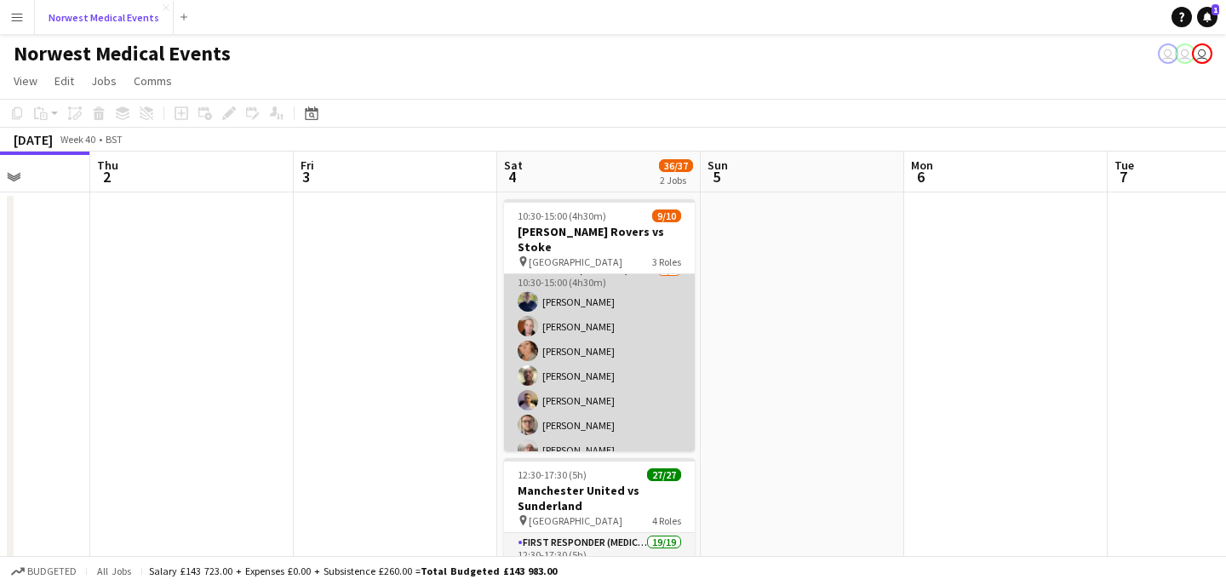
scroll to position [154, 0]
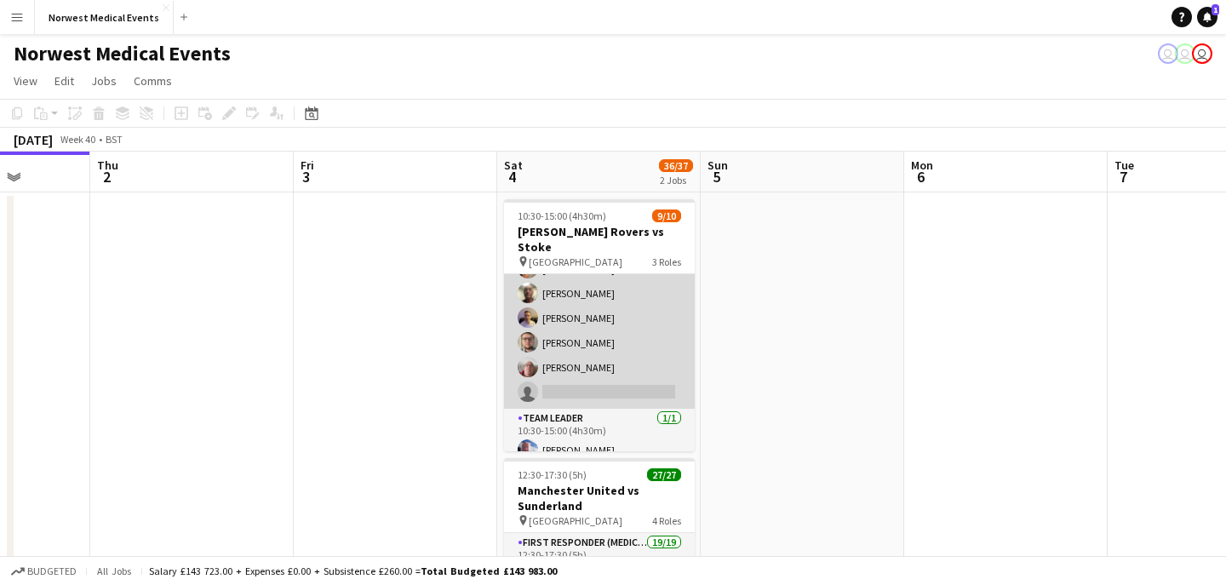
click at [584, 329] on app-card-role "Responder (First Aid) [DATE] 10:30-15:00 (4h30m) [PERSON_NAME] [PERSON_NAME] [P…" at bounding box center [599, 293] width 191 height 231
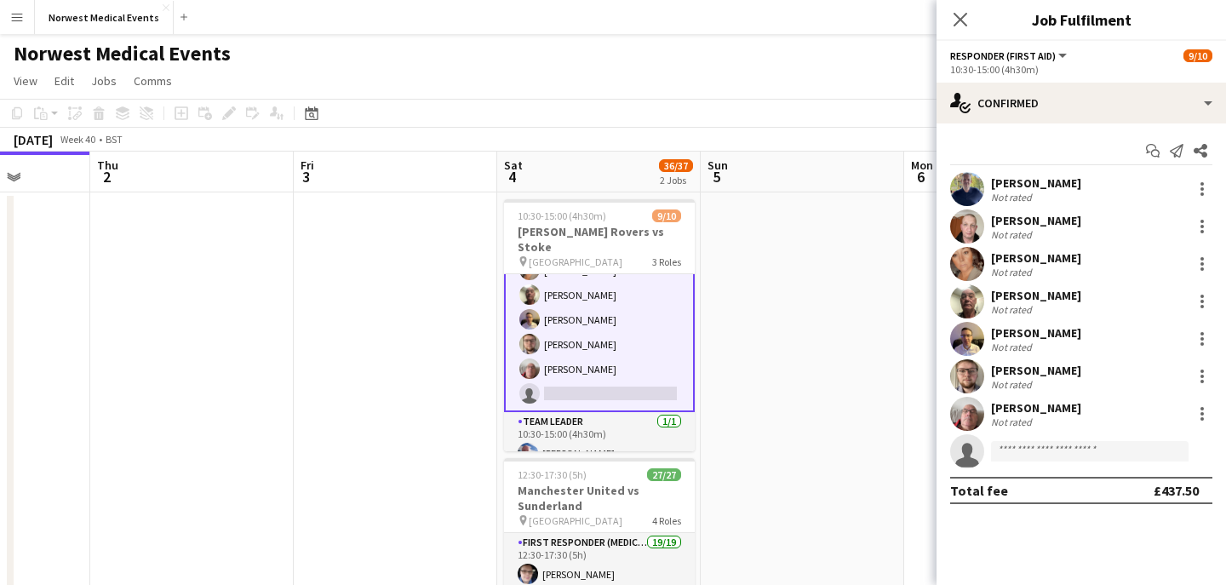
scroll to position [156, 0]
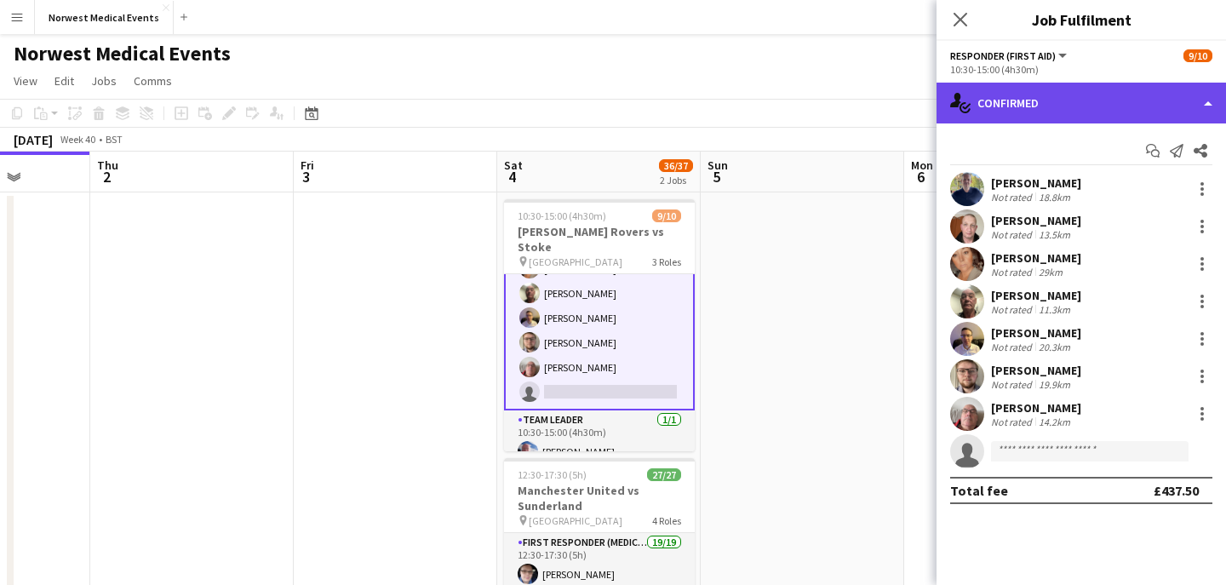
click at [1027, 116] on div "single-neutral-actions-check-2 Confirmed" at bounding box center [1080, 103] width 289 height 41
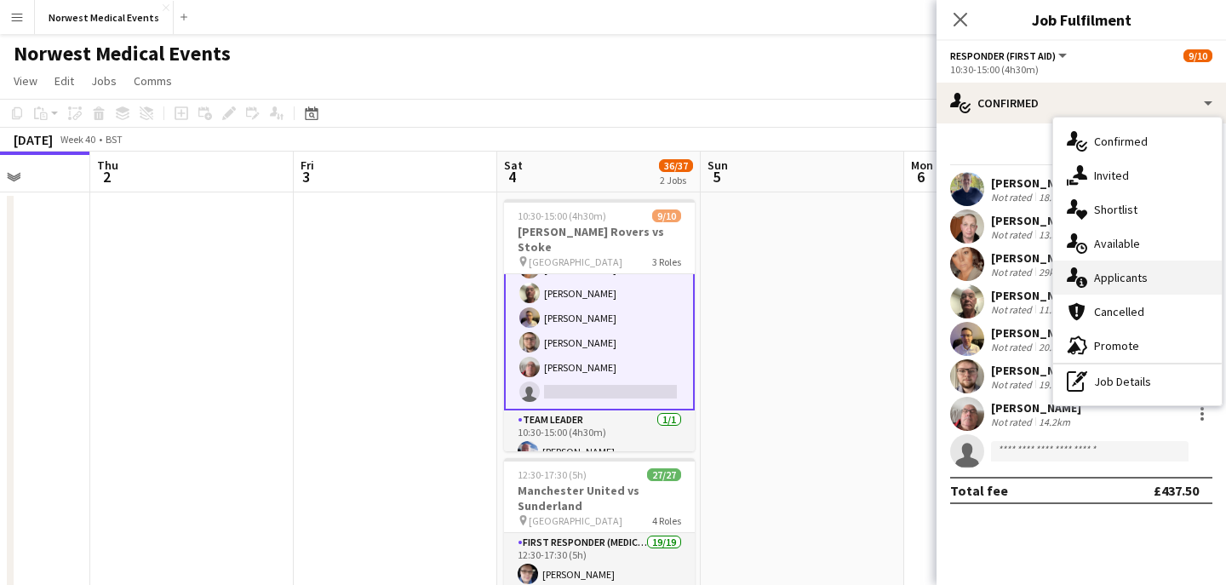
click at [1110, 271] on span "Applicants" at bounding box center [1121, 277] width 54 height 15
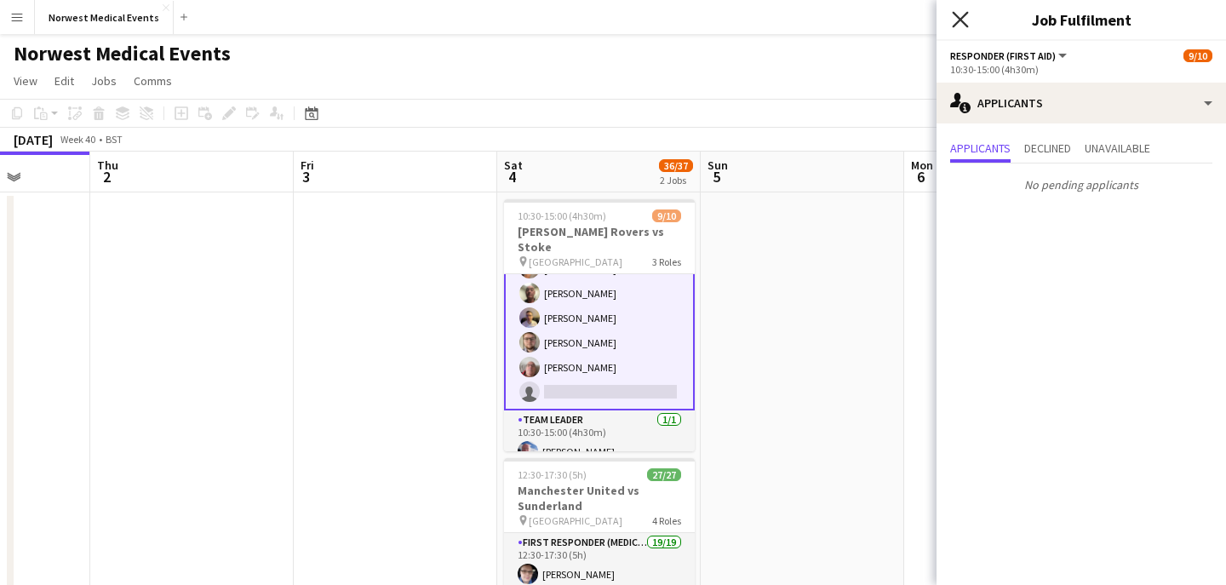
click at [956, 23] on icon at bounding box center [960, 19] width 16 height 16
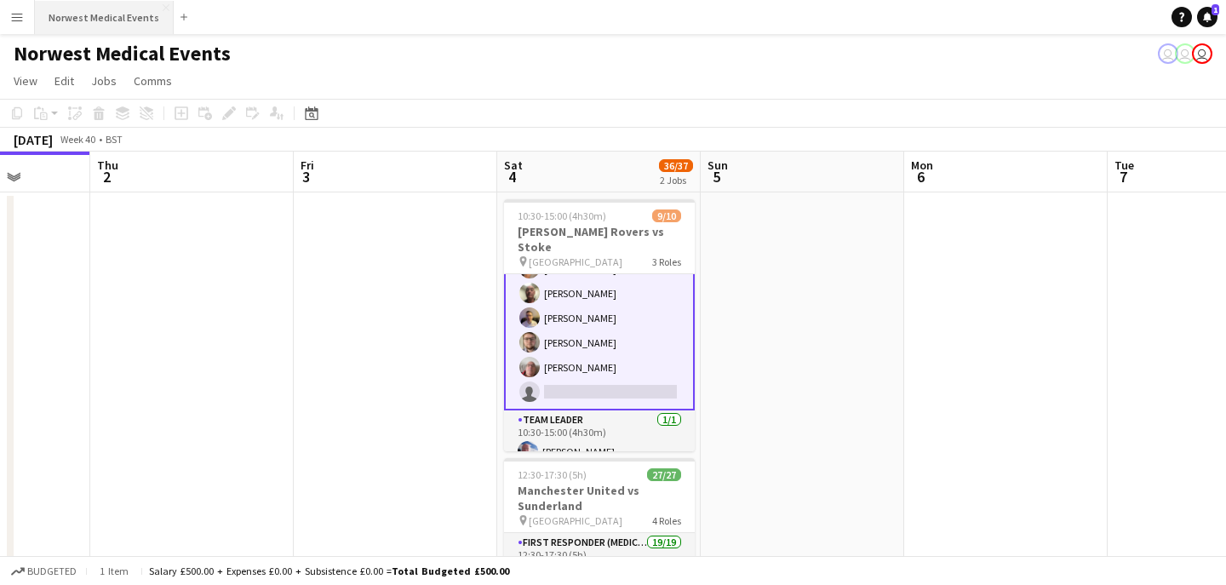
click at [120, 20] on button "Norwest Medical Events Close" at bounding box center [104, 17] width 139 height 33
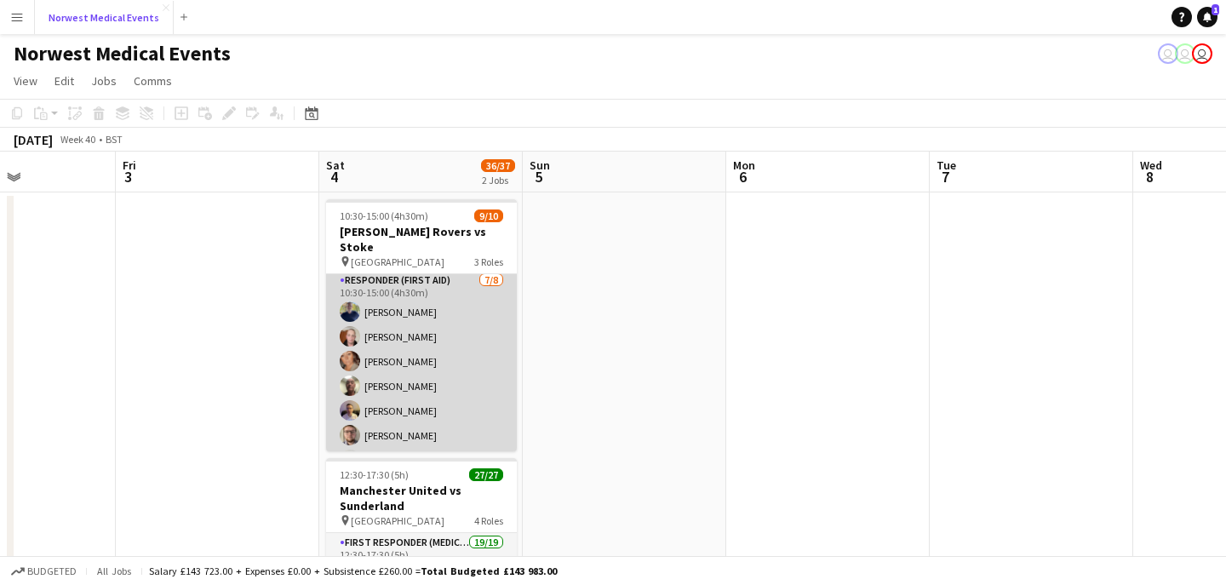
scroll to position [154, 0]
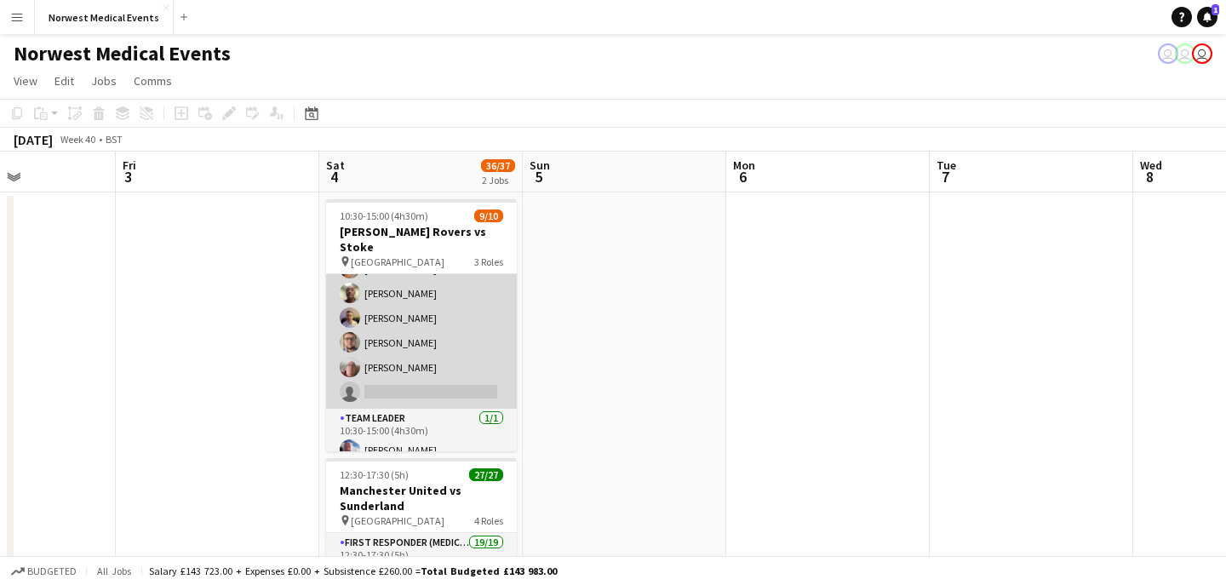
click at [445, 353] on app-card-role "Responder (First Aid) [DATE] 10:30-15:00 (4h30m) [PERSON_NAME] [PERSON_NAME] [P…" at bounding box center [421, 293] width 191 height 231
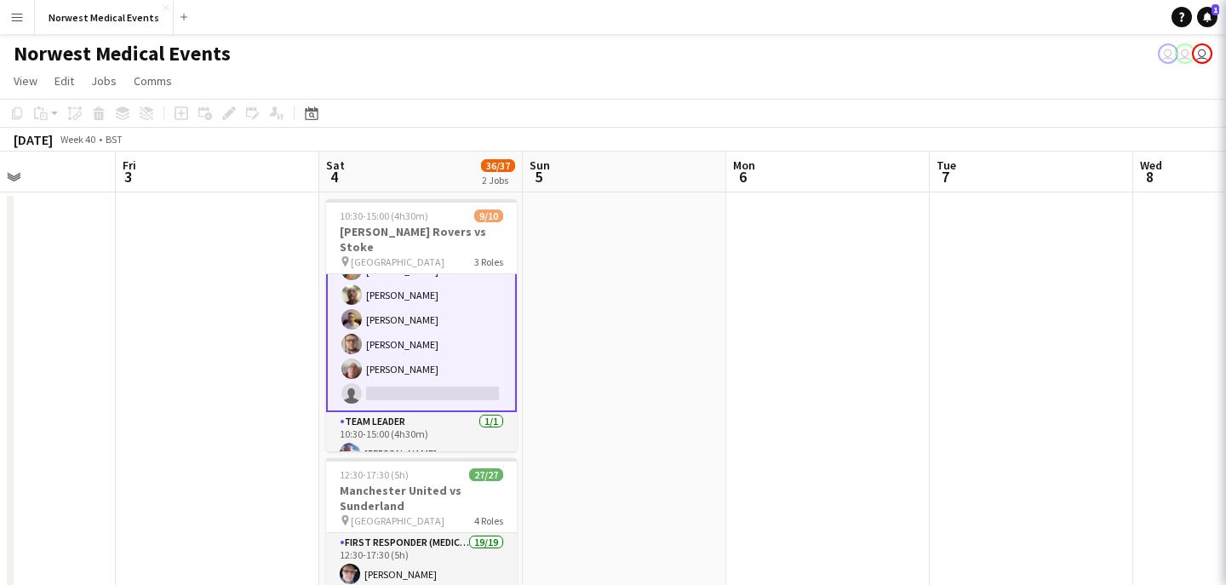
scroll to position [156, 0]
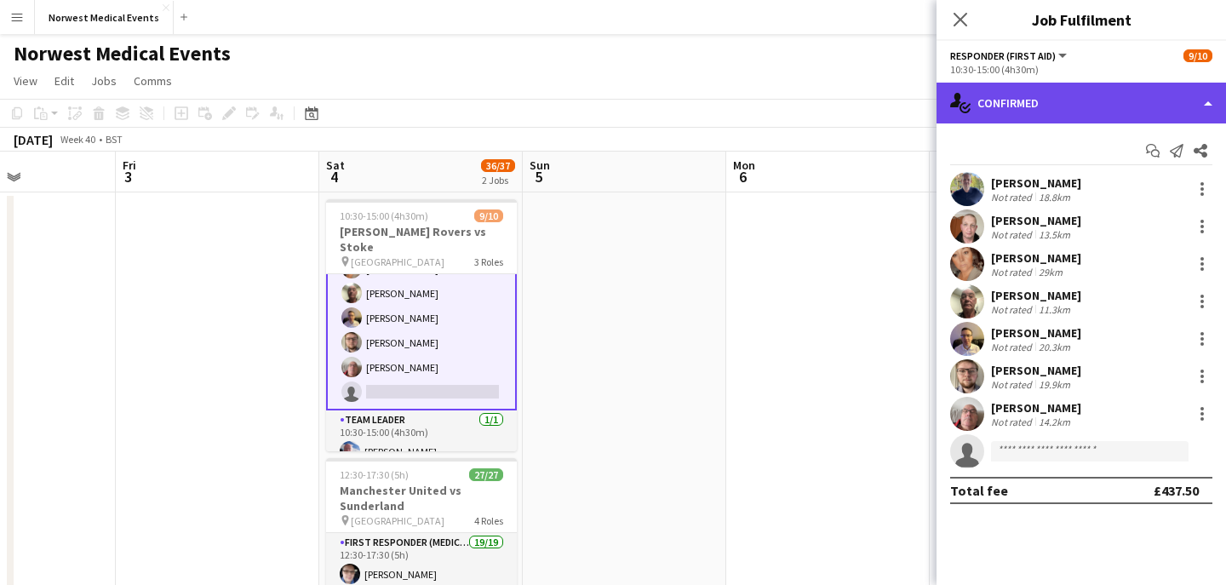
click at [1096, 112] on div "single-neutral-actions-check-2 Confirmed" at bounding box center [1080, 103] width 289 height 41
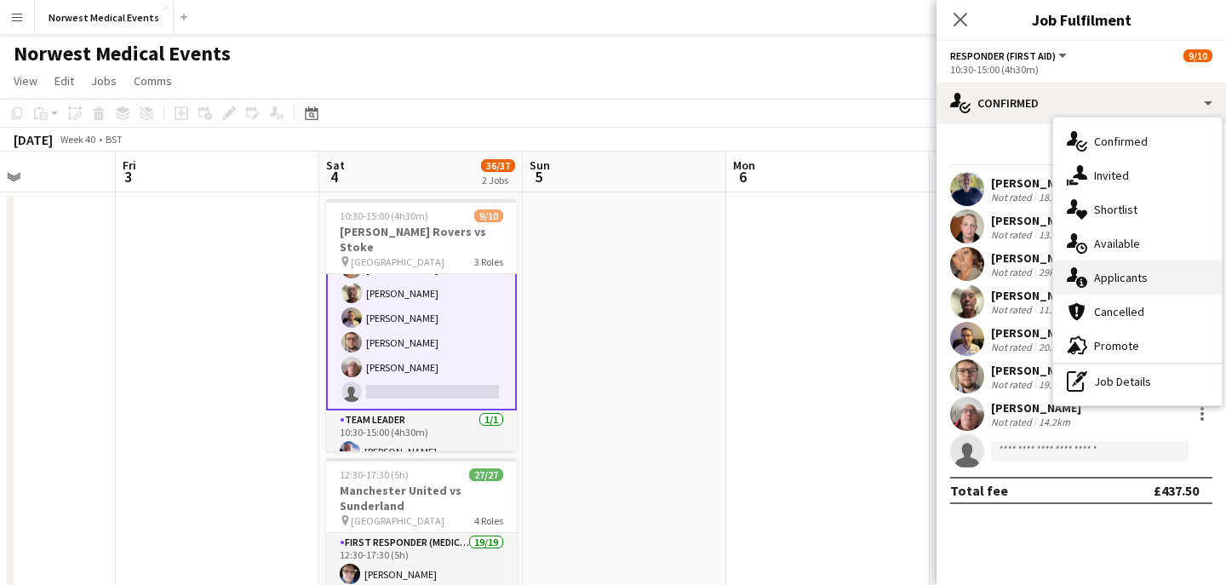
click at [1136, 286] on div "single-neutral-actions-information Applicants" at bounding box center [1137, 277] width 169 height 34
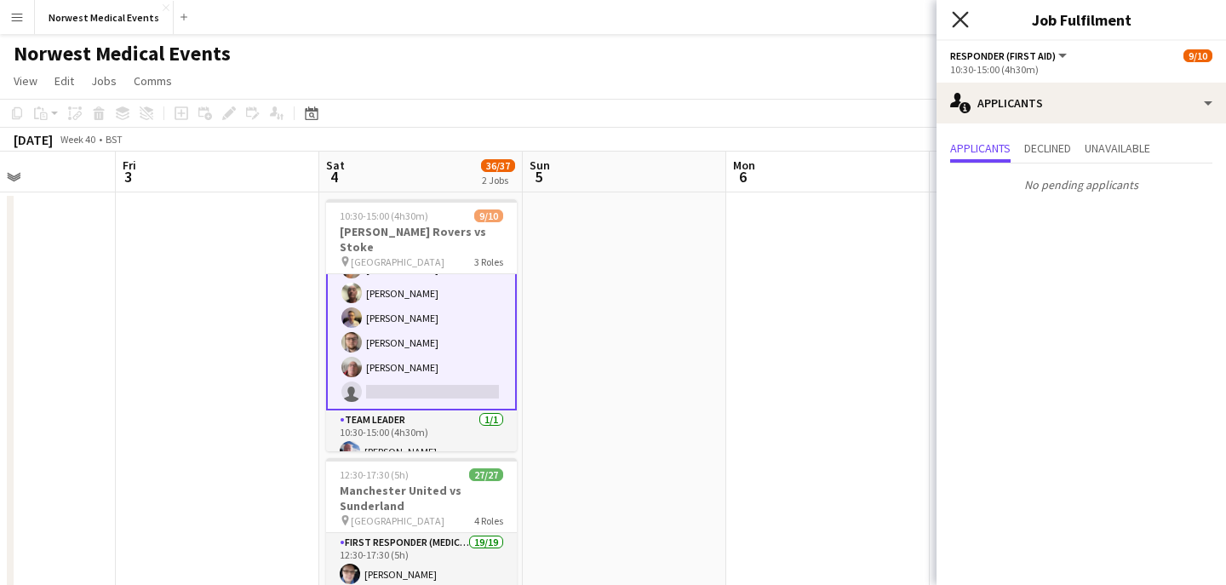
click at [964, 19] on icon "Close pop-in" at bounding box center [960, 19] width 16 height 16
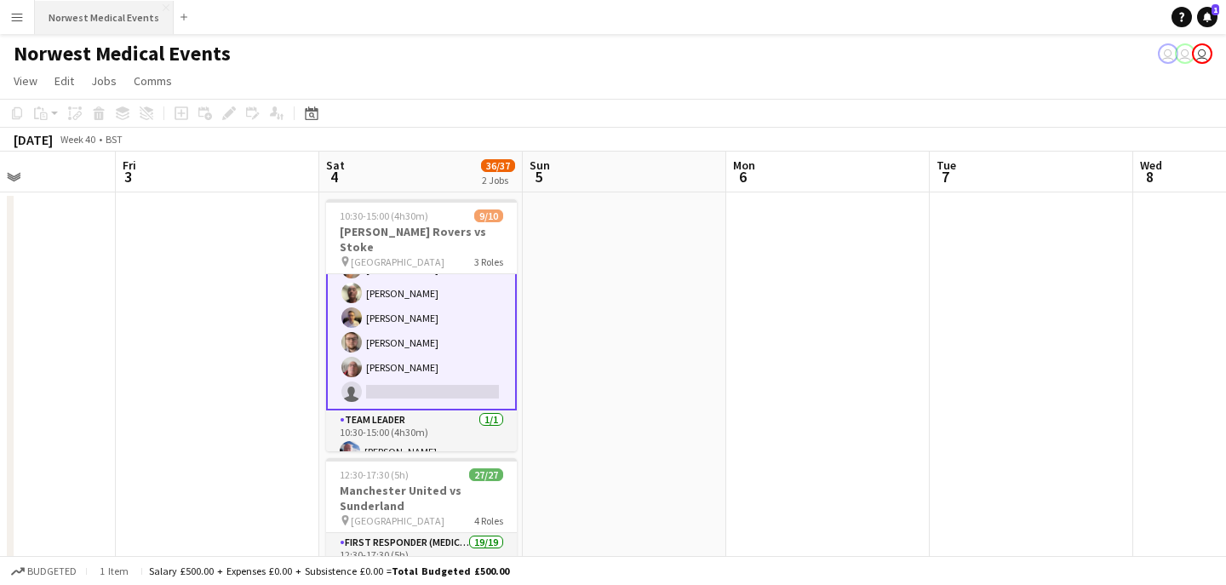
click at [114, 31] on button "Norwest Medical Events Close" at bounding box center [104, 17] width 139 height 33
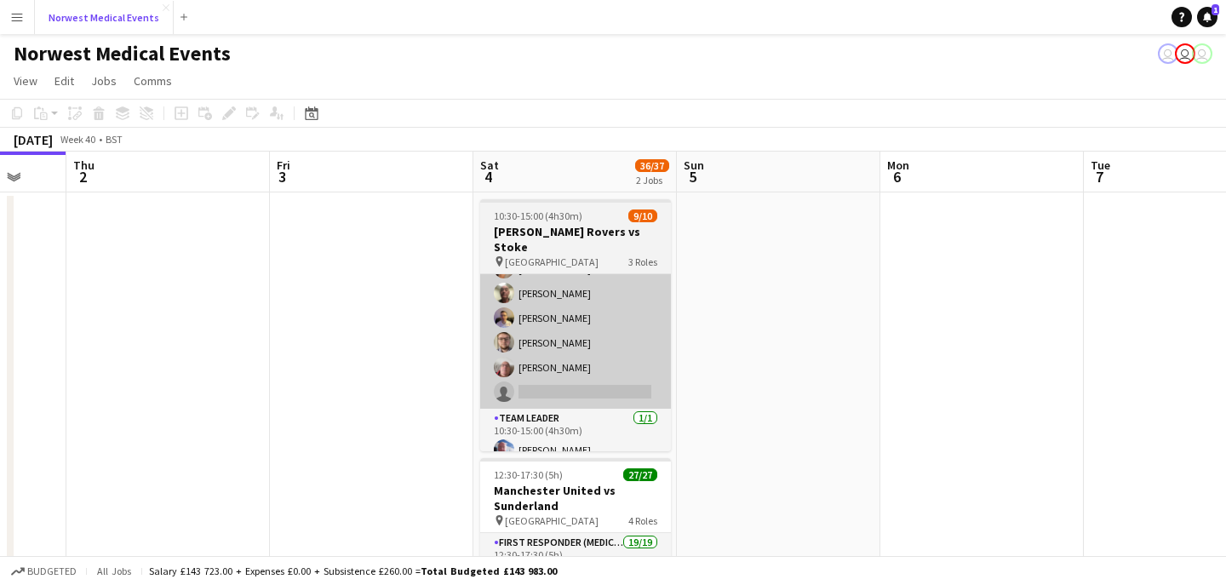
scroll to position [0, 750]
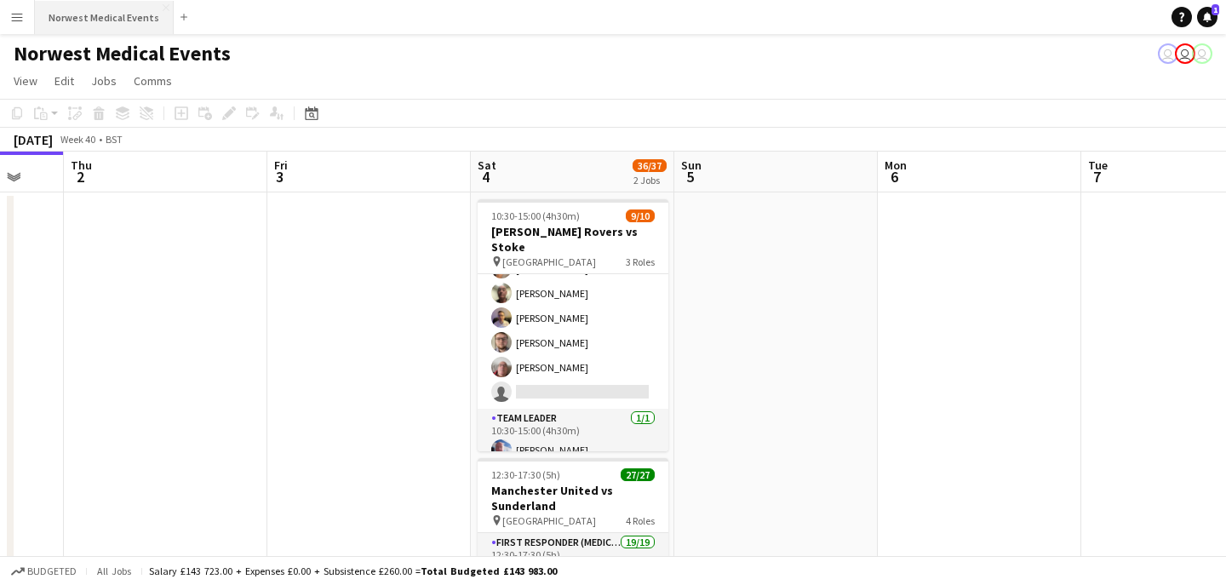
click at [117, 26] on button "Norwest Medical Events Close" at bounding box center [104, 17] width 139 height 33
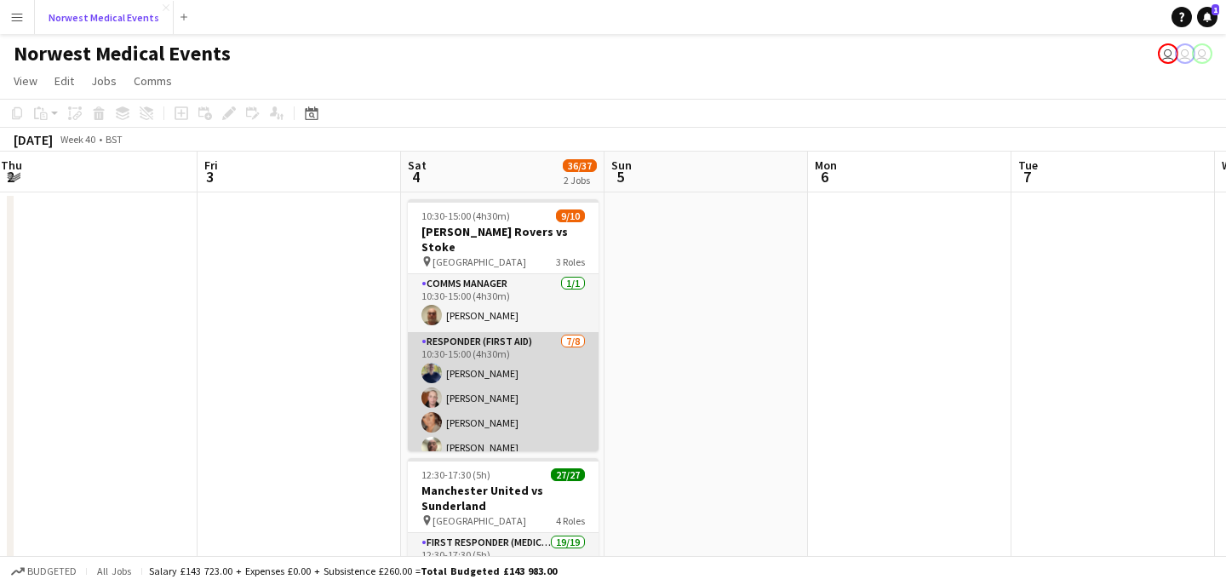
scroll to position [154, 0]
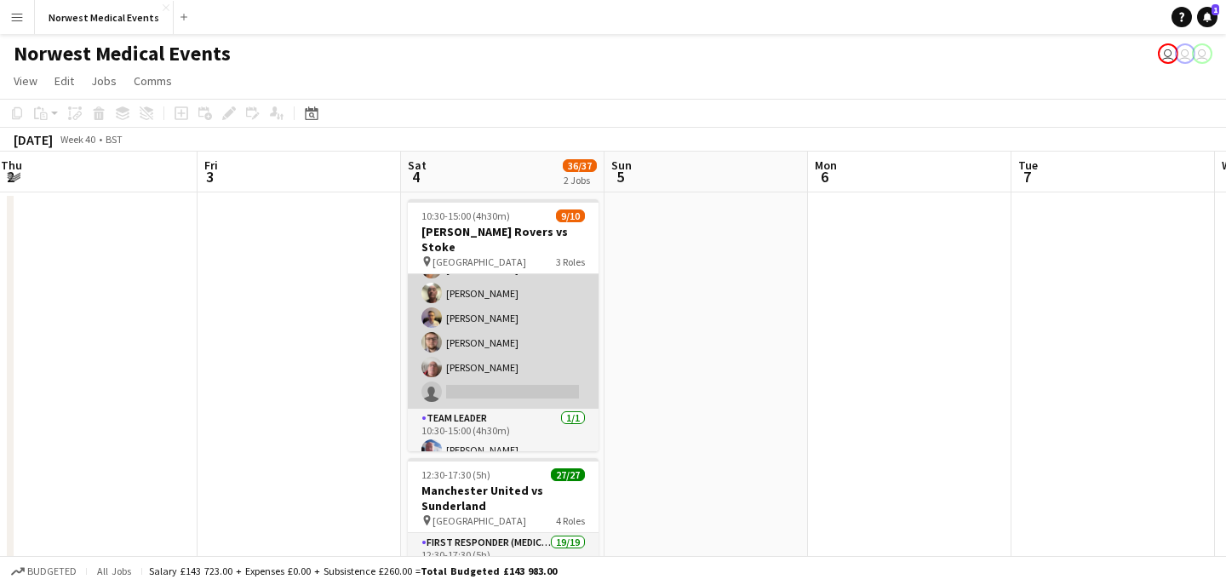
click at [515, 359] on app-card-role "Responder (First Aid) [DATE] 10:30-15:00 (4h30m) [PERSON_NAME] [PERSON_NAME] [P…" at bounding box center [503, 293] width 191 height 231
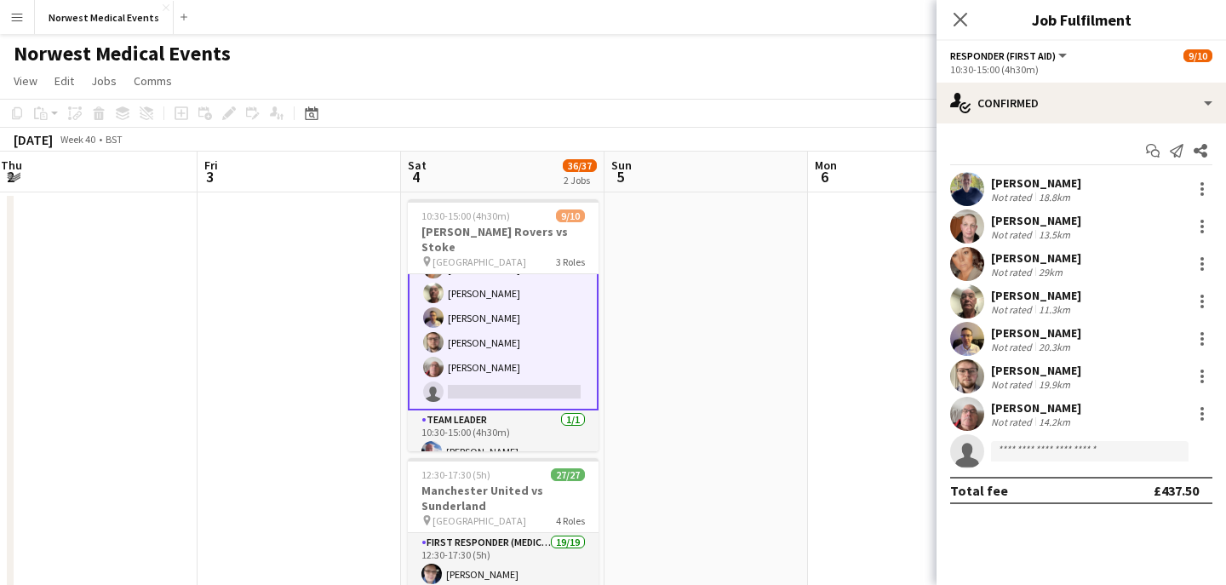
click at [958, 16] on icon "Close pop-in" at bounding box center [960, 20] width 14 height 14
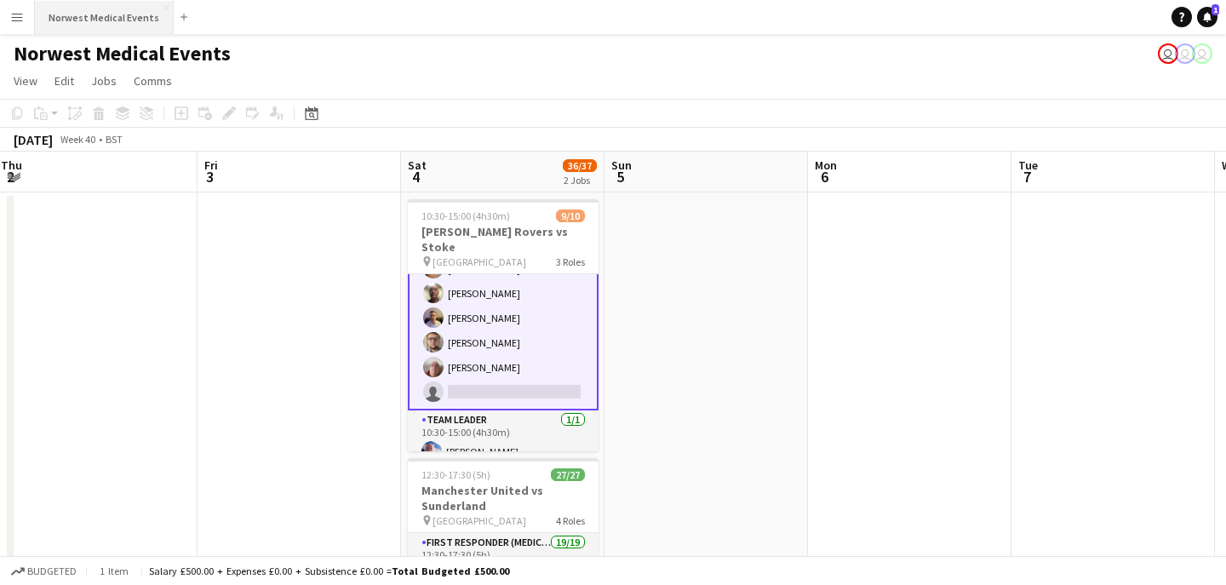
click at [112, 21] on button "Norwest Medical Events Close" at bounding box center [104, 17] width 139 height 33
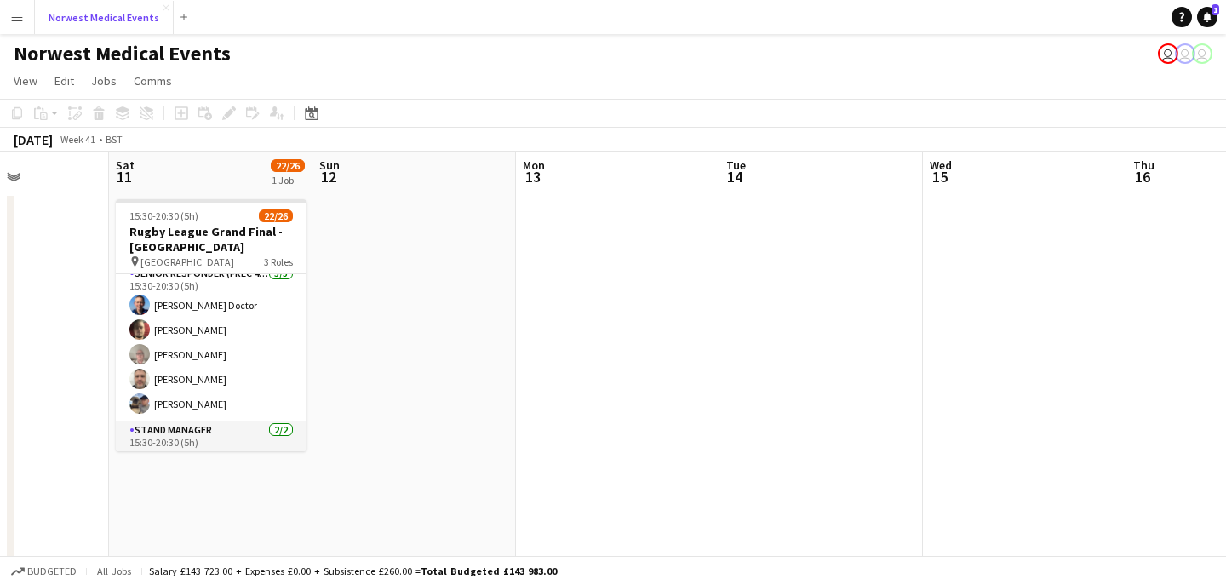
scroll to position [564, 0]
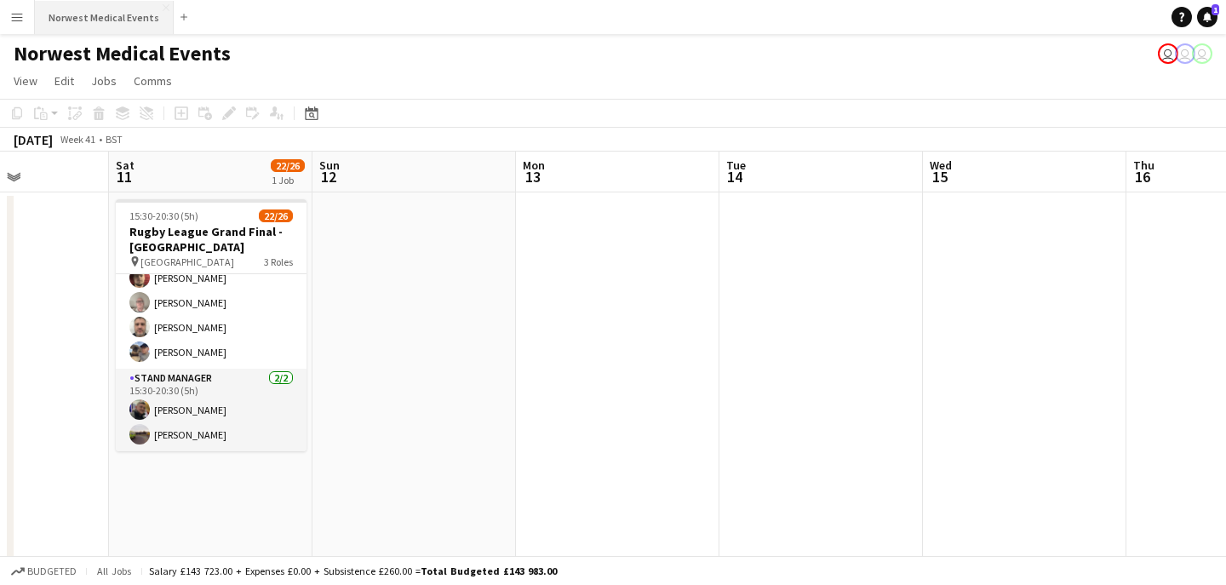
click at [92, 11] on button "Norwest Medical Events Close" at bounding box center [104, 17] width 139 height 33
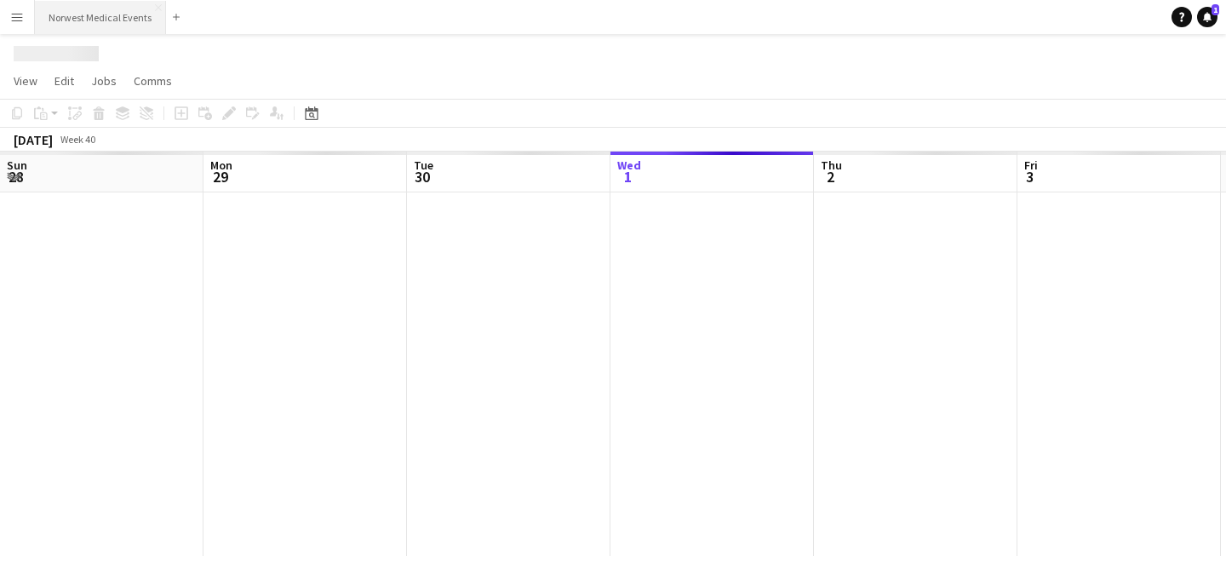
scroll to position [0, 407]
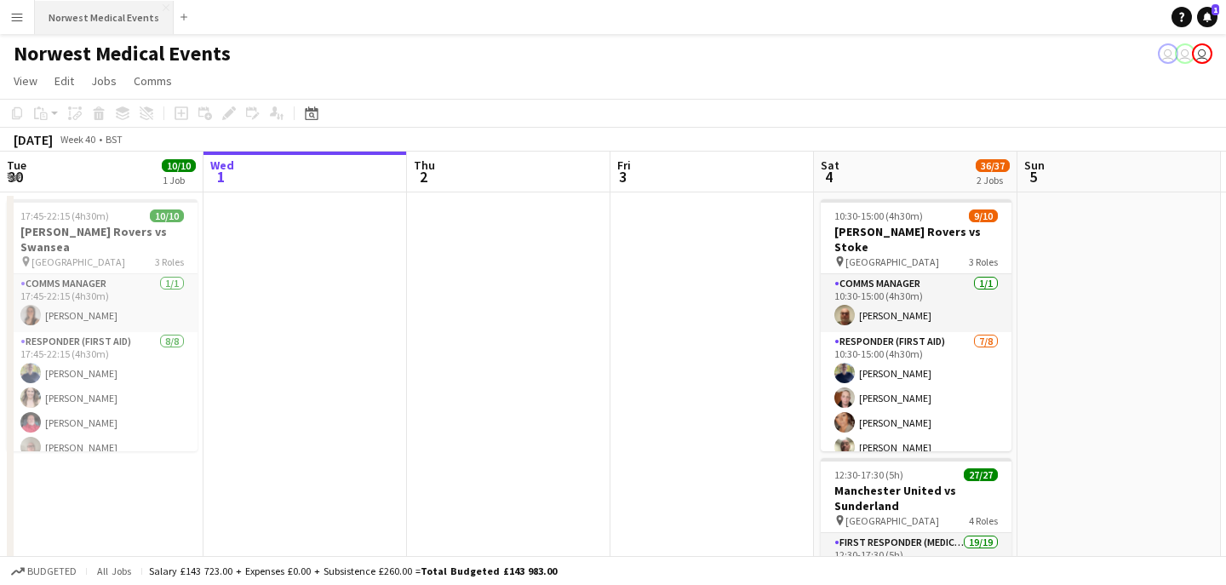
click at [134, 26] on button "Norwest Medical Events Close" at bounding box center [104, 17] width 139 height 33
click at [116, 12] on button "Norwest Medical Events Close" at bounding box center [104, 17] width 139 height 33
click at [92, 26] on button "Norwest Medical Events Close" at bounding box center [104, 17] width 139 height 33
